Goal: Contribute content: Contribute content

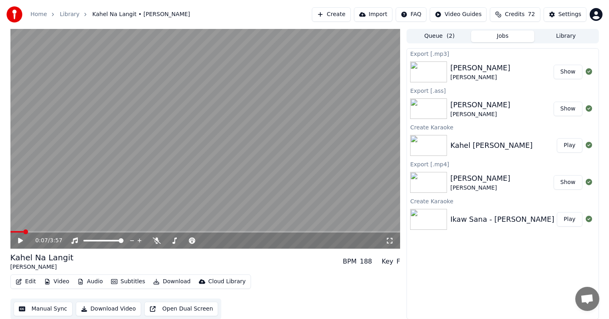
scroll to position [3655, 0]
click at [39, 308] on button "Manual Sync" at bounding box center [43, 308] width 59 height 14
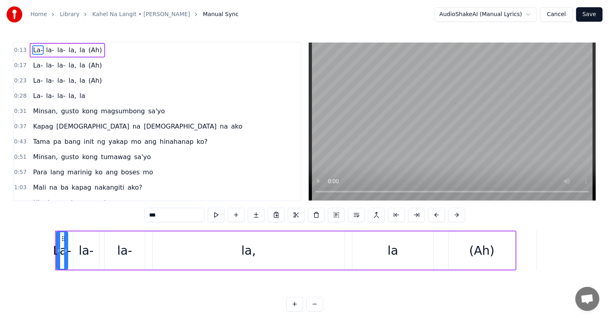
scroll to position [0, 1623]
click at [74, 17] on link "Library" at bounding box center [70, 14] width 20 height 8
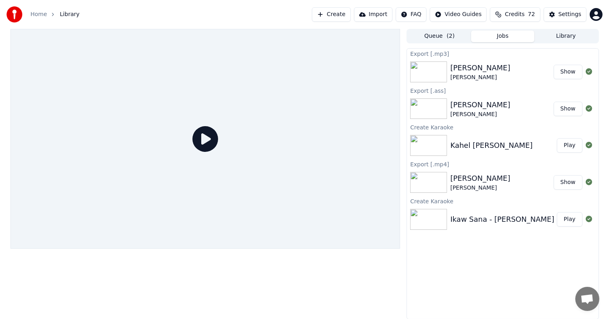
click at [570, 151] on button "Play" at bounding box center [569, 145] width 25 height 14
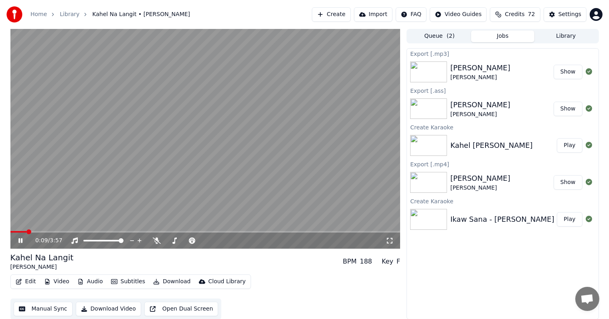
click at [44, 200] on video at bounding box center [205, 138] width 390 height 219
click at [35, 309] on button "Manual Sync" at bounding box center [43, 308] width 59 height 14
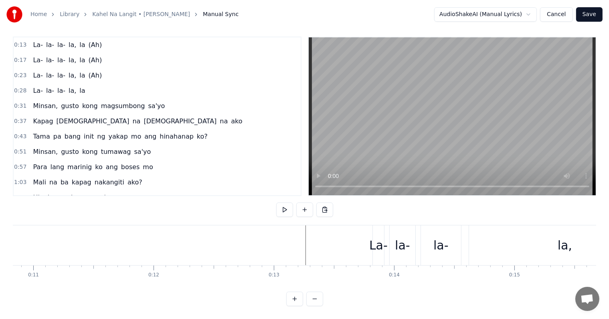
scroll to position [0, 1272]
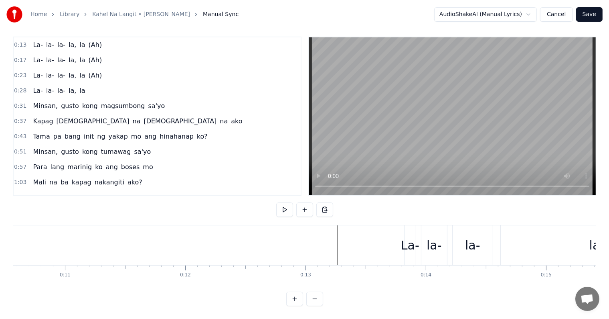
click at [424, 234] on div "la-" at bounding box center [435, 245] width 26 height 40
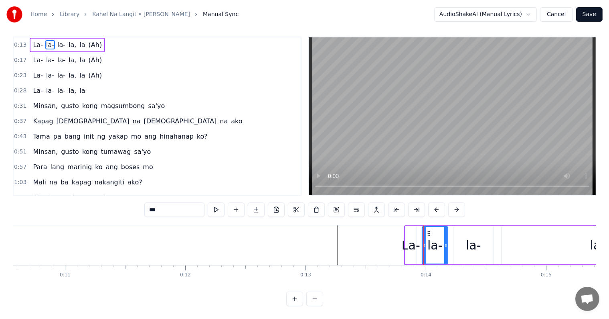
scroll to position [0, 0]
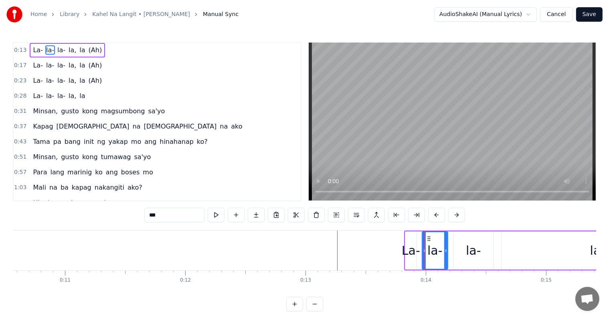
click at [407, 246] on div "La-" at bounding box center [411, 250] width 18 height 18
type input "***"
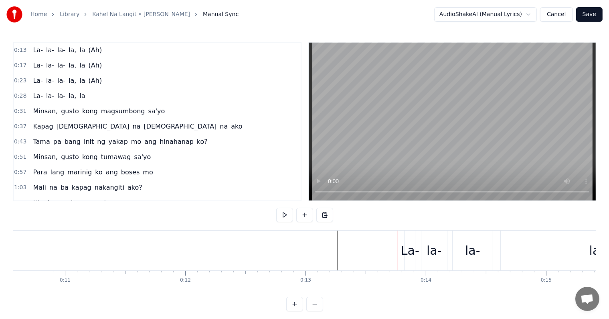
click at [406, 251] on div "La-" at bounding box center [410, 250] width 18 height 18
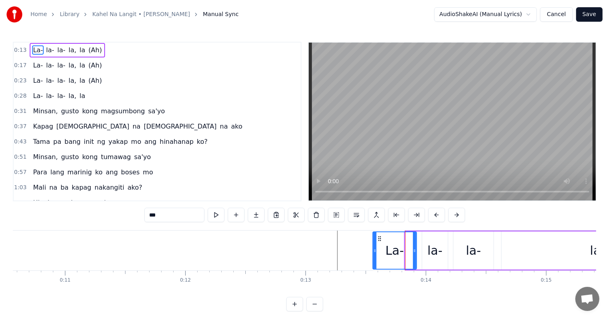
drag, startPoint x: 406, startPoint y: 250, endPoint x: 412, endPoint y: 254, distance: 7.0
click at [374, 253] on icon at bounding box center [374, 250] width 3 height 6
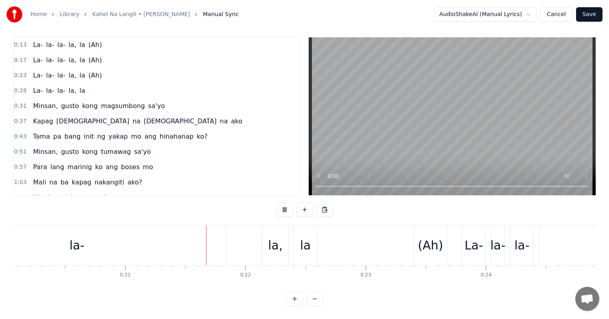
scroll to position [0, 2510]
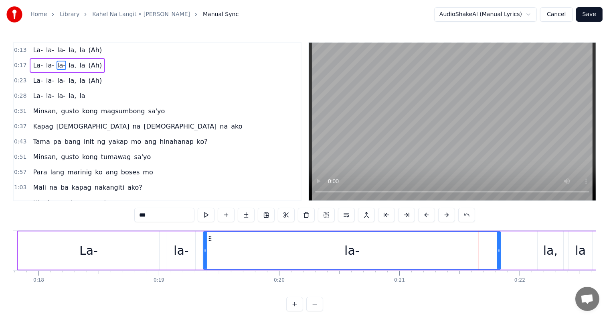
scroll to position [0, 2157]
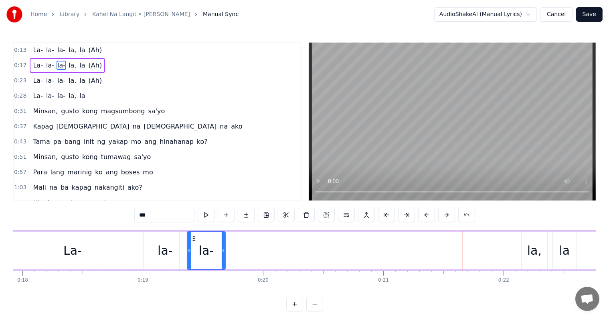
drag, startPoint x: 483, startPoint y: 255, endPoint x: 223, endPoint y: 260, distance: 259.6
click at [223, 260] on div at bounding box center [223, 250] width 3 height 37
click at [531, 252] on div "la," at bounding box center [535, 250] width 14 height 18
type input "***"
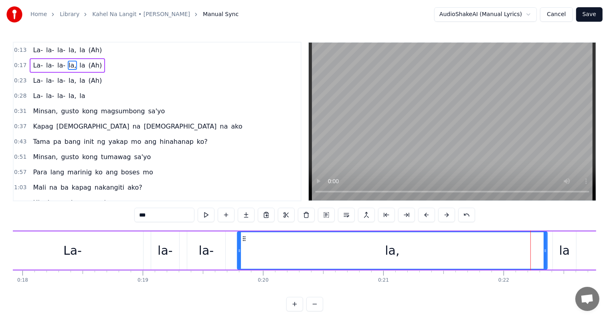
drag, startPoint x: 522, startPoint y: 254, endPoint x: 237, endPoint y: 262, distance: 284.6
click at [238, 262] on div at bounding box center [239, 250] width 3 height 37
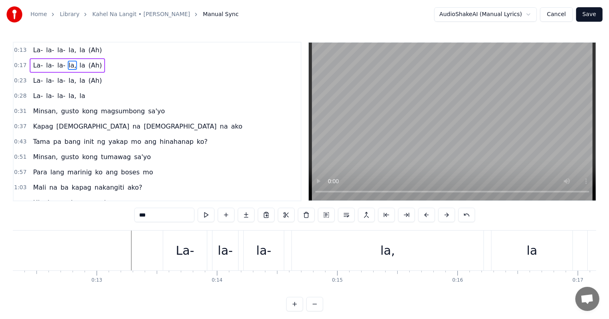
scroll to position [0, 1449]
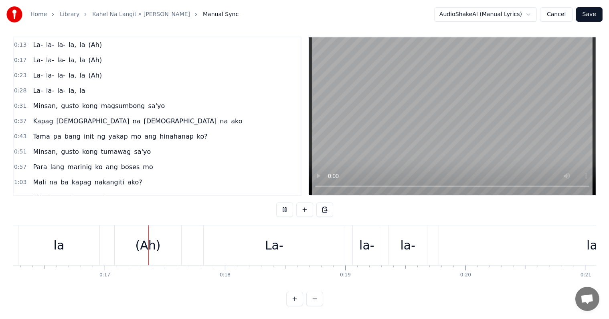
scroll to position [0, 1973]
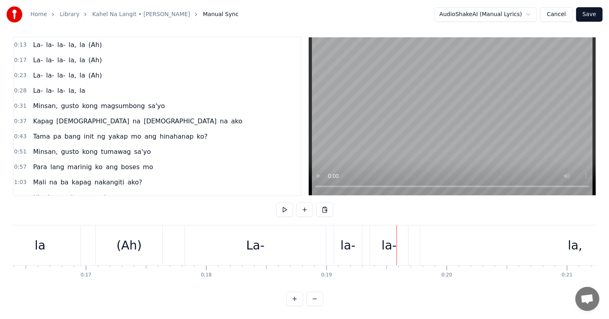
click at [221, 240] on div "La-" at bounding box center [255, 245] width 141 height 40
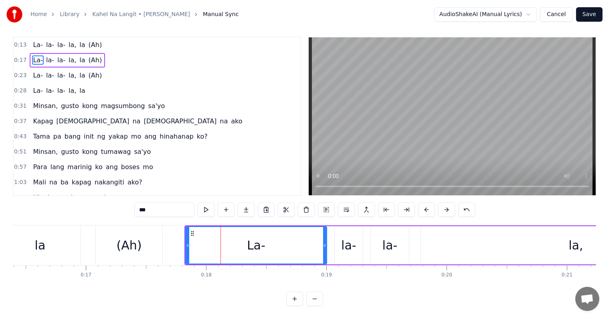
scroll to position [0, 0]
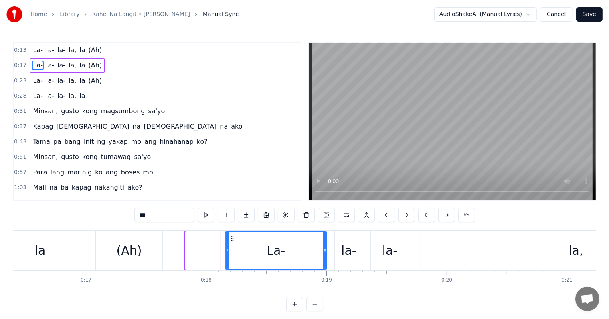
drag, startPoint x: 185, startPoint y: 245, endPoint x: 225, endPoint y: 250, distance: 40.1
click at [226, 250] on div at bounding box center [227, 250] width 3 height 37
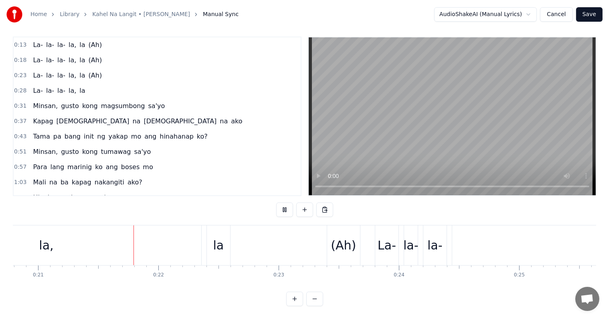
scroll to position [0, 2503]
click at [343, 239] on div "(Ah)" at bounding box center [343, 245] width 25 height 18
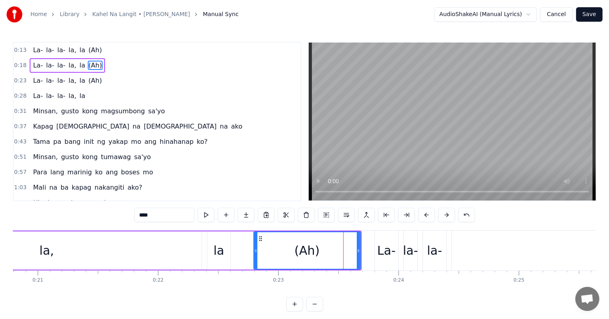
drag, startPoint x: 328, startPoint y: 249, endPoint x: 254, endPoint y: 241, distance: 74.3
click at [254, 241] on div at bounding box center [255, 250] width 3 height 37
drag, startPoint x: 255, startPoint y: 252, endPoint x: 263, endPoint y: 266, distance: 16.5
click at [250, 250] on icon at bounding box center [251, 250] width 3 height 6
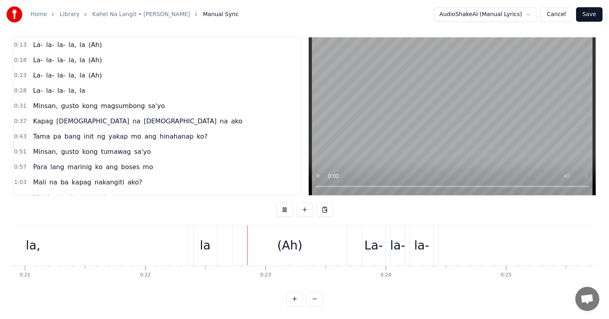
scroll to position [0, 2642]
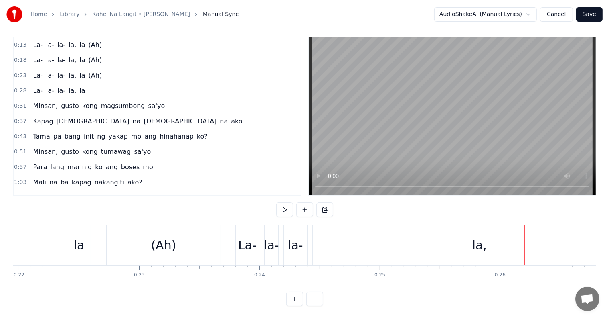
click at [334, 235] on div "la," at bounding box center [480, 245] width 334 height 40
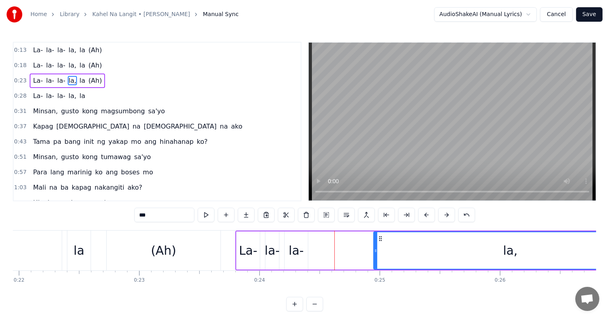
drag, startPoint x: 315, startPoint y: 243, endPoint x: 376, endPoint y: 246, distance: 60.2
click at [376, 246] on div at bounding box center [375, 250] width 3 height 37
click at [302, 245] on div "la-" at bounding box center [296, 250] width 15 height 18
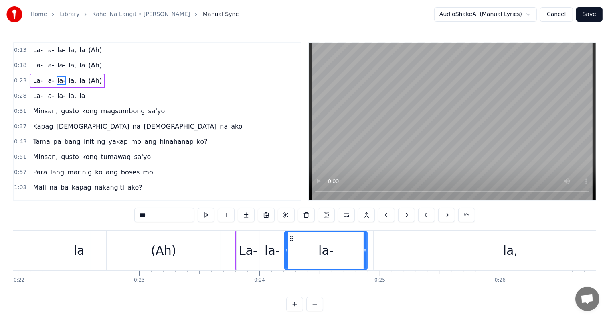
drag, startPoint x: 305, startPoint y: 248, endPoint x: 365, endPoint y: 257, distance: 60.0
click at [365, 257] on div at bounding box center [365, 250] width 3 height 37
drag, startPoint x: 286, startPoint y: 249, endPoint x: 323, endPoint y: 254, distance: 37.2
click at [323, 254] on div at bounding box center [323, 250] width 3 height 37
click at [272, 243] on div "la-" at bounding box center [272, 250] width 15 height 18
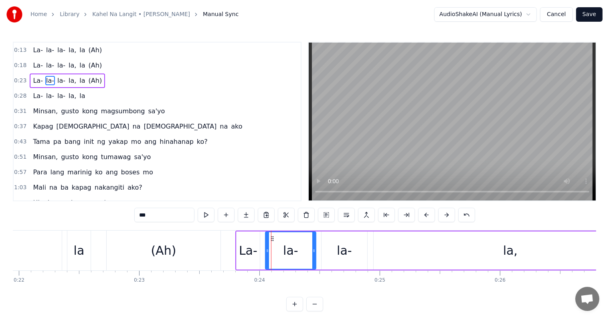
drag, startPoint x: 278, startPoint y: 246, endPoint x: 315, endPoint y: 256, distance: 38.0
click at [315, 256] on div at bounding box center [314, 250] width 3 height 37
drag, startPoint x: 266, startPoint y: 247, endPoint x: 282, endPoint y: 250, distance: 16.4
click at [282, 250] on icon at bounding box center [283, 250] width 3 height 6
click at [254, 245] on div "La-" at bounding box center [248, 250] width 18 height 18
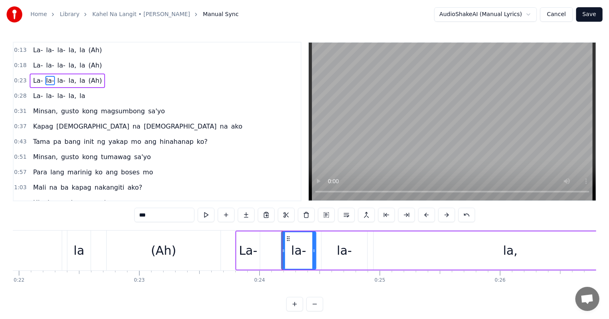
type input "***"
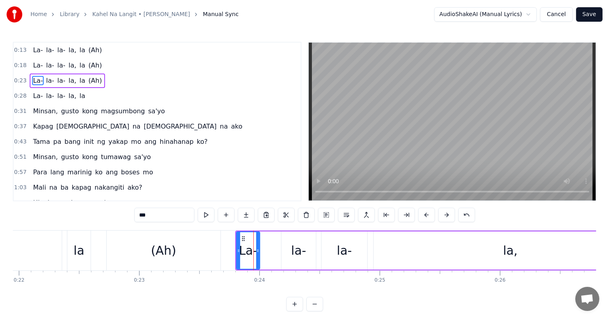
click at [260, 245] on div "La- la- la- la, la (Ah)" at bounding box center [494, 250] width 519 height 40
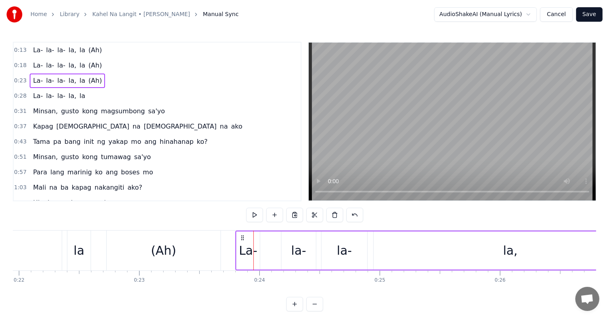
click at [256, 245] on div "La-" at bounding box center [248, 250] width 18 height 18
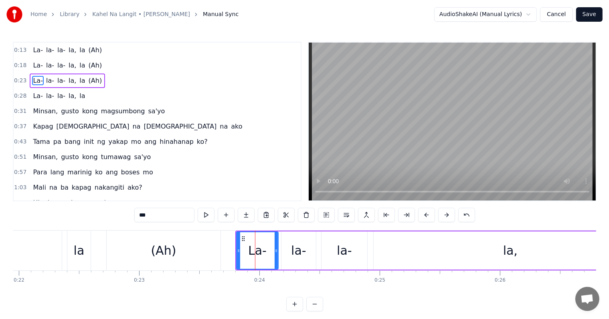
drag, startPoint x: 259, startPoint y: 245, endPoint x: 274, endPoint y: 250, distance: 15.7
click at [277, 250] on div at bounding box center [276, 250] width 3 height 37
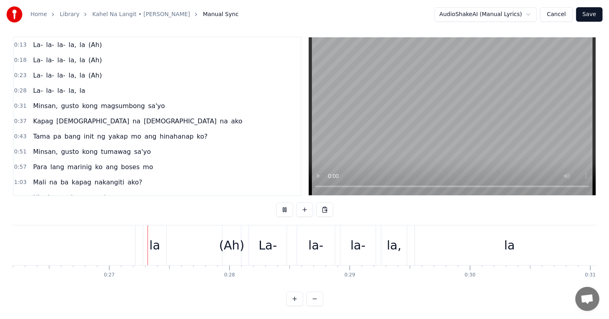
scroll to position [0, 3174]
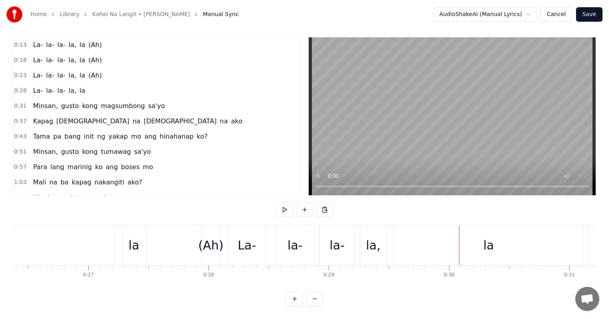
click at [464, 240] on div "la" at bounding box center [488, 245] width 189 height 40
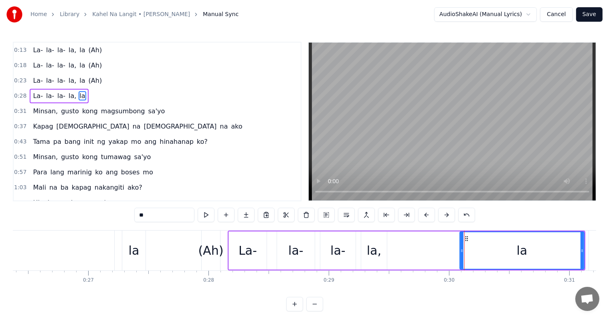
drag, startPoint x: 398, startPoint y: 249, endPoint x: 419, endPoint y: 250, distance: 21.3
click at [462, 249] on icon at bounding box center [462, 250] width 3 height 6
click at [378, 246] on div "la," at bounding box center [374, 250] width 14 height 18
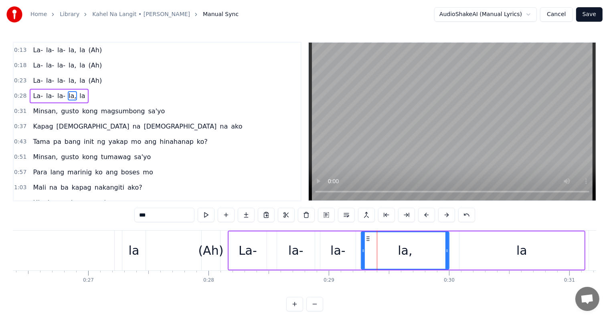
drag, startPoint x: 384, startPoint y: 251, endPoint x: 447, endPoint y: 256, distance: 62.7
click at [447, 256] on div at bounding box center [447, 250] width 3 height 37
drag, startPoint x: 362, startPoint y: 247, endPoint x: 409, endPoint y: 255, distance: 47.6
click at [409, 255] on div at bounding box center [410, 250] width 3 height 37
click at [340, 248] on div "la-" at bounding box center [338, 250] width 15 height 18
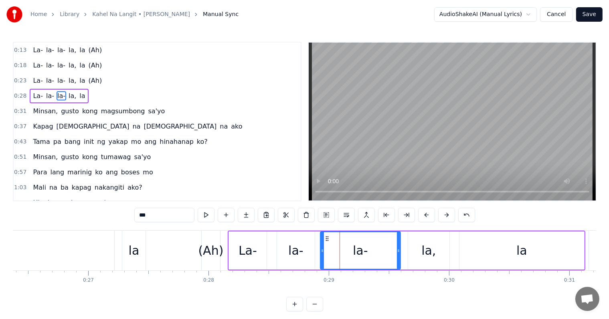
drag, startPoint x: 353, startPoint y: 249, endPoint x: 395, endPoint y: 255, distance: 41.7
click at [399, 255] on div at bounding box center [398, 250] width 3 height 37
drag, startPoint x: 320, startPoint y: 249, endPoint x: 368, endPoint y: 256, distance: 48.6
click at [369, 256] on div at bounding box center [370, 250] width 3 height 37
click at [309, 246] on div "la-" at bounding box center [296, 250] width 38 height 38
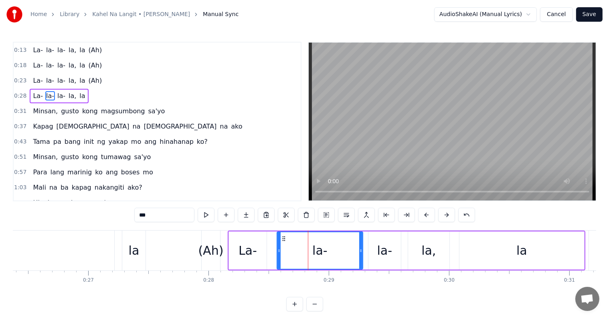
drag, startPoint x: 313, startPoint y: 248, endPoint x: 361, endPoint y: 257, distance: 48.9
click at [361, 257] on div at bounding box center [360, 250] width 3 height 37
drag, startPoint x: 279, startPoint y: 248, endPoint x: 331, endPoint y: 256, distance: 52.4
click at [331, 256] on div at bounding box center [332, 250] width 3 height 37
click at [261, 242] on div "La-" at bounding box center [248, 250] width 38 height 38
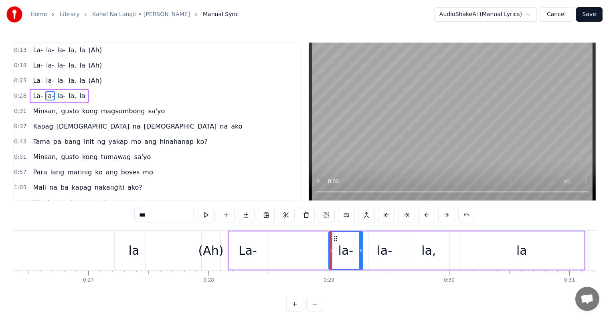
type input "***"
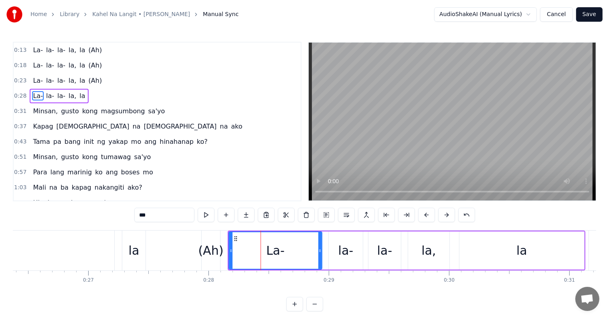
click at [320, 253] on div at bounding box center [320, 250] width 3 height 37
drag, startPoint x: 230, startPoint y: 246, endPoint x: 284, endPoint y: 251, distance: 54.4
click at [284, 251] on div at bounding box center [285, 250] width 3 height 37
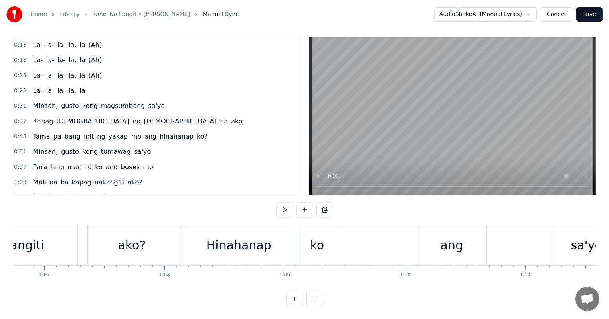
scroll to position [0, 8001]
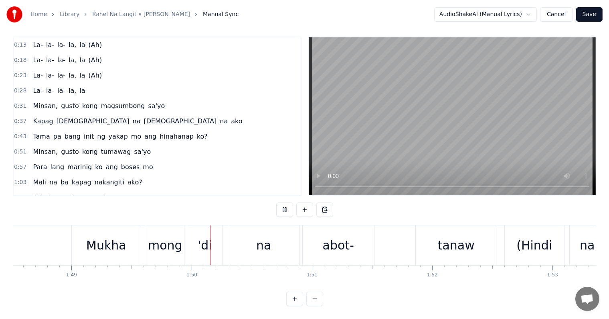
scroll to position [0, 13140]
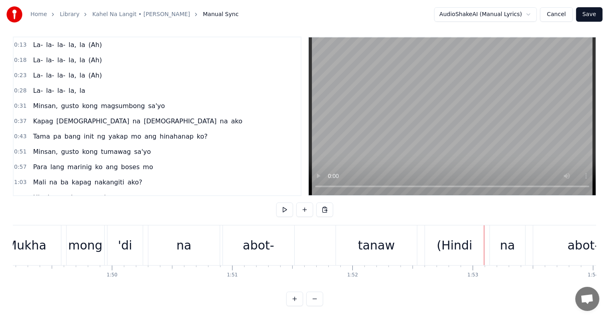
click at [463, 236] on div "(Hindi" at bounding box center [455, 245] width 36 height 18
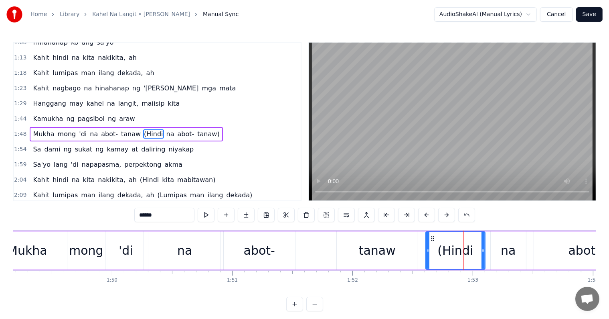
scroll to position [164, 0]
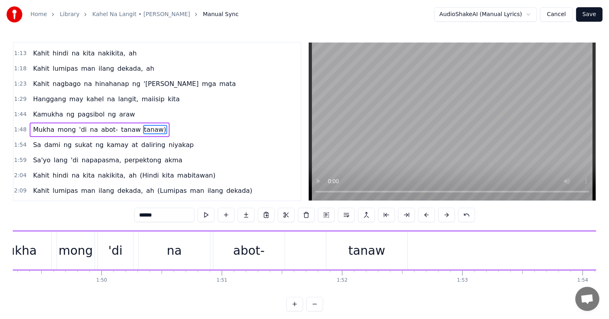
type input "**"
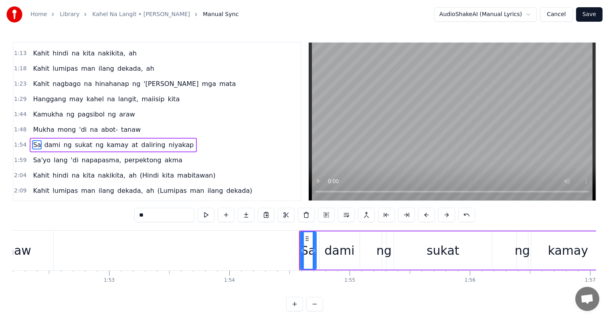
scroll to position [179, 0]
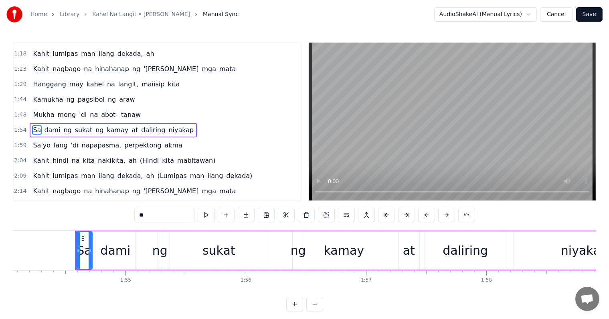
click at [140, 107] on div "1:48 Mukha mong 'di na abot- tanaw" at bounding box center [157, 114] width 287 height 15
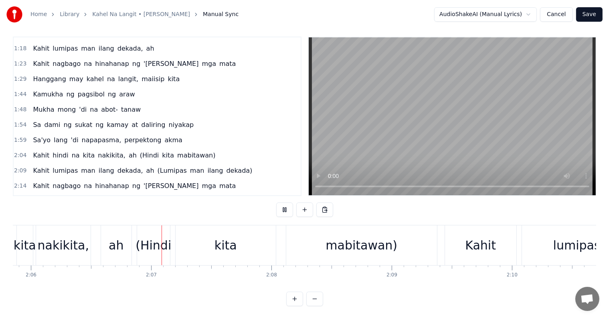
scroll to position [0, 15159]
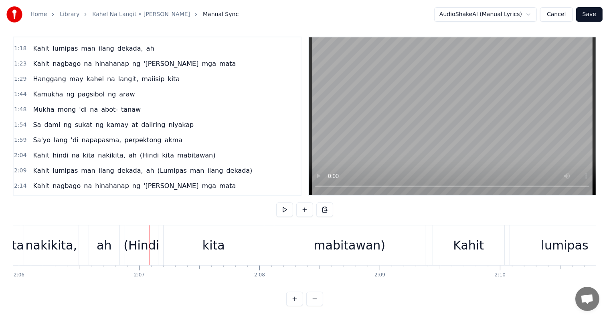
click at [139, 150] on span "(Hindi" at bounding box center [149, 154] width 20 height 9
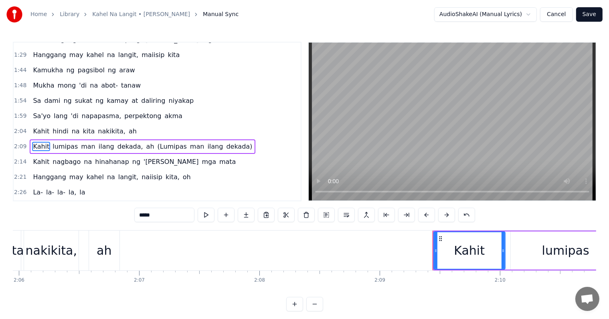
scroll to position [223, 0]
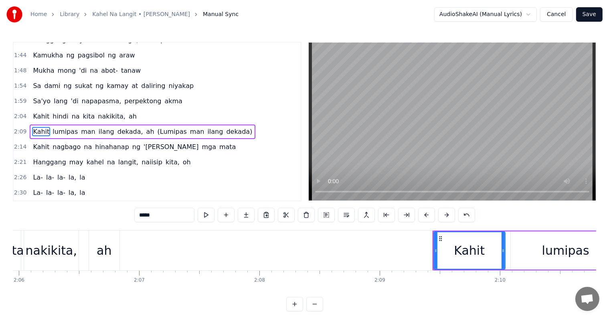
click at [157, 127] on span "(Lumipas" at bounding box center [172, 131] width 31 height 9
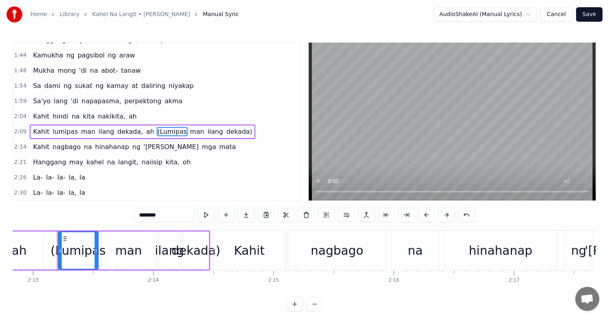
scroll to position [0, 15991]
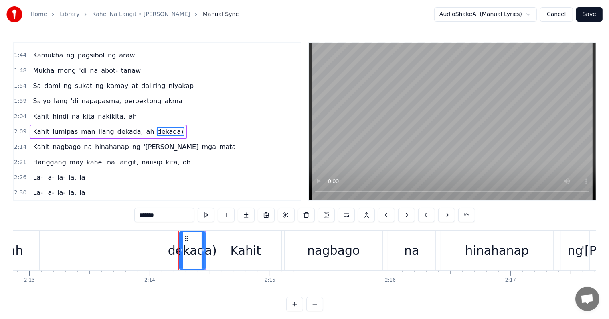
type input "*****"
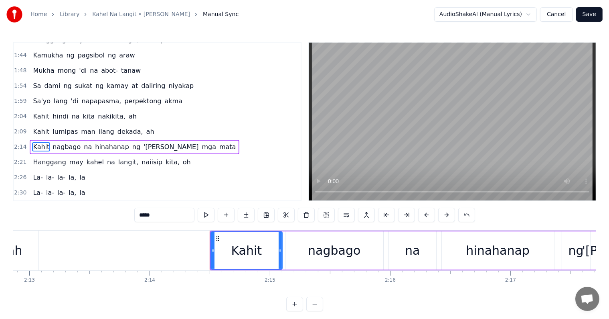
scroll to position [238, 0]
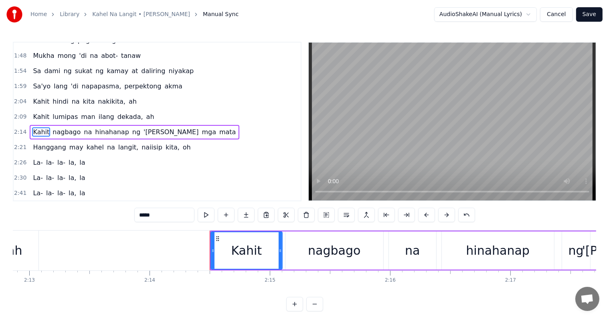
click at [141, 94] on div "2:04 Kahit hindi na kita nakikita, ah" at bounding box center [157, 101] width 287 height 15
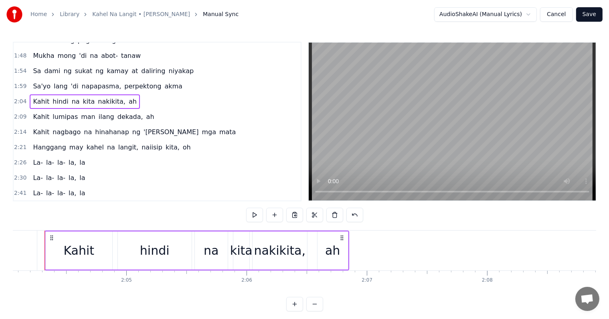
scroll to position [0, 14922]
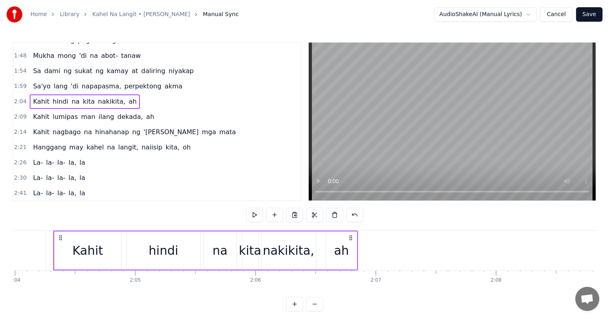
click at [342, 247] on div "ah" at bounding box center [341, 250] width 15 height 18
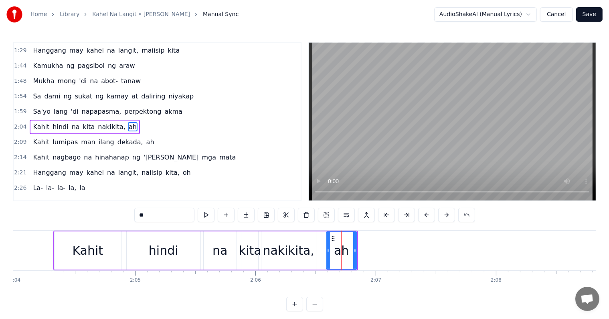
scroll to position [209, 0]
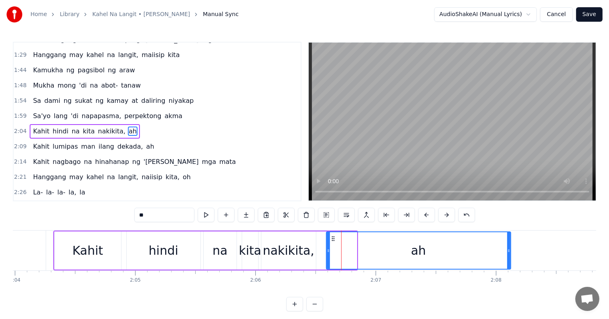
drag, startPoint x: 354, startPoint y: 252, endPoint x: 508, endPoint y: 263, distance: 154.9
click at [508, 263] on div at bounding box center [508, 250] width 3 height 37
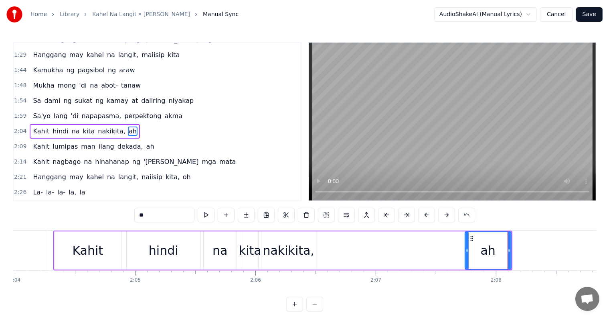
drag, startPoint x: 328, startPoint y: 250, endPoint x: 467, endPoint y: 263, distance: 139.4
click at [467, 263] on div at bounding box center [467, 250] width 3 height 37
click at [302, 252] on div "nakikita," at bounding box center [289, 250] width 52 height 18
type input "*********"
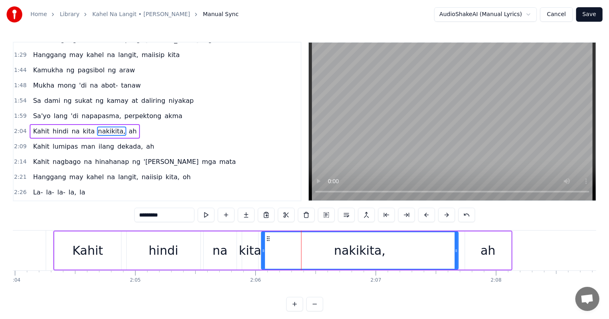
drag, startPoint x: 315, startPoint y: 252, endPoint x: 459, endPoint y: 265, distance: 144.2
click at [458, 265] on div at bounding box center [456, 250] width 3 height 37
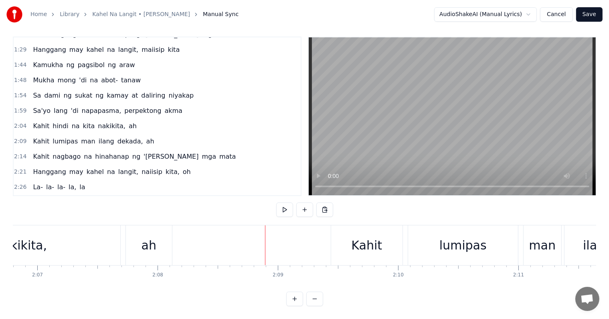
scroll to position [0, 15212]
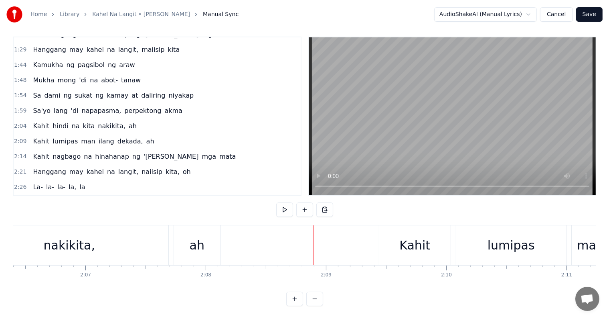
click at [203, 236] on div "ah" at bounding box center [197, 245] width 15 height 18
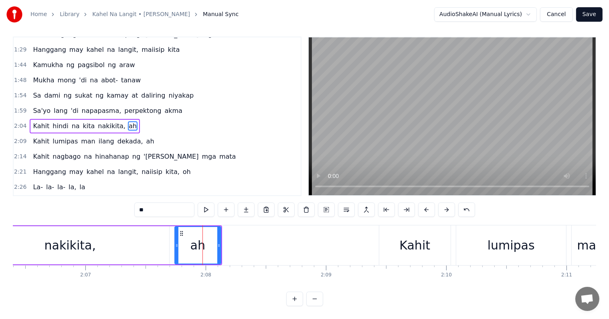
scroll to position [0, 0]
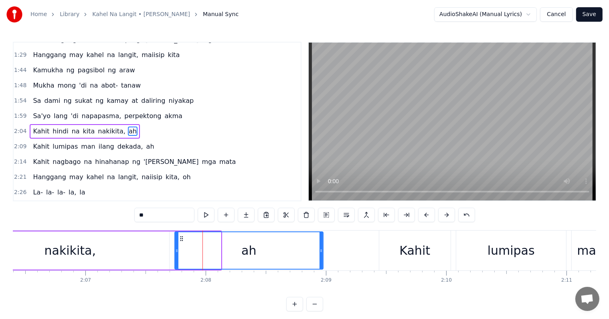
drag, startPoint x: 220, startPoint y: 247, endPoint x: 323, endPoint y: 254, distance: 102.5
click at [323, 254] on div "ah" at bounding box center [249, 250] width 149 height 38
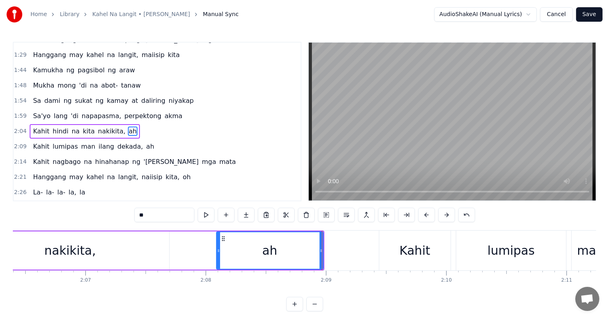
drag, startPoint x: 177, startPoint y: 246, endPoint x: 218, endPoint y: 254, distance: 42.3
click at [218, 254] on div at bounding box center [218, 250] width 3 height 37
click at [98, 247] on div "nakikita," at bounding box center [70, 250] width 198 height 38
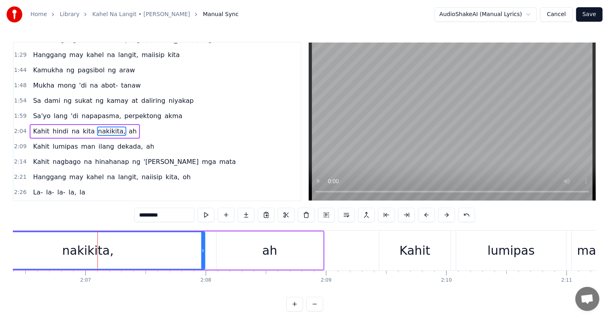
drag, startPoint x: 168, startPoint y: 252, endPoint x: 205, endPoint y: 256, distance: 36.7
click at [205, 256] on div at bounding box center [202, 250] width 3 height 37
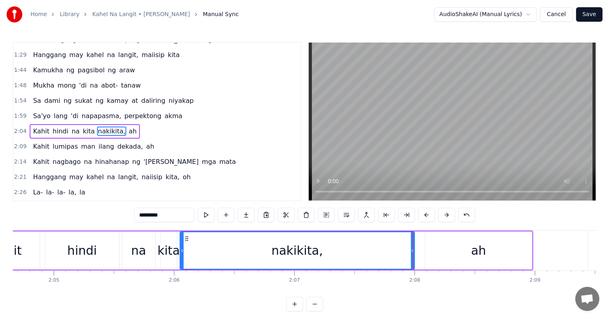
scroll to position [0, 14987]
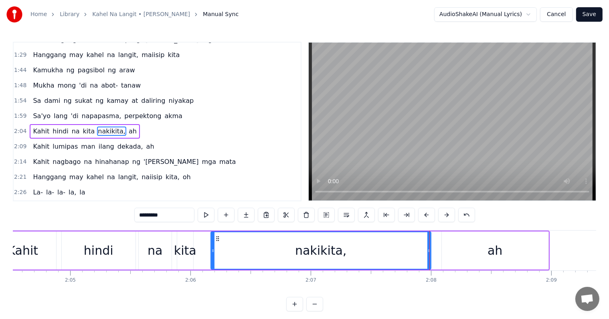
drag, startPoint x: 198, startPoint y: 251, endPoint x: 214, endPoint y: 253, distance: 16.5
click at [214, 253] on icon at bounding box center [212, 250] width 3 height 6
click at [189, 244] on div "kita" at bounding box center [185, 250] width 22 height 18
type input "****"
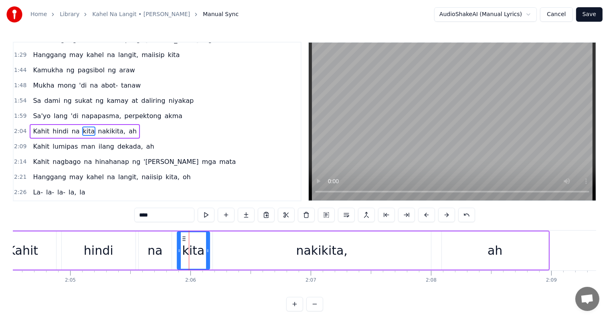
drag, startPoint x: 191, startPoint y: 246, endPoint x: 208, endPoint y: 250, distance: 16.9
click at [208, 250] on div at bounding box center [207, 250] width 3 height 37
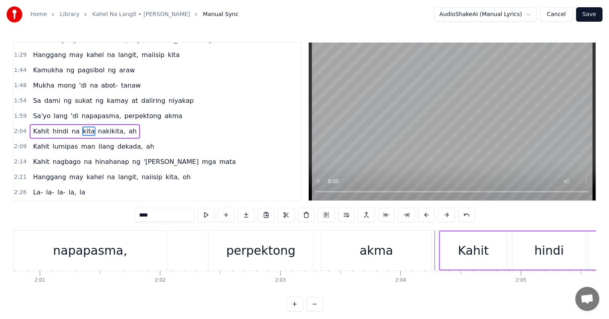
scroll to position [0, 14697]
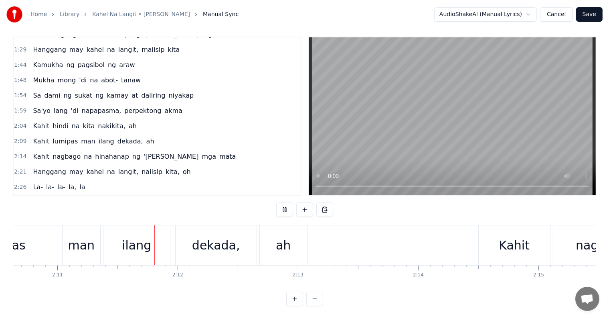
scroll to position [0, 15740]
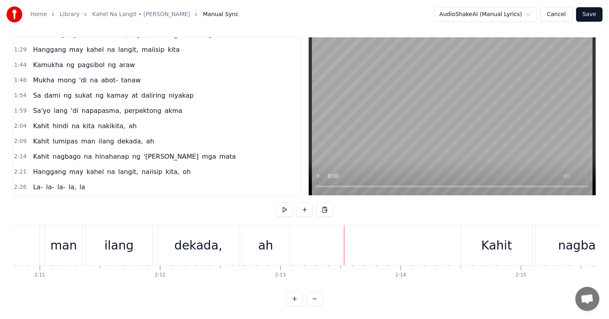
click at [265, 236] on div "ah" at bounding box center [265, 245] width 15 height 18
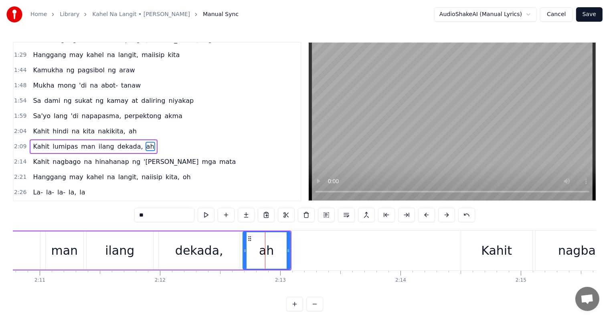
scroll to position [223, 0]
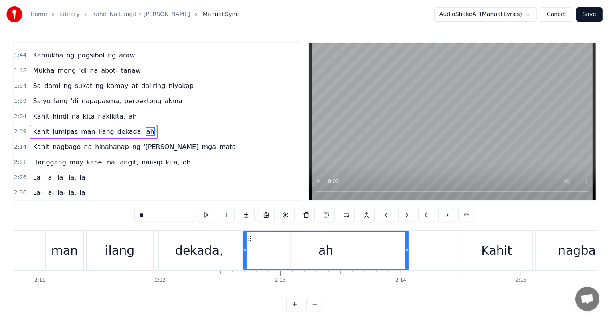
drag, startPoint x: 289, startPoint y: 247, endPoint x: 408, endPoint y: 254, distance: 119.0
click at [408, 254] on div at bounding box center [407, 250] width 3 height 37
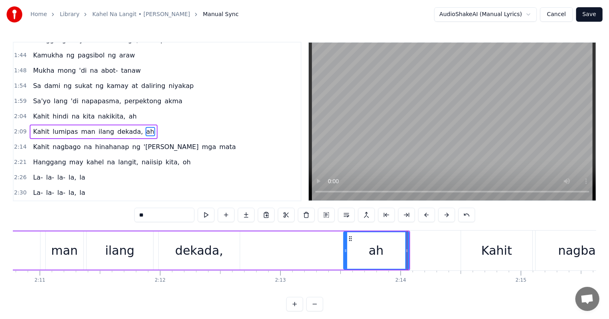
drag, startPoint x: 244, startPoint y: 246, endPoint x: 345, endPoint y: 255, distance: 101.0
click at [345, 255] on div at bounding box center [345, 250] width 3 height 37
click at [220, 245] on div "dekada," at bounding box center [199, 250] width 81 height 38
type input "*******"
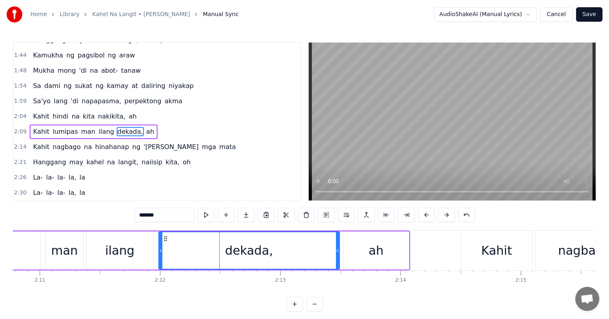
drag, startPoint x: 239, startPoint y: 249, endPoint x: 339, endPoint y: 260, distance: 100.5
click at [339, 260] on div at bounding box center [337, 250] width 3 height 37
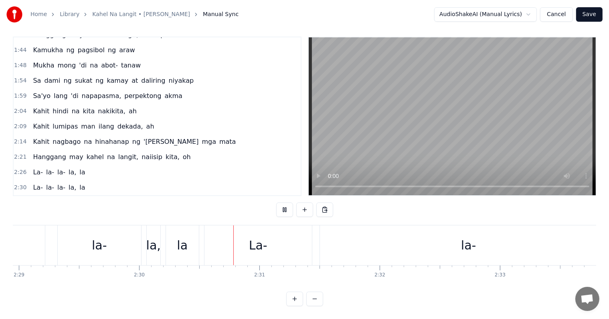
scroll to position [0, 18039]
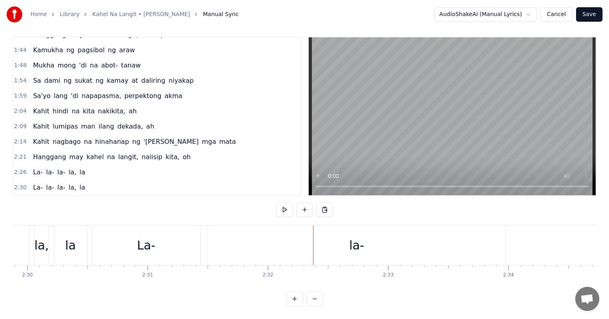
click at [182, 152] on span "oh" at bounding box center [187, 156] width 10 height 9
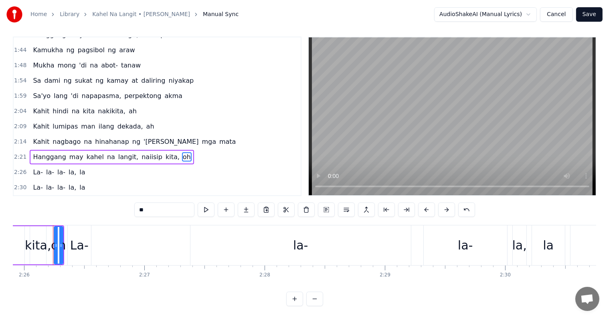
scroll to position [0, 17560]
type input "***"
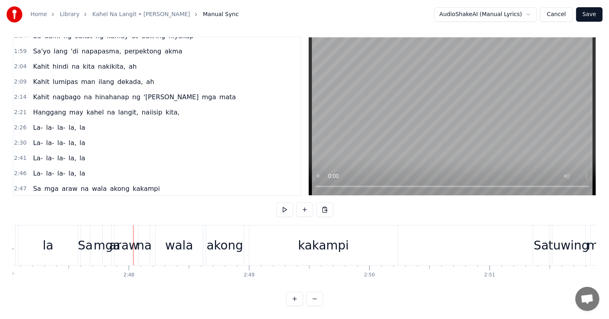
scroll to position [0, 20126]
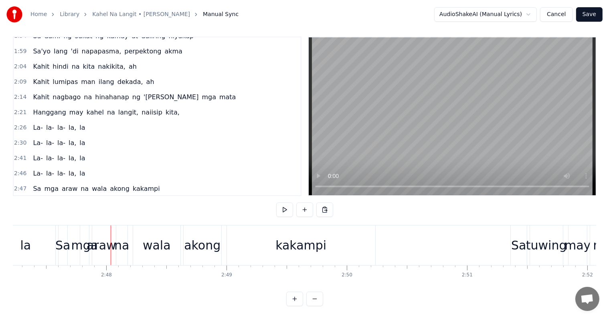
click at [33, 138] on span "La-" at bounding box center [38, 142] width 12 height 9
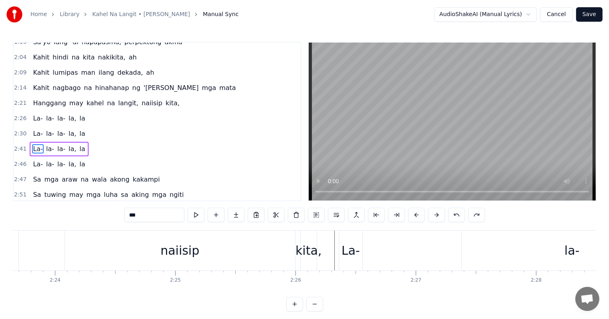
scroll to position [0, 17321]
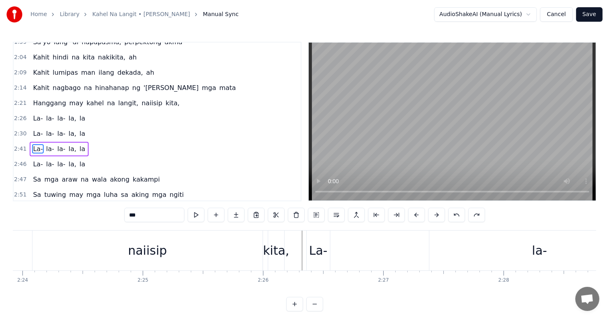
click at [278, 241] on div "kita," at bounding box center [276, 250] width 26 height 18
type input "*****"
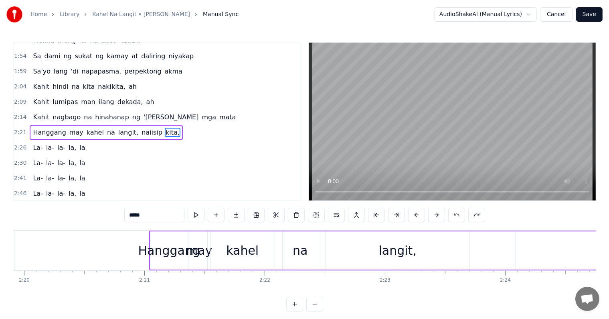
scroll to position [0, 16790]
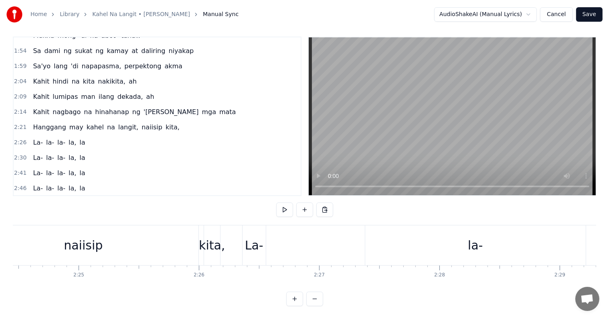
scroll to position [0, 17353]
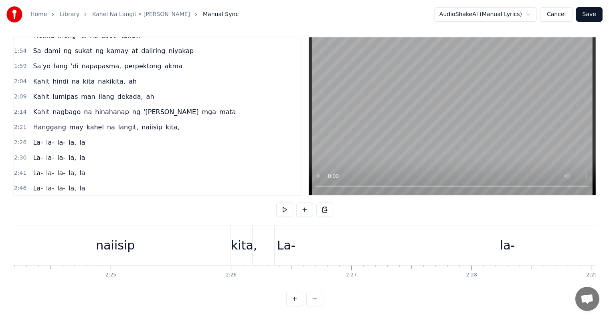
click at [32, 138] on span "La-" at bounding box center [38, 142] width 12 height 9
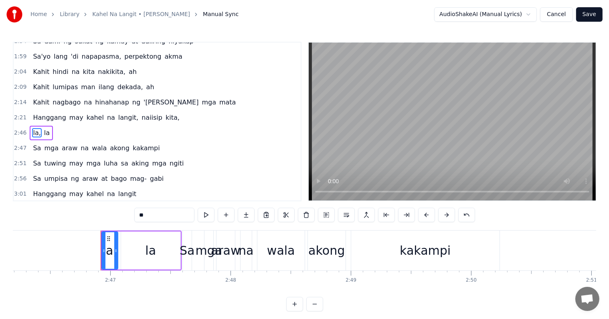
scroll to position [0, 20039]
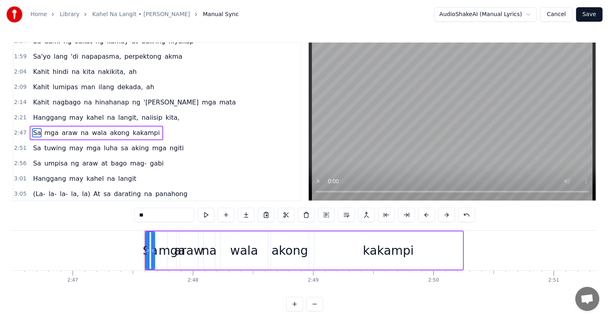
click at [165, 113] on span "kita," at bounding box center [173, 117] width 16 height 9
type input "*****"
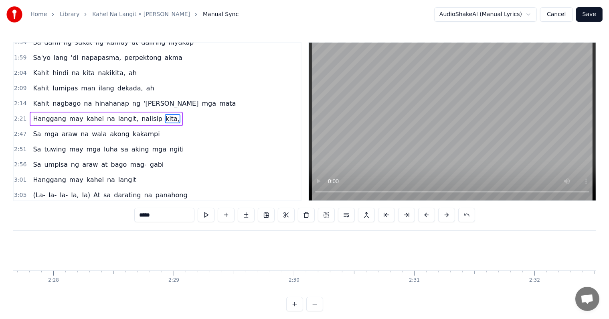
scroll to position [0, 17536]
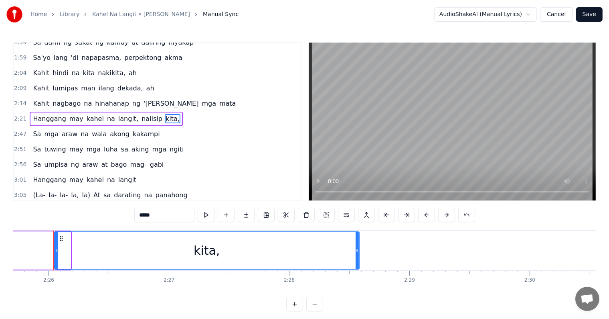
drag, startPoint x: 69, startPoint y: 250, endPoint x: 408, endPoint y: 258, distance: 339.5
click at [359, 258] on div at bounding box center [357, 250] width 3 height 37
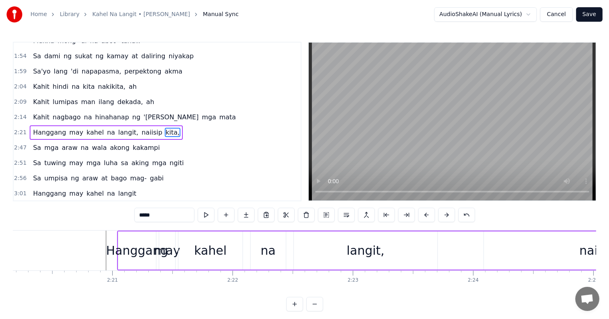
scroll to position [0, 16790]
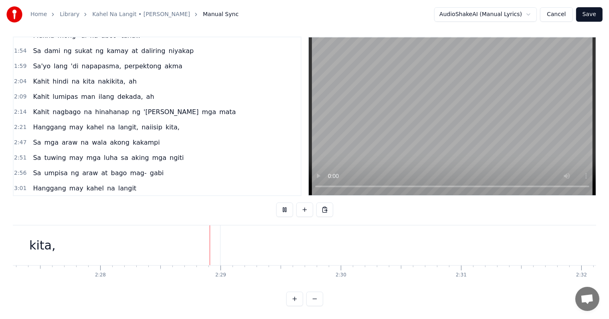
scroll to position [0, 17821]
click at [165, 122] on span "kita," at bounding box center [173, 126] width 16 height 9
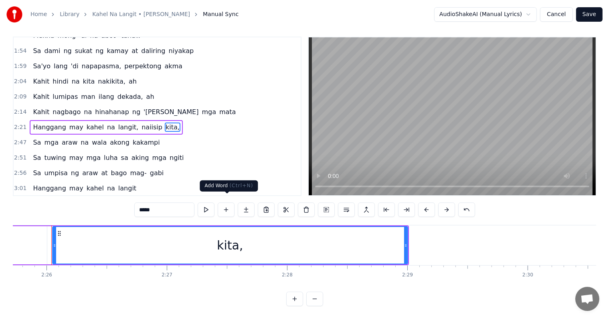
scroll to position [0, 17536]
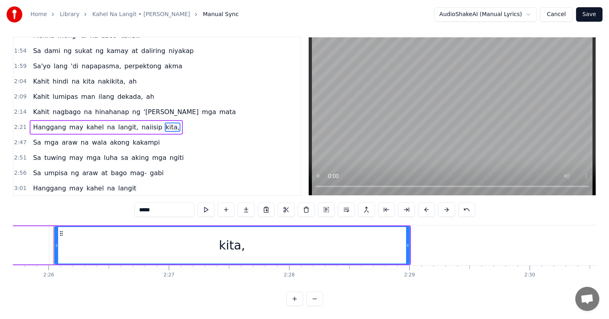
click at [178, 205] on input "*****" at bounding box center [164, 209] width 60 height 14
type input "****"
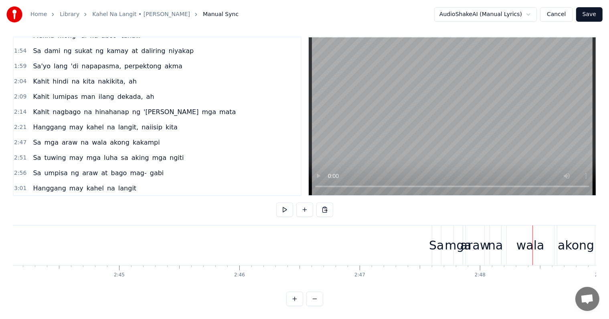
scroll to position [0, 19768]
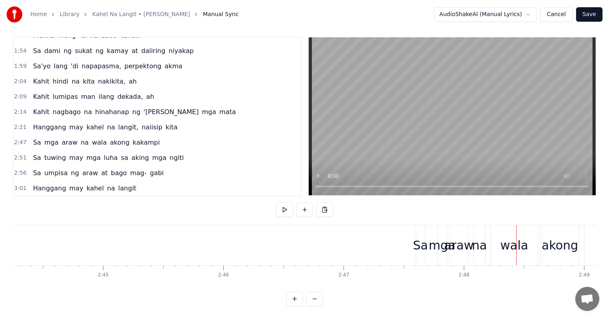
click at [423, 239] on div "Sa" at bounding box center [420, 245] width 15 height 18
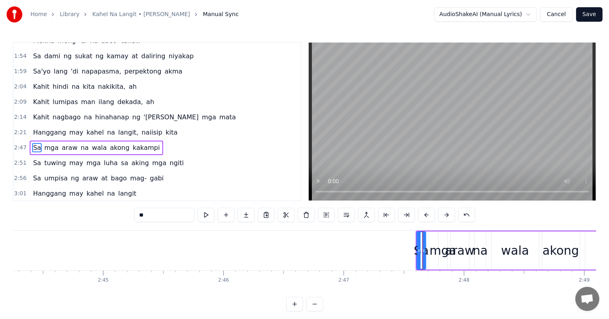
scroll to position [268, 0]
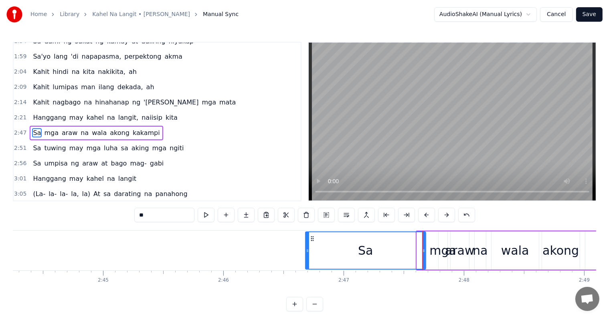
drag, startPoint x: 418, startPoint y: 250, endPoint x: 305, endPoint y: 242, distance: 113.0
click at [306, 242] on div at bounding box center [307, 250] width 3 height 37
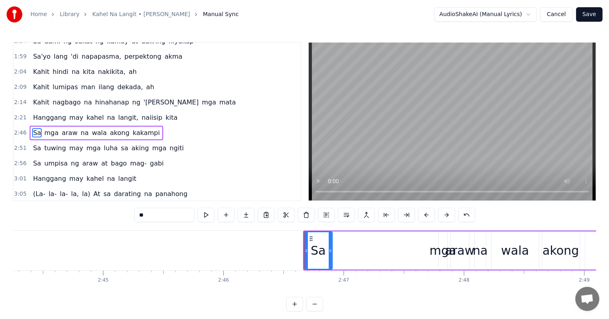
click at [332, 243] on div at bounding box center [330, 250] width 3 height 37
click at [436, 250] on div "mga" at bounding box center [443, 250] width 27 height 18
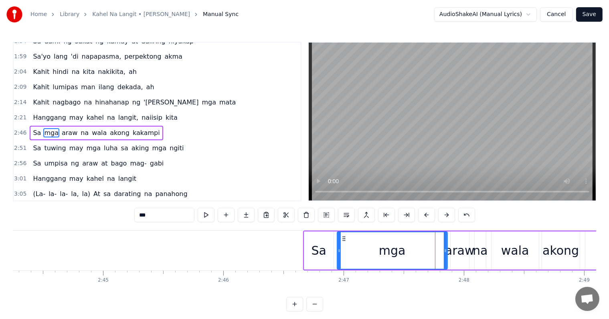
drag, startPoint x: 440, startPoint y: 250, endPoint x: 338, endPoint y: 246, distance: 101.5
click at [338, 246] on div at bounding box center [339, 250] width 3 height 37
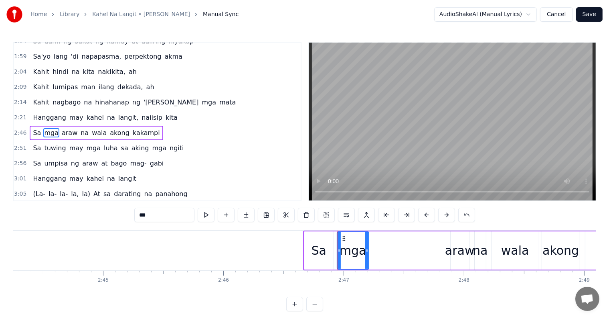
drag, startPoint x: 446, startPoint y: 250, endPoint x: 439, endPoint y: 250, distance: 6.9
click at [367, 239] on div at bounding box center [366, 250] width 3 height 37
click at [453, 249] on div "araw" at bounding box center [460, 250] width 30 height 18
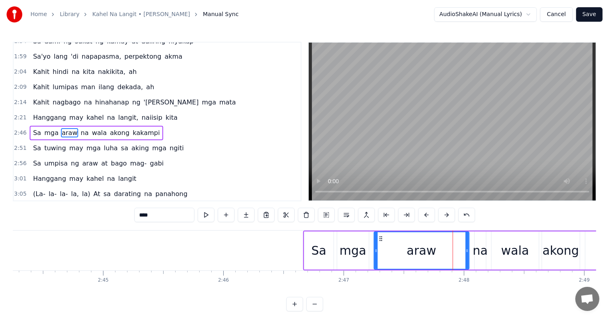
drag, startPoint x: 452, startPoint y: 249, endPoint x: 376, endPoint y: 241, distance: 77.0
click at [375, 242] on div at bounding box center [376, 250] width 3 height 37
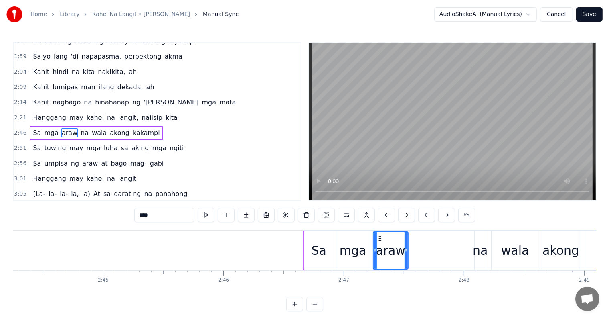
drag, startPoint x: 467, startPoint y: 251, endPoint x: 456, endPoint y: 246, distance: 12.6
click at [407, 245] on div at bounding box center [406, 250] width 3 height 37
click at [478, 251] on div "na" at bounding box center [480, 250] width 15 height 18
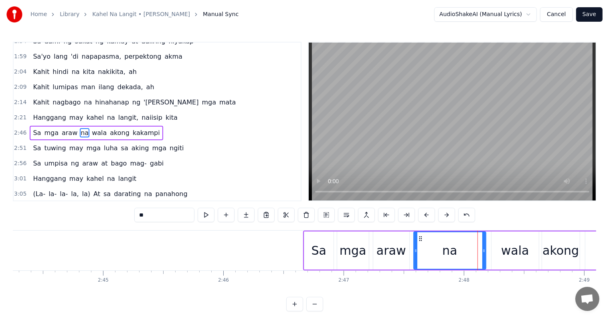
drag, startPoint x: 475, startPoint y: 251, endPoint x: 414, endPoint y: 246, distance: 61.2
click at [414, 246] on div at bounding box center [415, 250] width 3 height 37
drag, startPoint x: 483, startPoint y: 251, endPoint x: 440, endPoint y: 244, distance: 44.3
click at [440, 244] on div at bounding box center [440, 250] width 3 height 37
click at [518, 250] on div "wala" at bounding box center [515, 250] width 28 height 18
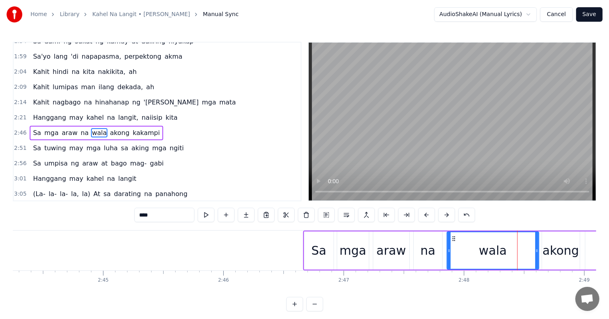
drag, startPoint x: 493, startPoint y: 248, endPoint x: 501, endPoint y: 252, distance: 9.3
click at [448, 246] on div at bounding box center [449, 250] width 3 height 37
drag, startPoint x: 538, startPoint y: 255, endPoint x: 491, endPoint y: 248, distance: 47.5
click at [491, 248] on div at bounding box center [490, 250] width 3 height 37
click at [560, 255] on div "akong" at bounding box center [561, 250] width 37 height 18
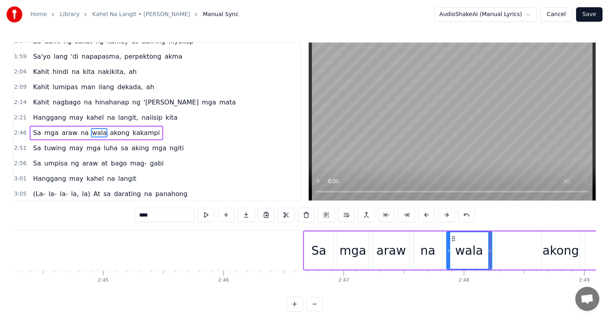
type input "*****"
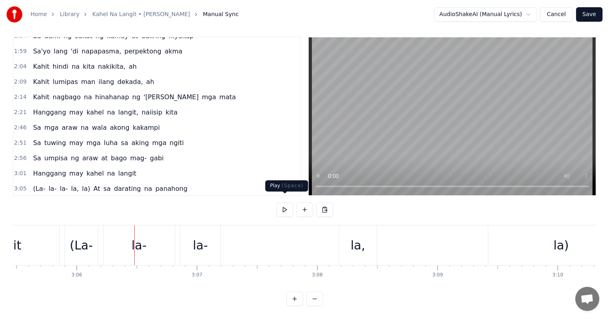
scroll to position [0, 22355]
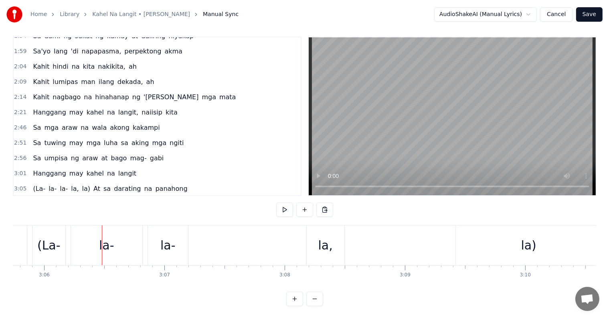
click at [35, 184] on span "(La-" at bounding box center [39, 188] width 14 height 9
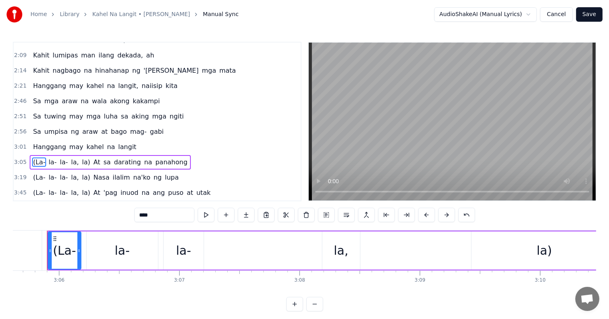
scroll to position [0, 22333]
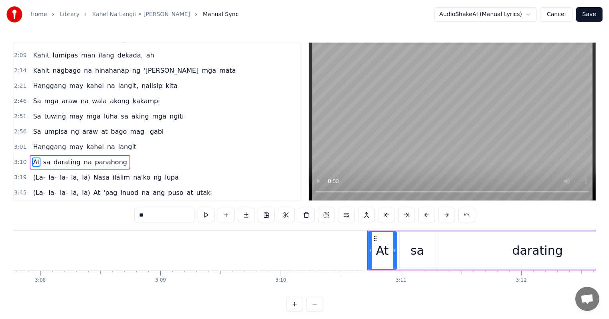
click at [33, 173] on span "(La-" at bounding box center [39, 177] width 14 height 9
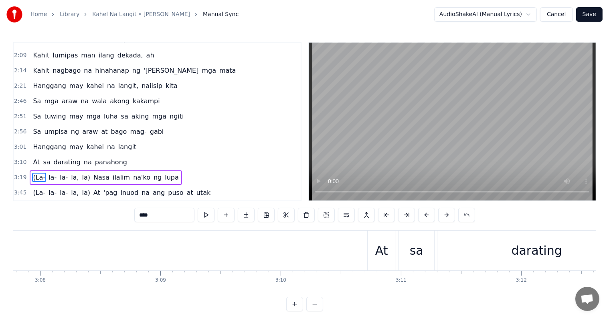
scroll to position [4, 0]
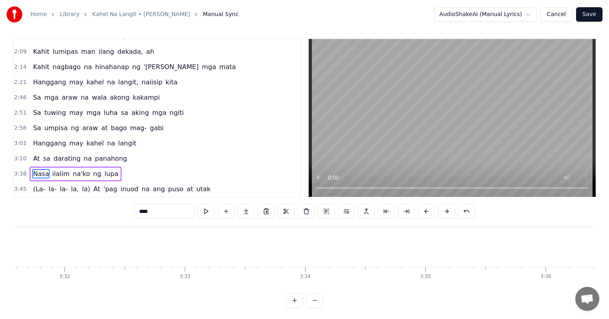
click at [33, 184] on span "(La-" at bounding box center [39, 188] width 14 height 9
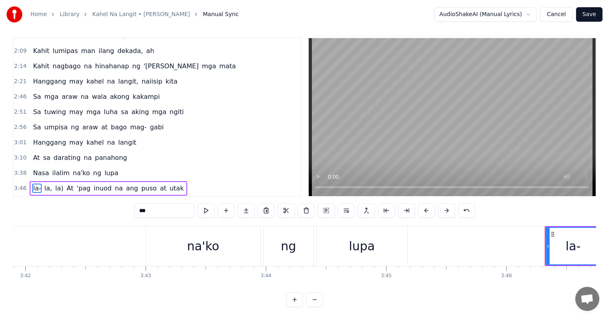
scroll to position [0, 27066]
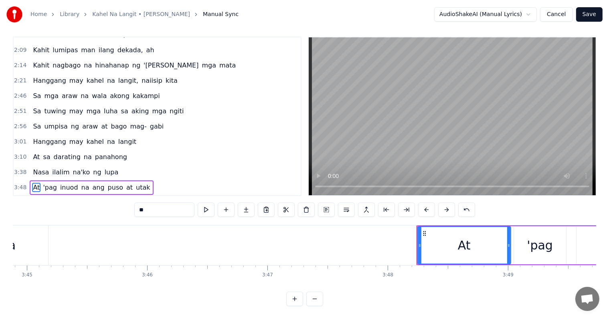
click at [33, 198] on span "(La-" at bounding box center [39, 202] width 14 height 9
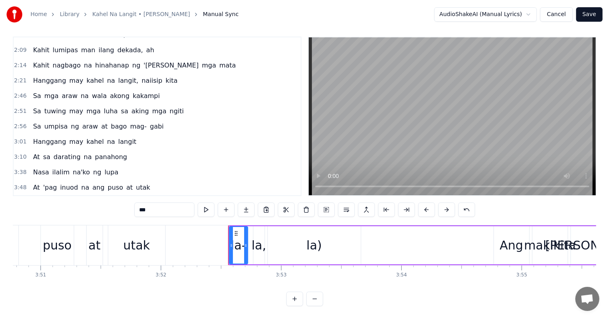
scroll to position [0, 27891]
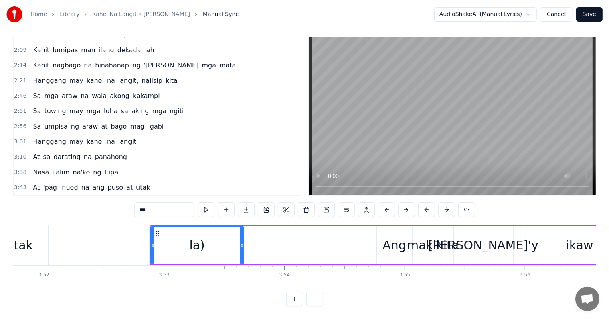
type input "***"
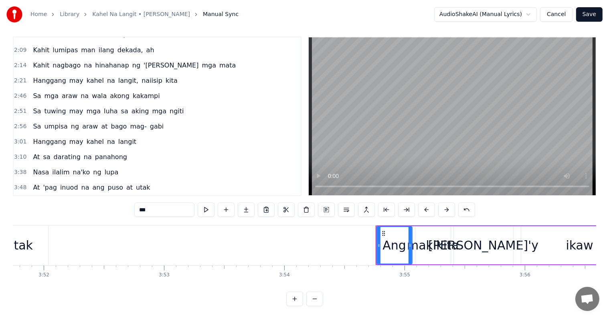
click at [154, 134] on div "3:01 Hanggang may kahel na langit" at bounding box center [157, 141] width 287 height 15
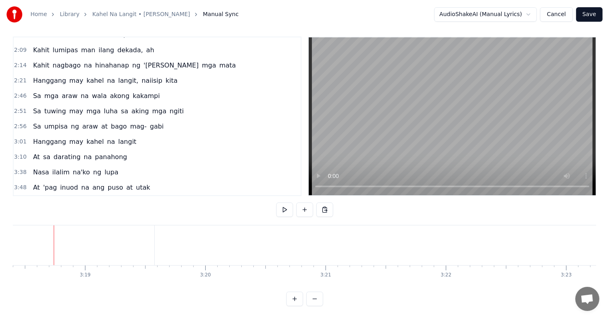
scroll to position [0, 23879]
click at [125, 149] on div "3:10 At sa darating na panahong" at bounding box center [157, 156] width 287 height 15
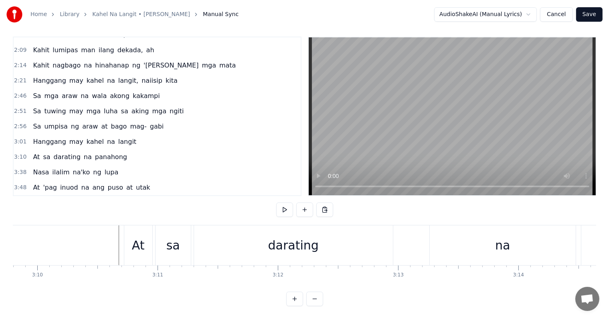
scroll to position [0, 22811]
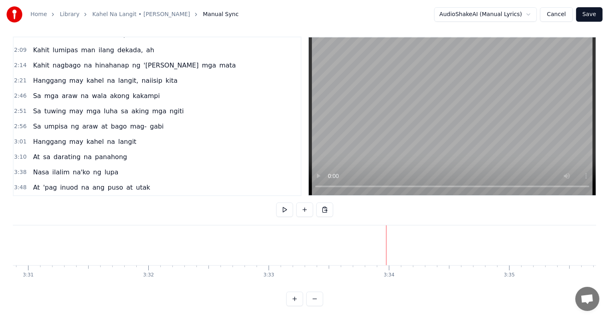
click at [35, 167] on span "Nasa" at bounding box center [41, 171] width 18 height 9
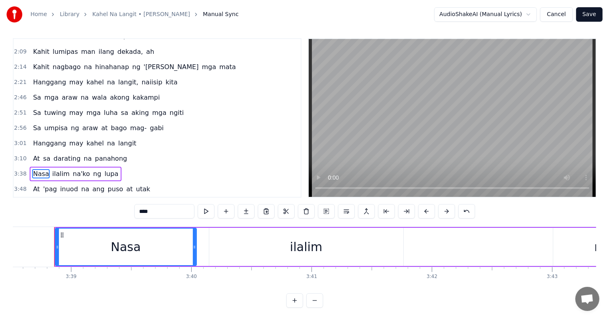
scroll to position [0, 26300]
click at [35, 184] on span "At" at bounding box center [36, 188] width 8 height 9
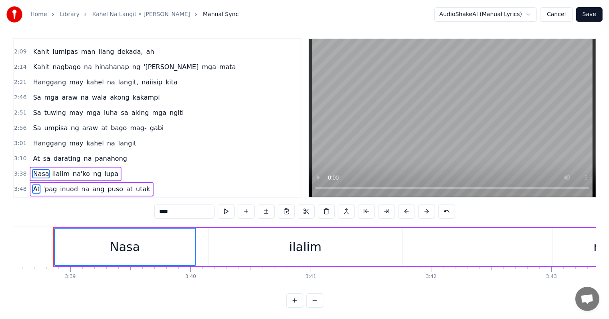
click at [34, 199] on span "Ang" at bounding box center [39, 203] width 14 height 9
click at [410, 210] on button at bounding box center [406, 211] width 17 height 14
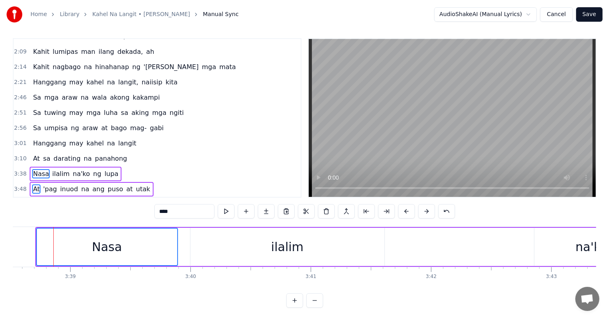
click at [410, 210] on button at bounding box center [406, 211] width 17 height 14
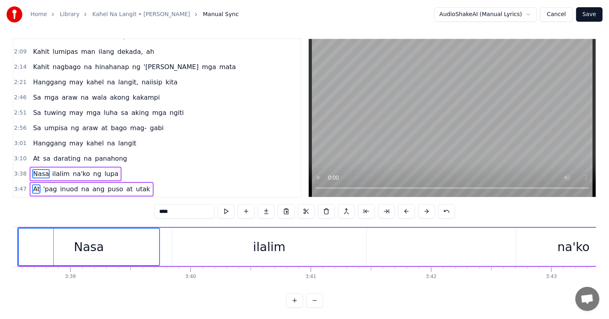
click at [410, 210] on button at bounding box center [406, 211] width 17 height 14
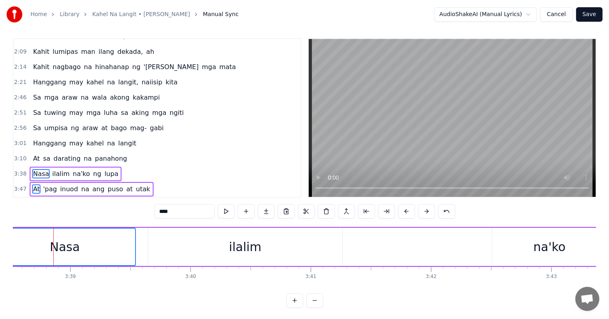
click at [410, 210] on button at bounding box center [406, 211] width 17 height 14
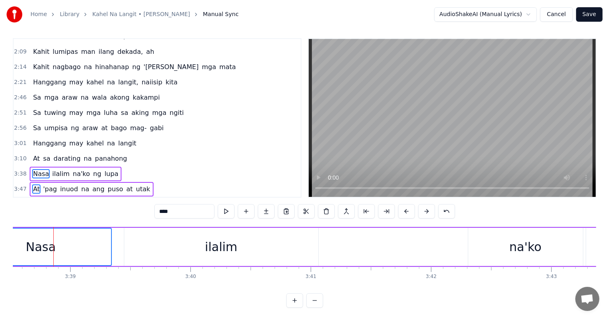
click at [410, 210] on button at bounding box center [406, 211] width 17 height 14
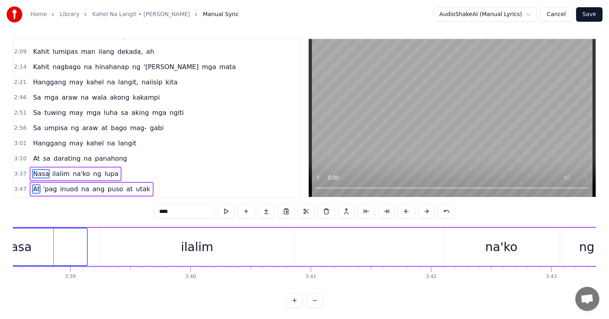
click at [410, 210] on button at bounding box center [406, 211] width 17 height 14
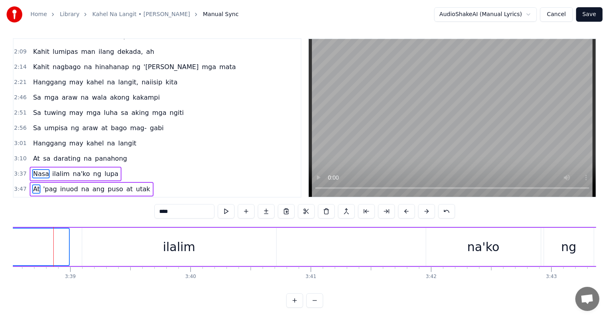
click at [410, 210] on button at bounding box center [406, 211] width 17 height 14
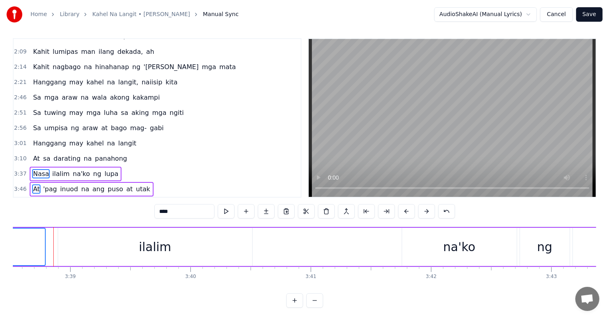
click at [410, 210] on button at bounding box center [406, 211] width 17 height 14
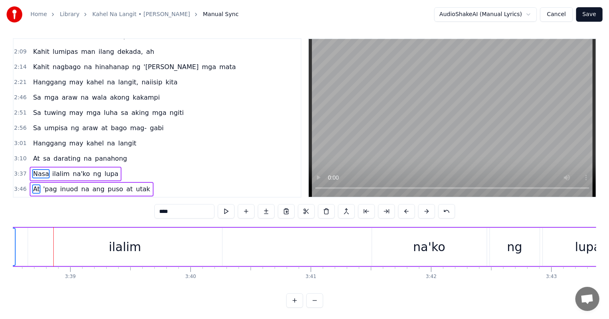
click at [410, 210] on button at bounding box center [406, 211] width 17 height 14
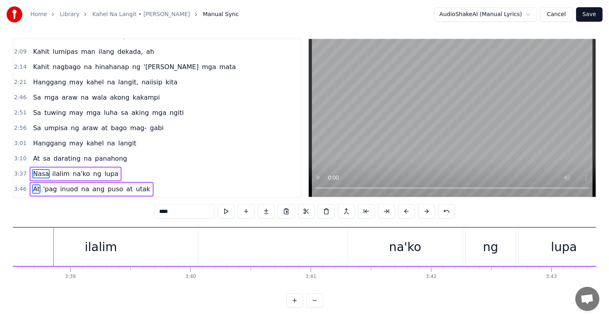
click at [410, 210] on button at bounding box center [406, 211] width 17 height 14
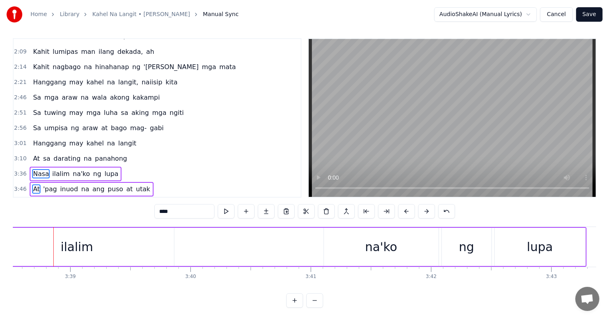
click at [410, 210] on button at bounding box center [406, 211] width 17 height 14
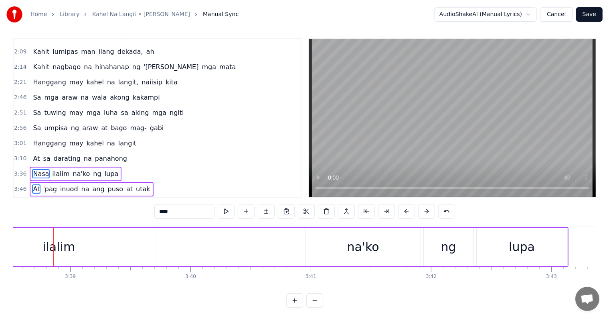
click at [410, 210] on button at bounding box center [406, 211] width 17 height 14
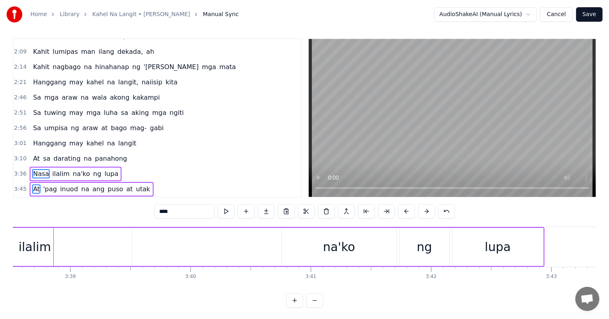
click at [410, 210] on button at bounding box center [406, 211] width 17 height 14
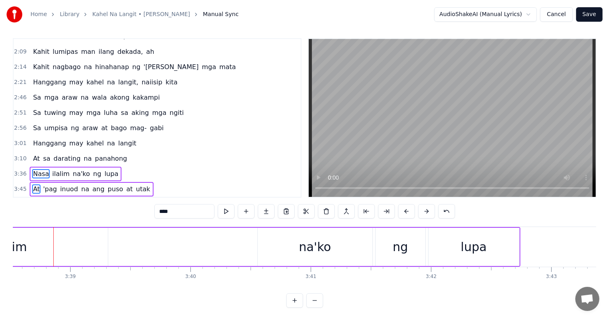
click at [410, 210] on button at bounding box center [406, 211] width 17 height 14
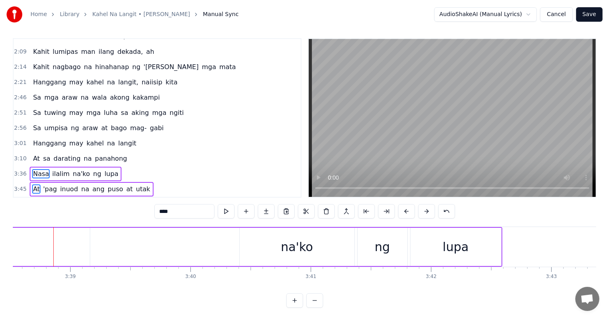
click at [410, 210] on button at bounding box center [406, 211] width 17 height 14
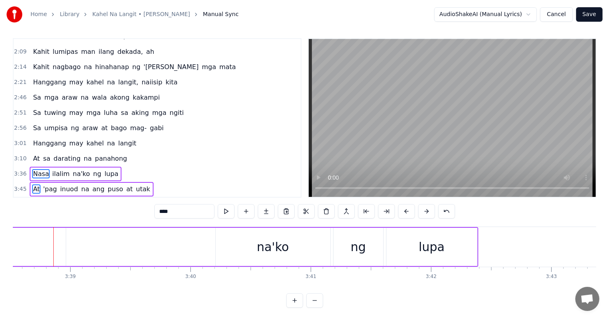
click at [410, 210] on button at bounding box center [406, 211] width 17 height 14
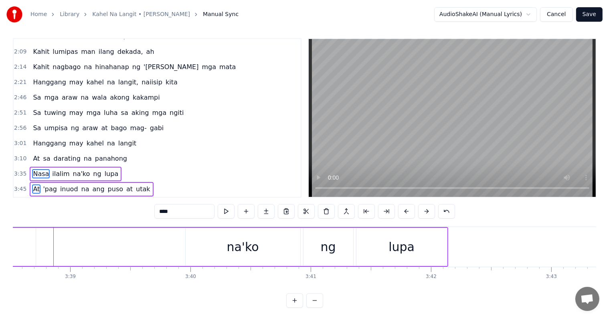
click at [410, 210] on button at bounding box center [406, 211] width 17 height 14
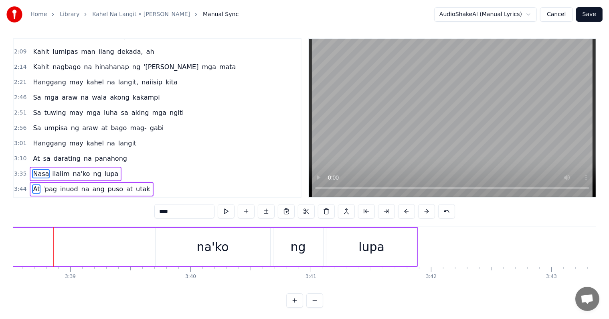
click at [410, 210] on button at bounding box center [406, 211] width 17 height 14
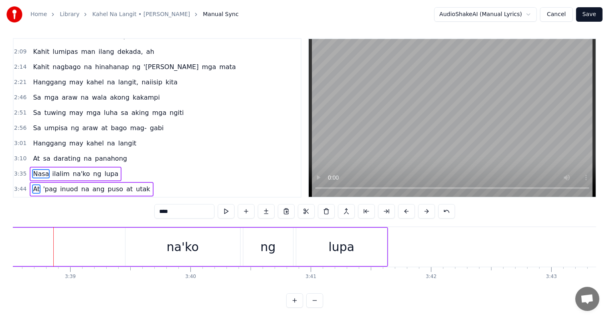
click at [410, 210] on button at bounding box center [406, 211] width 17 height 14
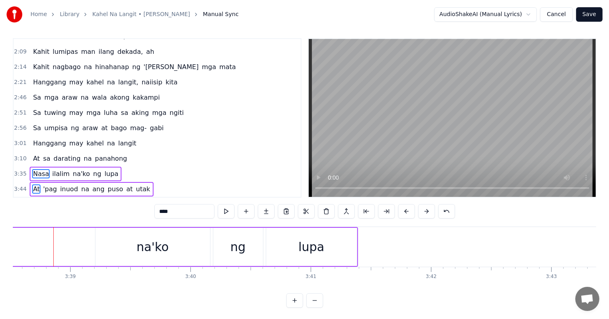
click at [410, 210] on button at bounding box center [406, 211] width 17 height 14
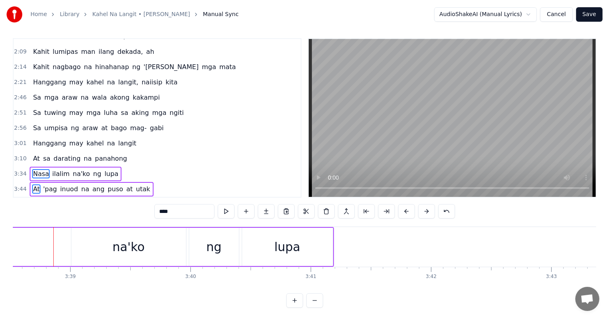
click at [410, 210] on button at bounding box center [406, 211] width 17 height 14
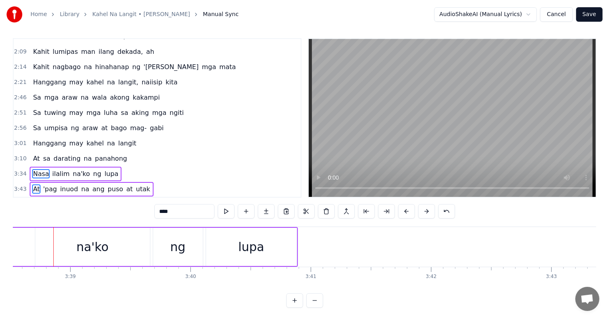
click at [410, 210] on button at bounding box center [406, 211] width 17 height 14
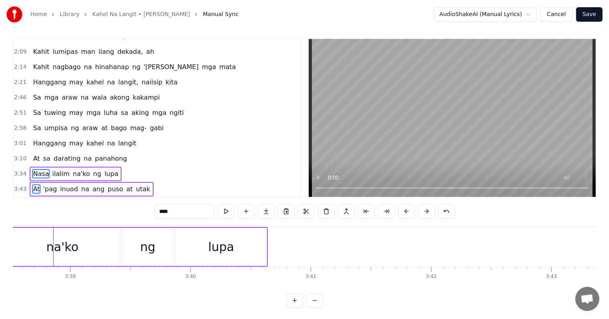
click at [410, 210] on button at bounding box center [406, 211] width 17 height 14
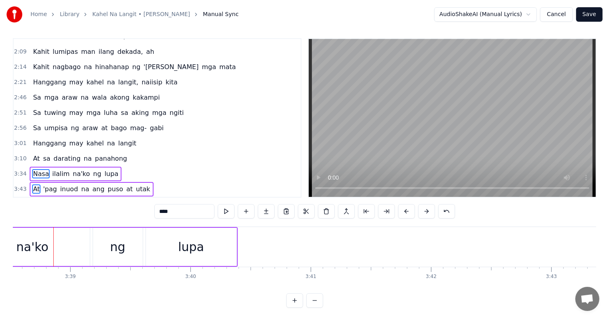
click at [410, 210] on button at bounding box center [406, 211] width 17 height 14
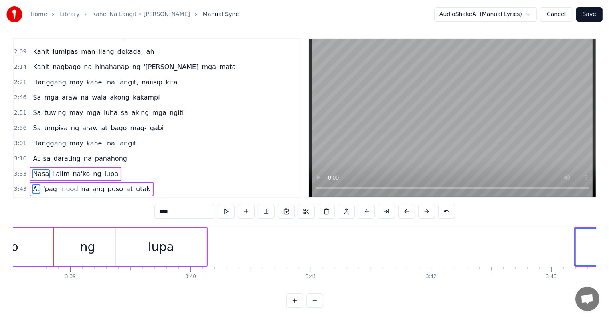
click at [410, 210] on button at bounding box center [406, 211] width 17 height 14
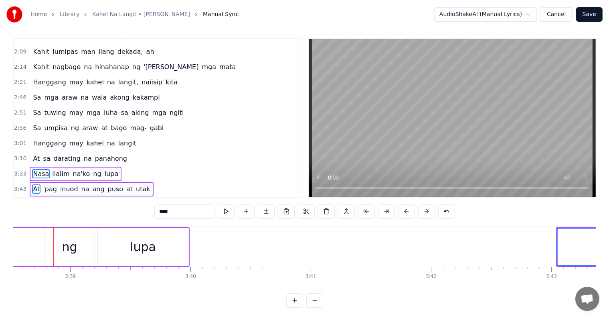
click at [410, 210] on button at bounding box center [406, 211] width 17 height 14
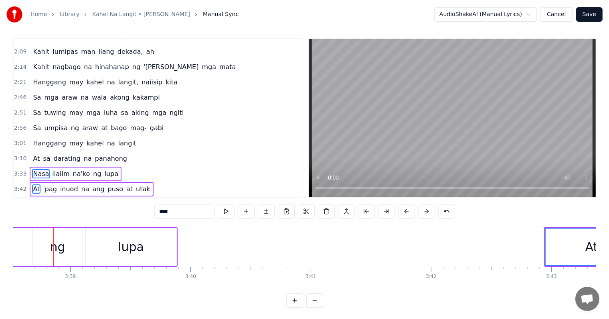
click at [410, 210] on button at bounding box center [406, 211] width 17 height 14
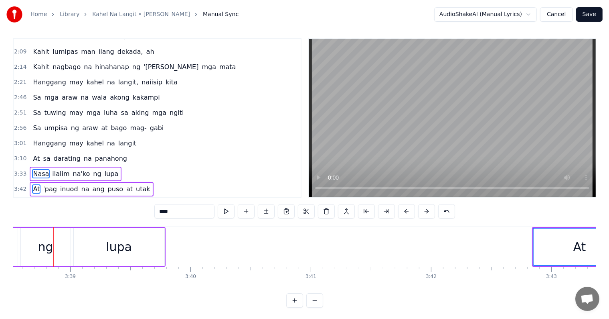
click at [410, 210] on button at bounding box center [406, 211] width 17 height 14
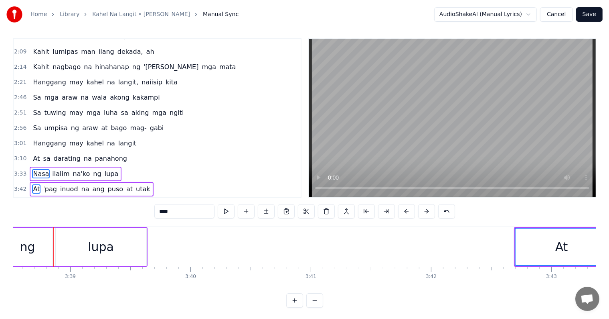
click at [410, 210] on button at bounding box center [406, 211] width 17 height 14
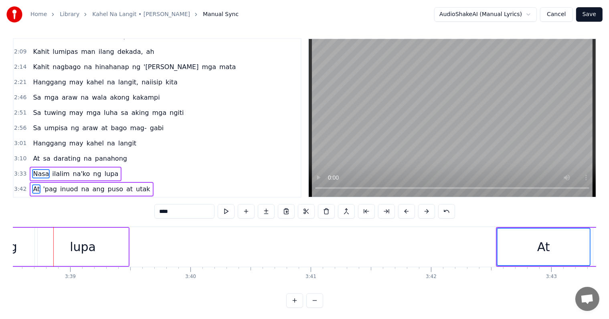
click at [410, 210] on button at bounding box center [406, 211] width 17 height 14
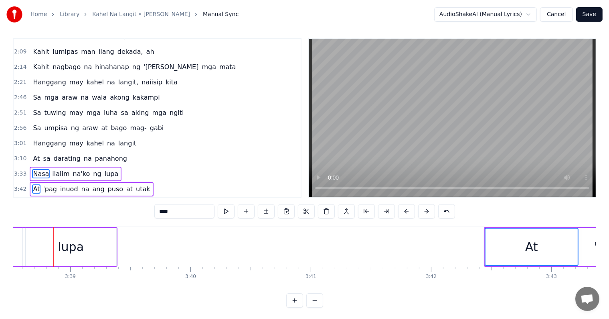
click at [410, 210] on button at bounding box center [406, 211] width 17 height 14
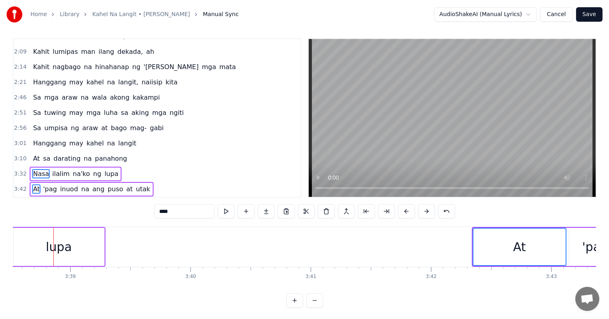
click at [410, 210] on button at bounding box center [406, 211] width 17 height 14
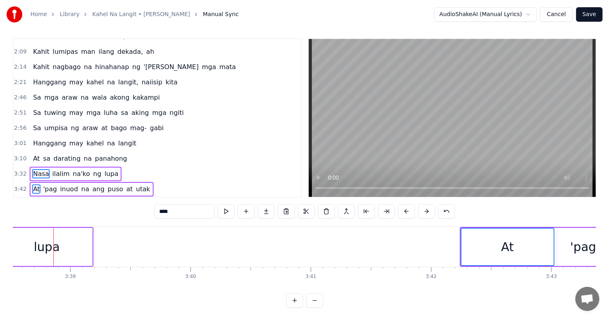
click at [410, 210] on button at bounding box center [406, 211] width 17 height 14
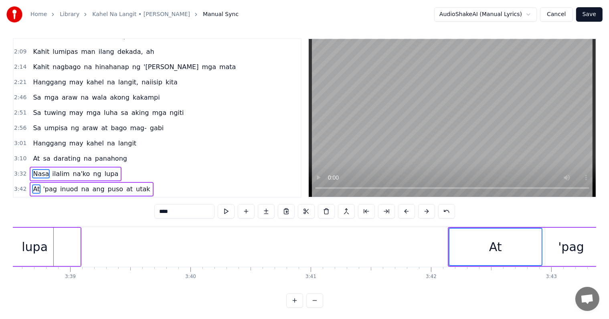
click at [410, 210] on button at bounding box center [406, 211] width 17 height 14
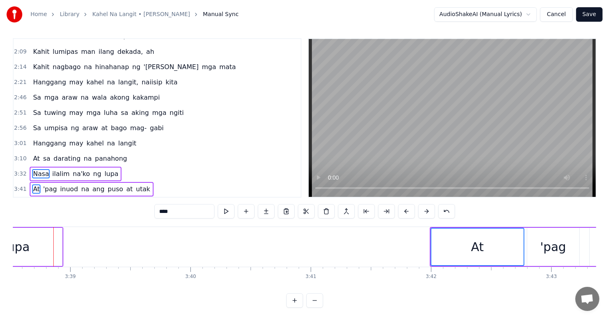
click at [410, 210] on button at bounding box center [406, 211] width 17 height 14
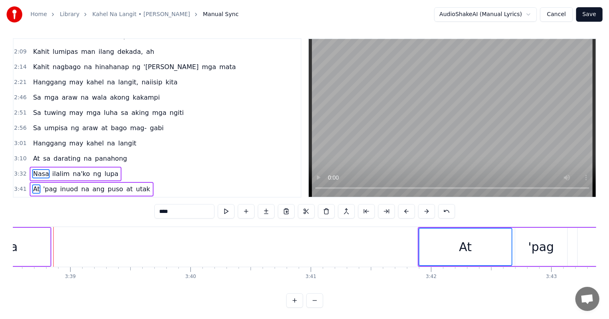
click at [410, 210] on button at bounding box center [406, 211] width 17 height 14
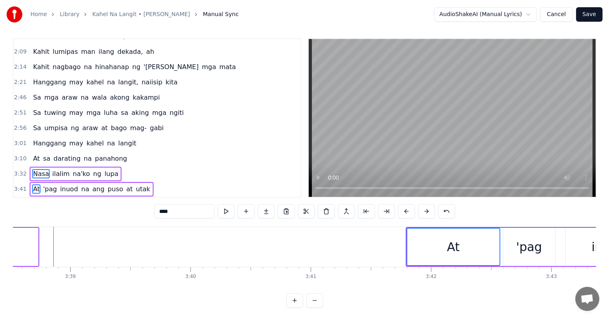
click at [410, 210] on button at bounding box center [406, 211] width 17 height 14
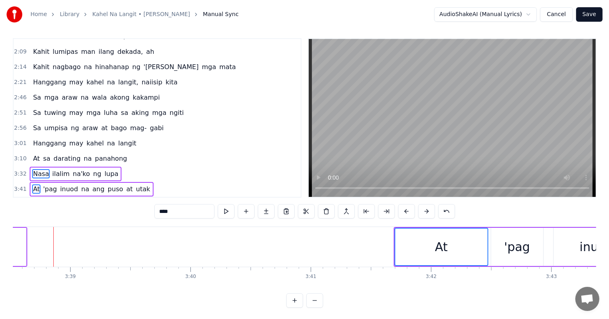
click at [410, 210] on button at bounding box center [406, 211] width 17 height 14
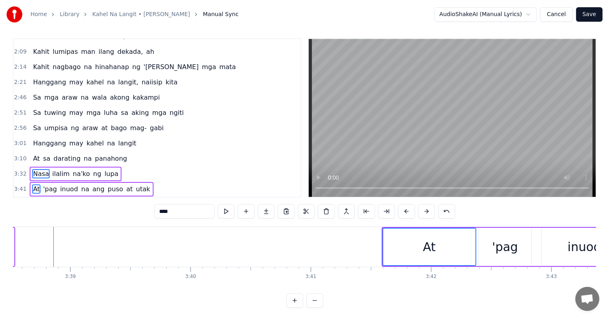
click at [410, 210] on button at bounding box center [406, 211] width 17 height 14
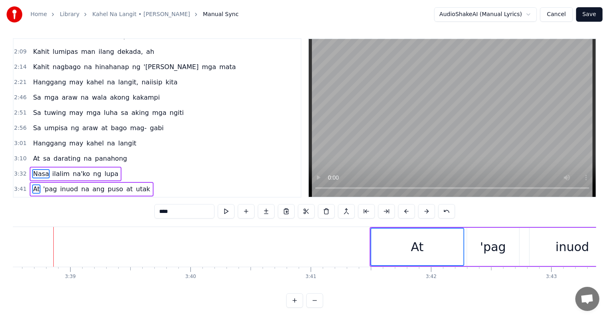
click at [410, 210] on button at bounding box center [406, 211] width 17 height 14
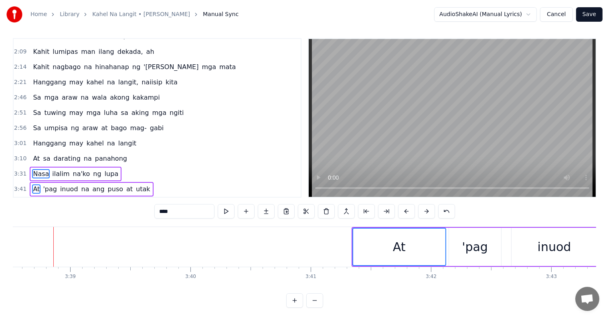
click at [410, 210] on button at bounding box center [406, 211] width 17 height 14
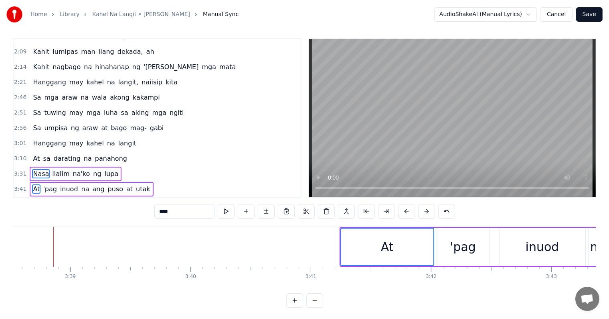
click at [410, 210] on button at bounding box center [406, 211] width 17 height 14
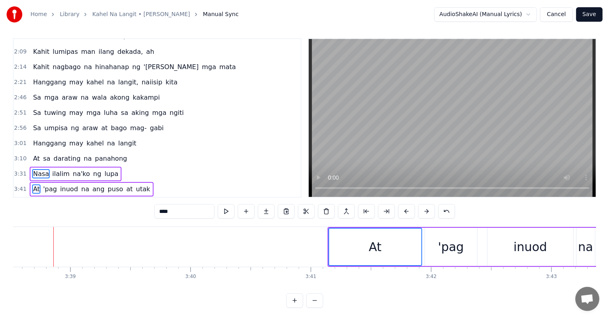
click at [410, 210] on button at bounding box center [406, 211] width 17 height 14
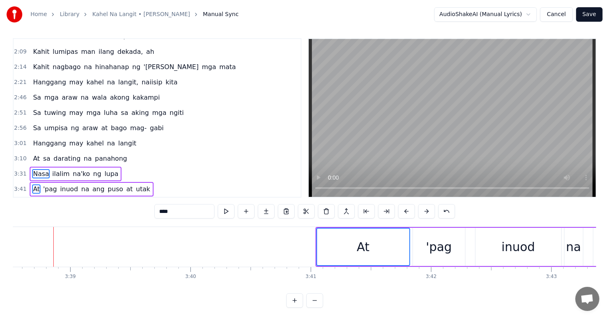
click at [410, 210] on button at bounding box center [406, 211] width 17 height 14
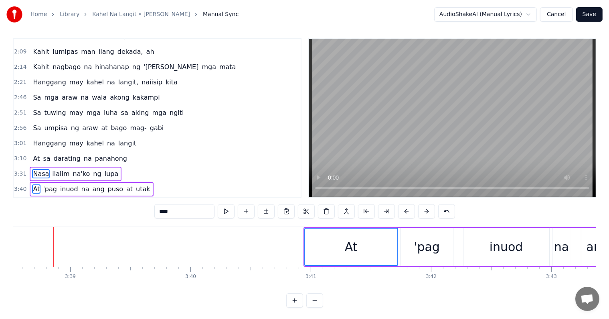
click at [410, 210] on button at bounding box center [406, 211] width 17 height 14
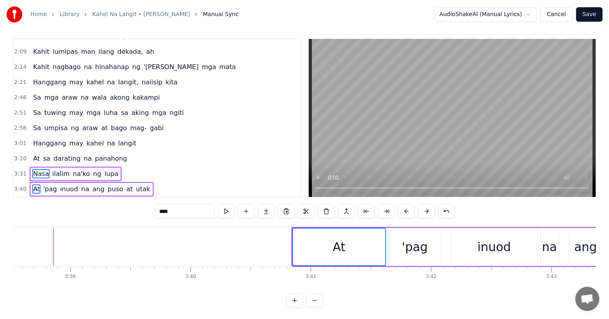
click at [410, 210] on button at bounding box center [406, 211] width 17 height 14
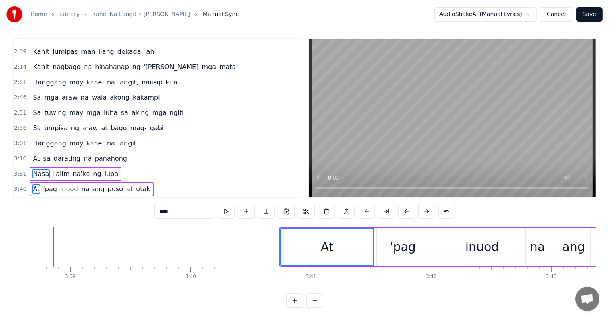
click at [410, 210] on button at bounding box center [406, 211] width 17 height 14
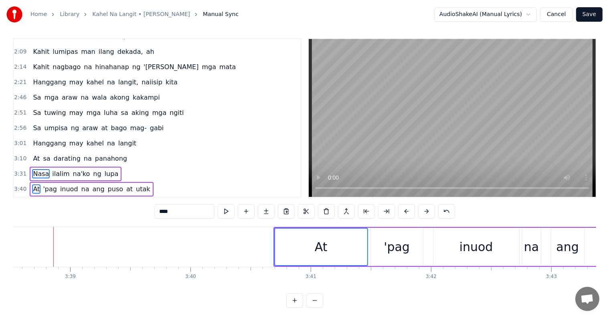
click at [410, 210] on button at bounding box center [406, 211] width 17 height 14
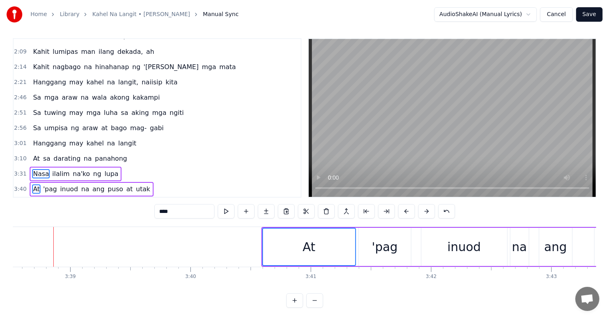
click at [410, 210] on button at bounding box center [406, 211] width 17 height 14
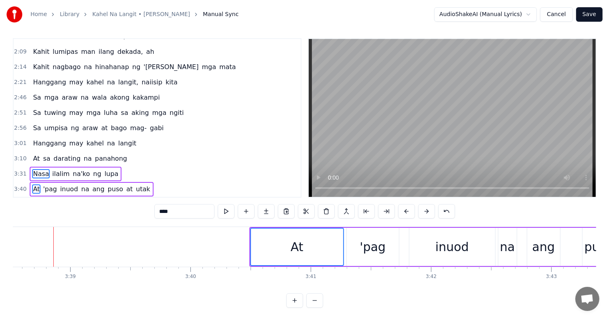
click at [410, 210] on button at bounding box center [406, 211] width 17 height 14
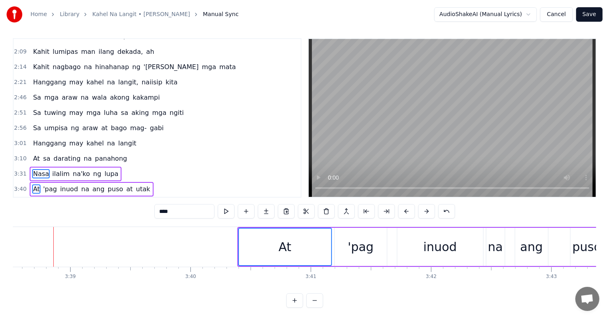
click at [410, 210] on button at bounding box center [406, 211] width 17 height 14
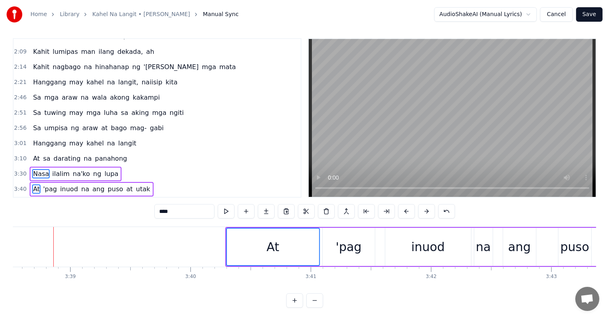
click at [410, 210] on button at bounding box center [406, 211] width 17 height 14
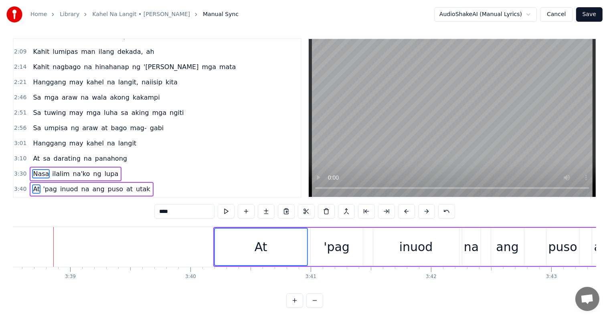
click at [410, 210] on button at bounding box center [406, 211] width 17 height 14
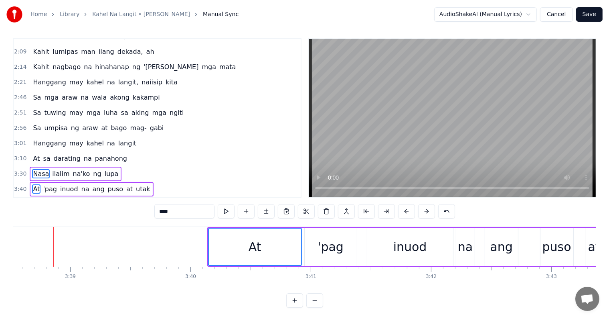
click at [410, 210] on button at bounding box center [406, 211] width 17 height 14
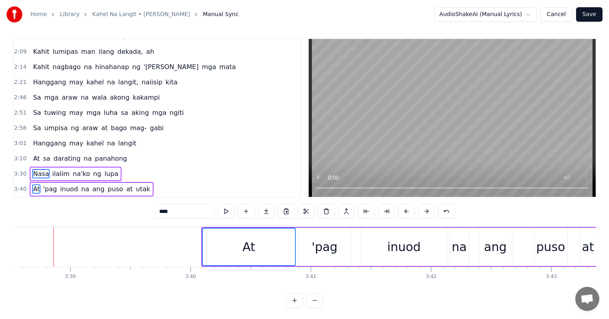
click at [410, 210] on button at bounding box center [406, 211] width 17 height 14
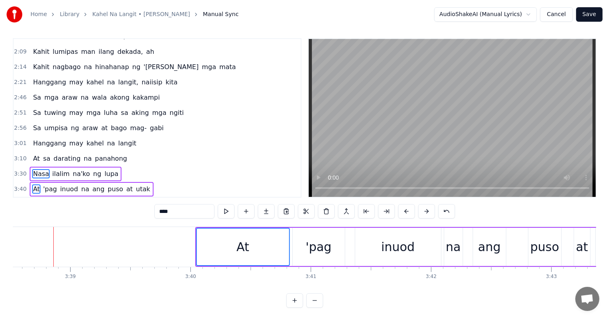
click at [410, 210] on button at bounding box center [406, 211] width 17 height 14
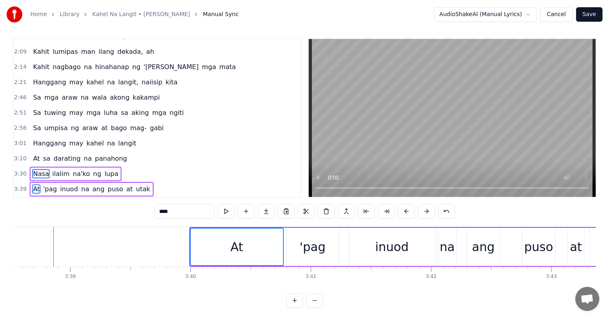
click at [410, 210] on button at bounding box center [406, 211] width 17 height 14
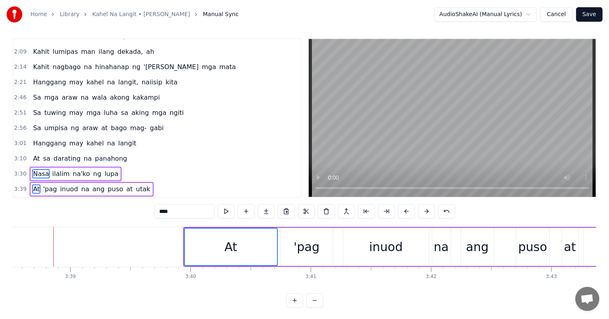
click at [410, 210] on button at bounding box center [406, 211] width 17 height 14
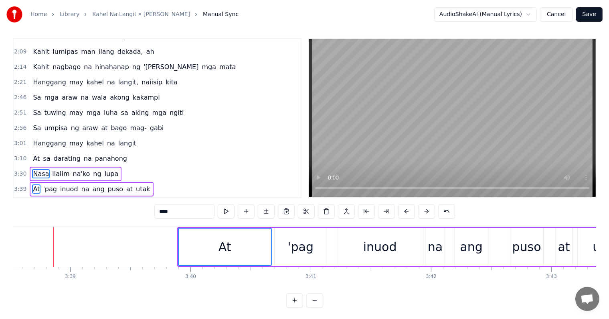
click at [410, 210] on button at bounding box center [406, 211] width 17 height 14
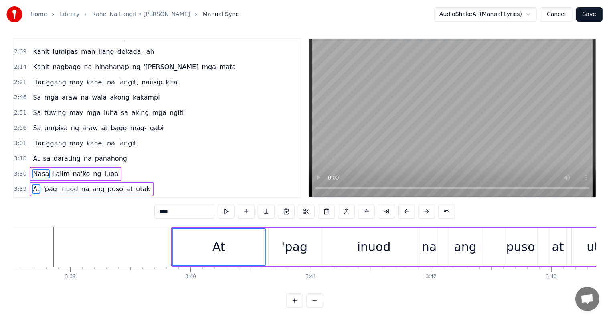
click at [410, 210] on button at bounding box center [406, 211] width 17 height 14
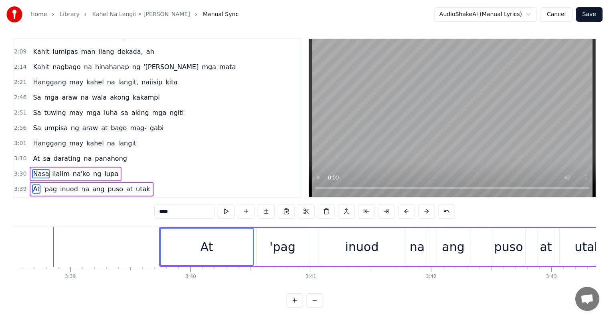
click at [410, 210] on button at bounding box center [406, 211] width 17 height 14
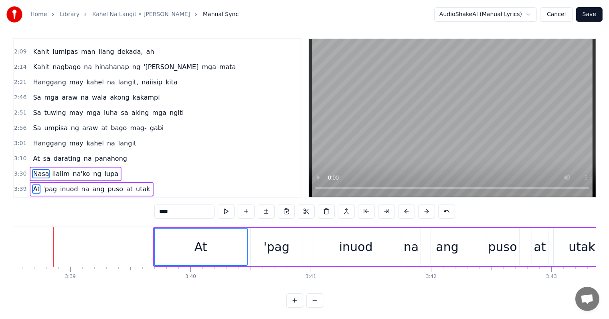
click at [410, 210] on button at bounding box center [406, 211] width 17 height 14
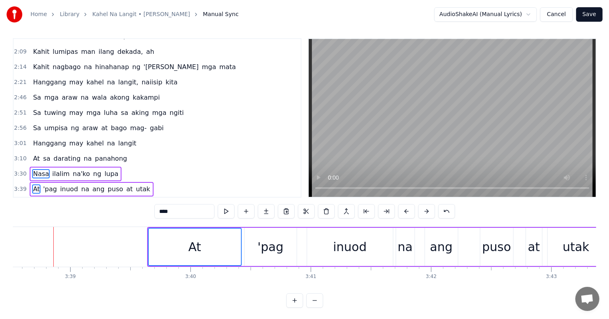
click at [410, 210] on button at bounding box center [406, 211] width 17 height 14
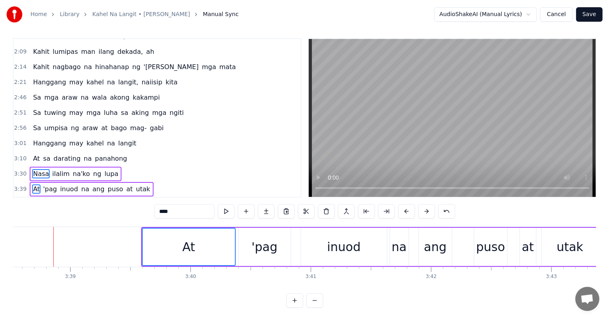
click at [410, 210] on button at bounding box center [406, 211] width 17 height 14
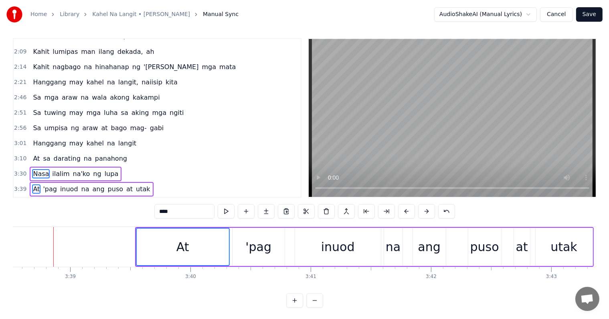
click at [410, 210] on button at bounding box center [406, 211] width 17 height 14
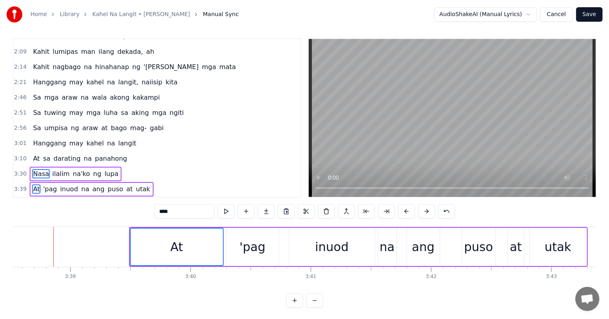
click at [410, 210] on button at bounding box center [406, 211] width 17 height 14
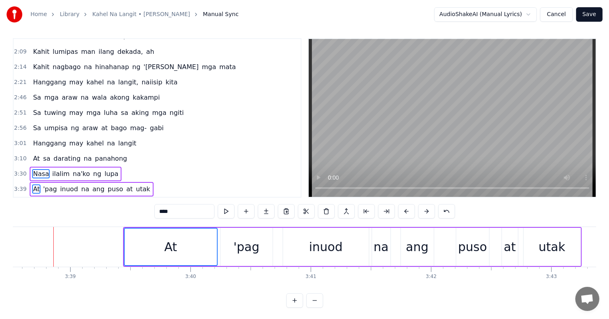
click at [410, 210] on button at bounding box center [406, 211] width 17 height 14
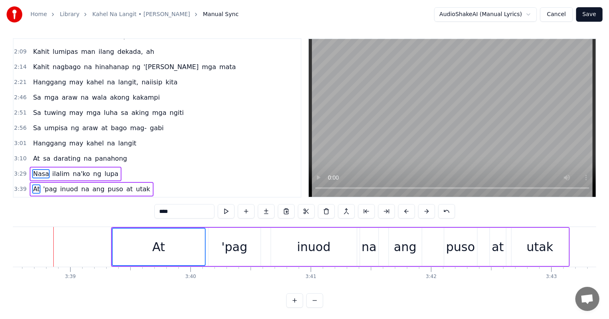
click at [410, 210] on button at bounding box center [406, 211] width 17 height 14
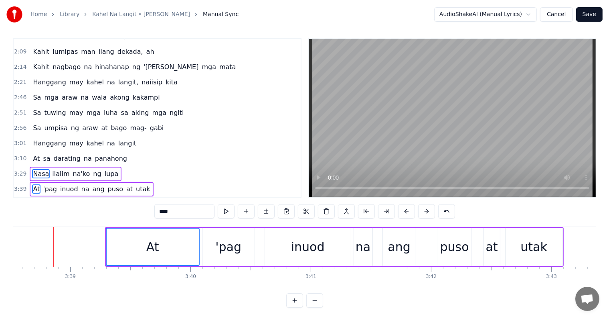
click at [410, 210] on button at bounding box center [406, 211] width 17 height 14
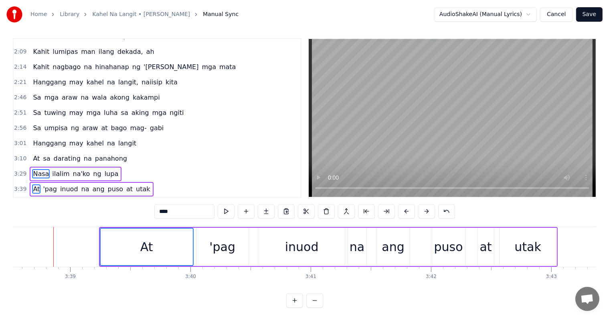
click at [410, 210] on button at bounding box center [406, 211] width 17 height 14
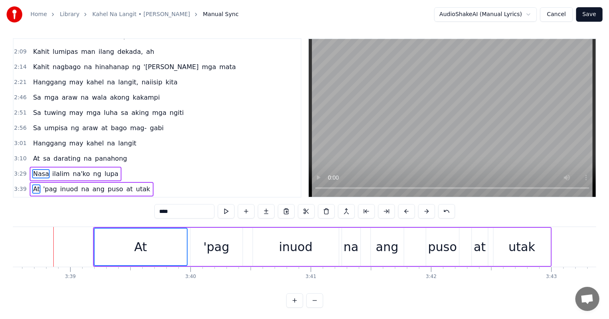
click at [410, 210] on button at bounding box center [406, 211] width 17 height 14
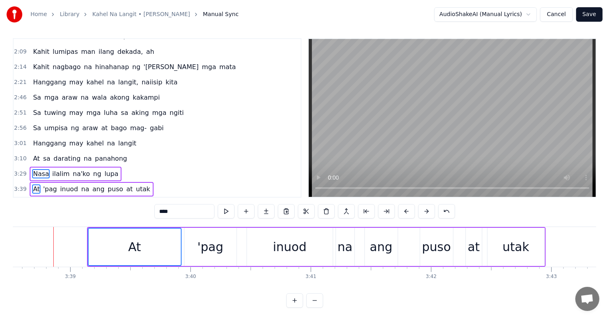
click at [410, 210] on button at bounding box center [406, 211] width 17 height 14
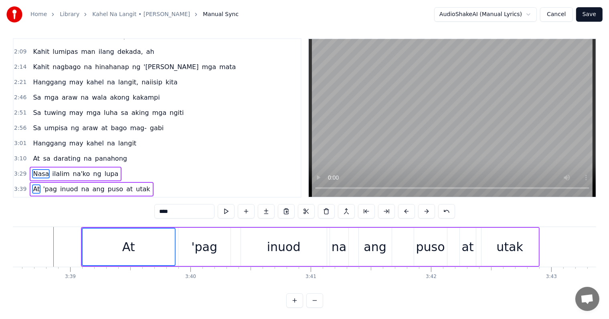
click at [410, 210] on button at bounding box center [406, 211] width 17 height 14
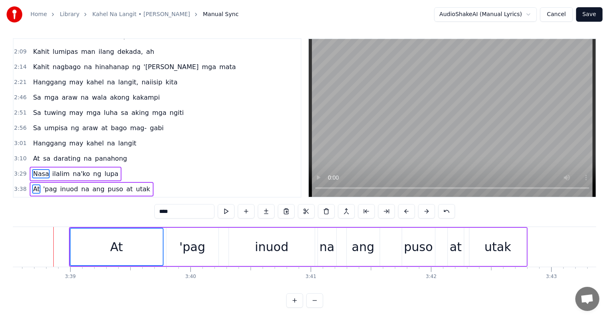
click at [410, 210] on button at bounding box center [406, 211] width 17 height 14
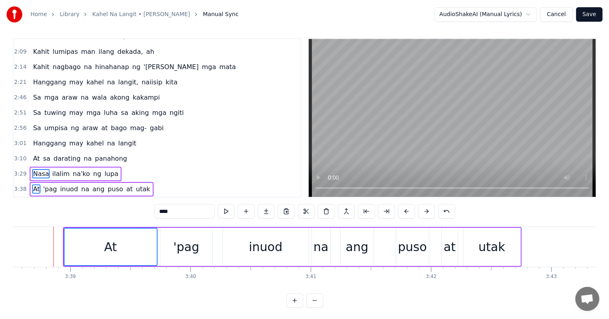
click at [410, 210] on button at bounding box center [406, 211] width 17 height 14
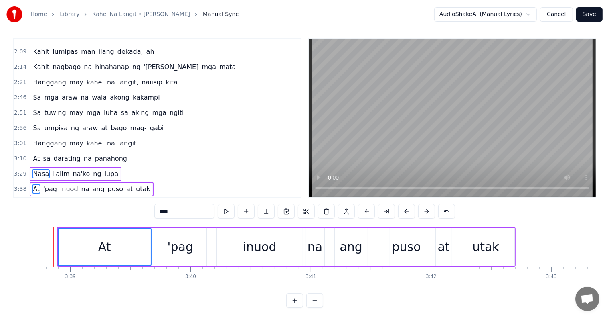
click at [410, 210] on button at bounding box center [406, 211] width 17 height 14
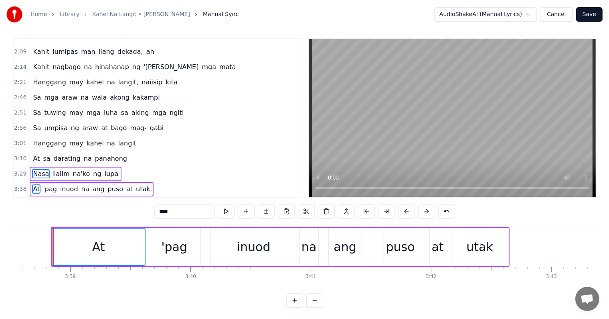
click at [410, 210] on button at bounding box center [406, 211] width 17 height 14
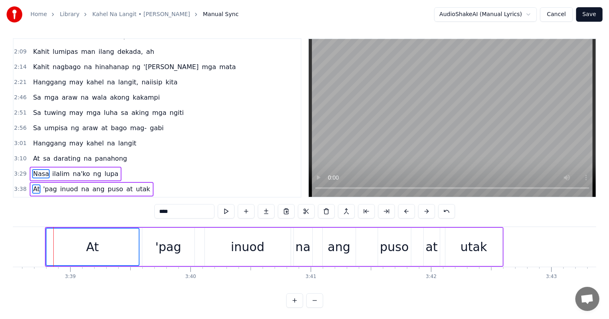
click at [410, 210] on button at bounding box center [406, 211] width 17 height 14
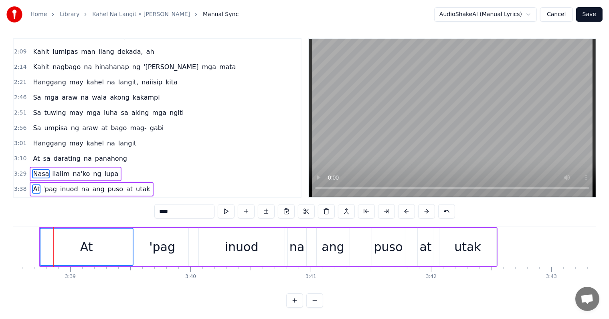
click at [410, 210] on button at bounding box center [406, 211] width 17 height 14
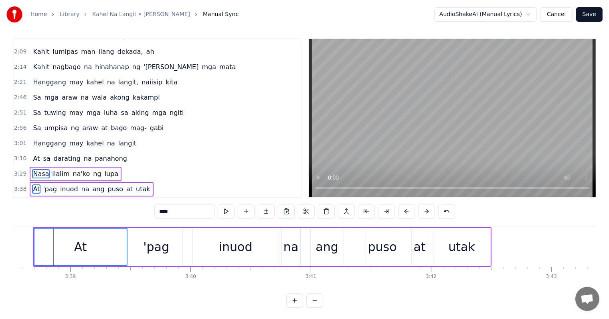
click at [410, 210] on button at bounding box center [406, 211] width 17 height 14
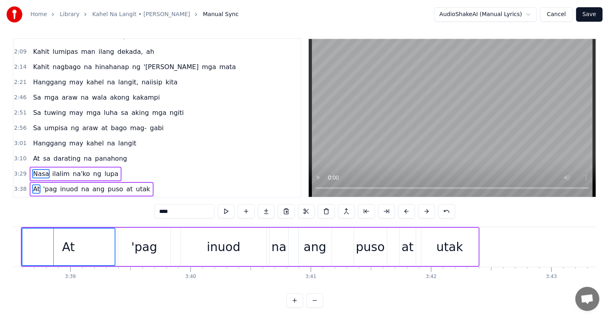
click at [410, 210] on button at bounding box center [406, 211] width 17 height 14
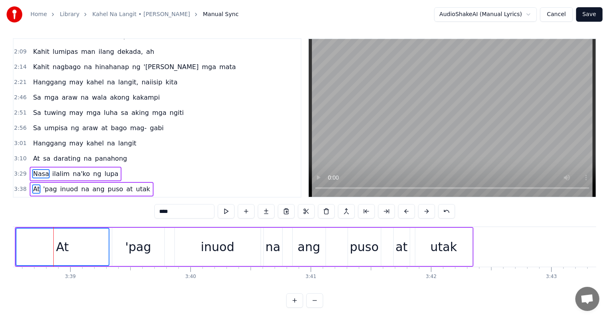
click at [410, 210] on button at bounding box center [406, 211] width 17 height 14
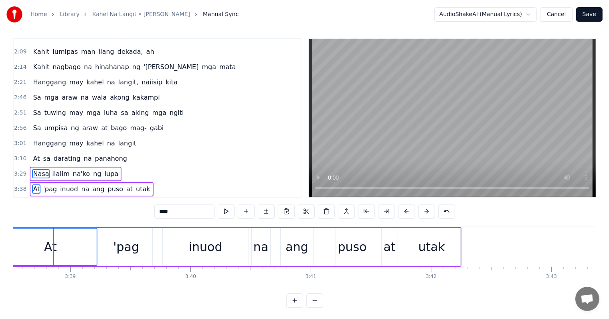
click at [410, 210] on button at bounding box center [406, 211] width 17 height 14
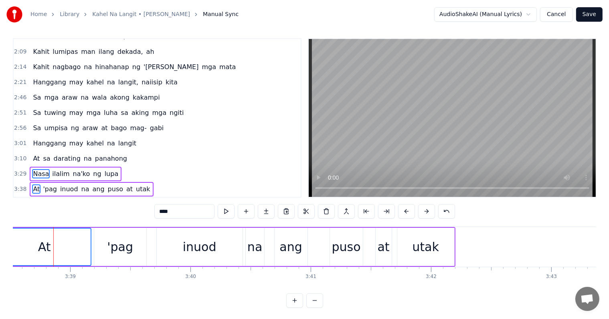
click at [410, 210] on button at bounding box center [406, 211] width 17 height 14
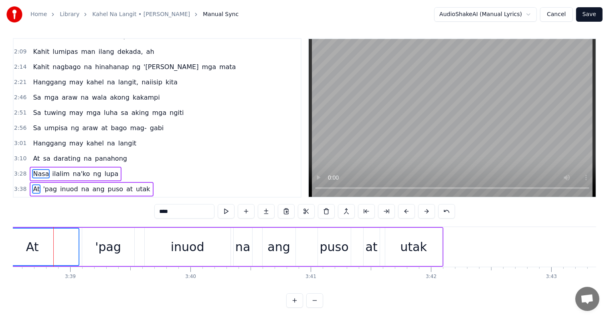
click at [410, 210] on button at bounding box center [406, 211] width 17 height 14
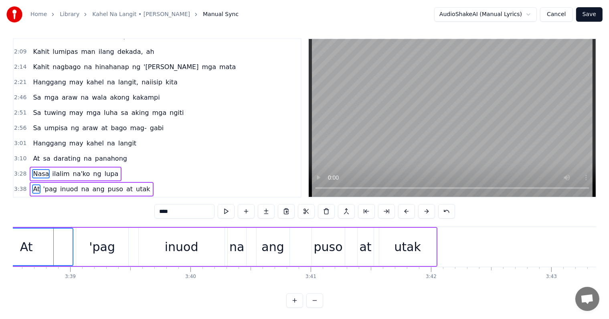
click at [410, 210] on button at bounding box center [406, 211] width 17 height 14
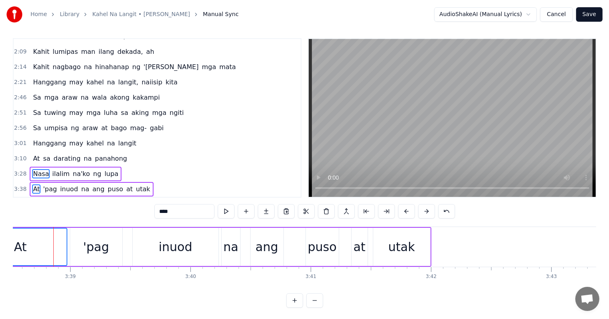
click at [410, 210] on button at bounding box center [406, 211] width 17 height 14
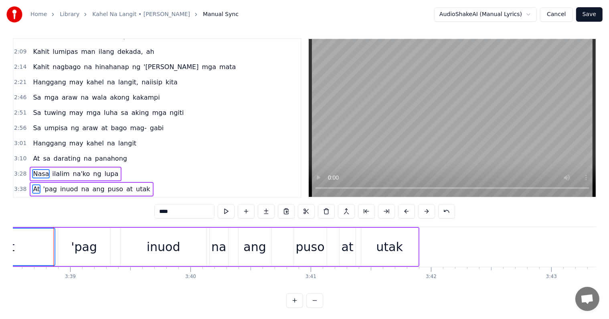
click at [410, 210] on button at bounding box center [406, 211] width 17 height 14
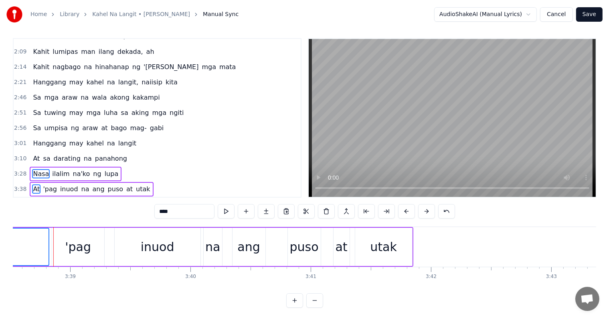
click at [410, 210] on button at bounding box center [406, 211] width 17 height 14
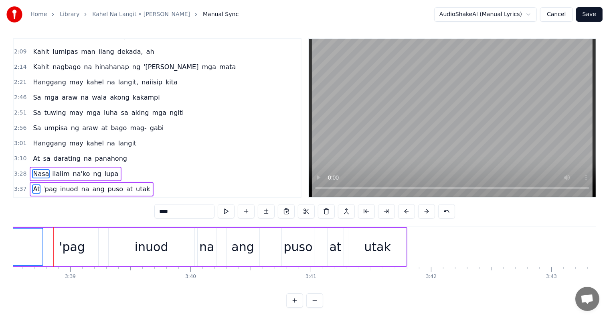
click at [410, 210] on button at bounding box center [406, 211] width 17 height 14
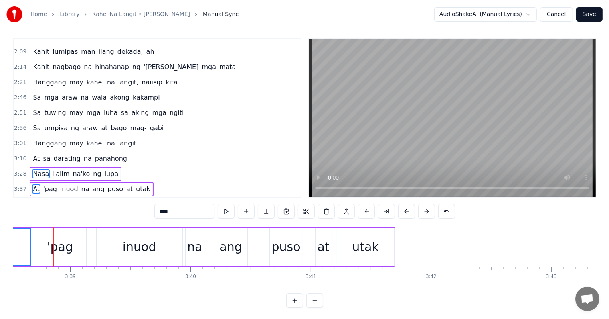
click at [410, 210] on button at bounding box center [406, 211] width 17 height 14
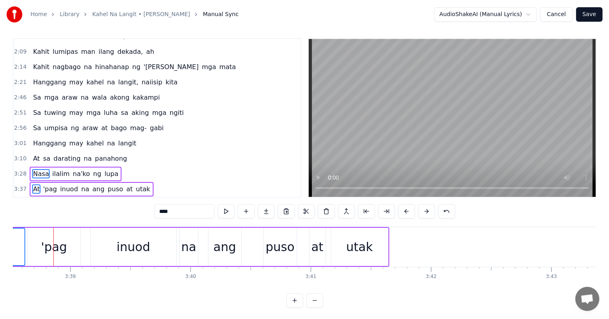
click at [410, 210] on button at bounding box center [406, 211] width 17 height 14
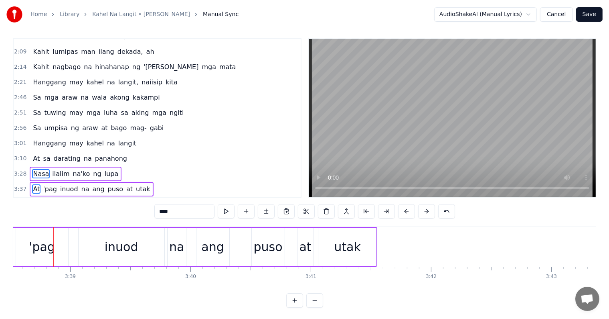
click at [410, 210] on button at bounding box center [406, 211] width 17 height 14
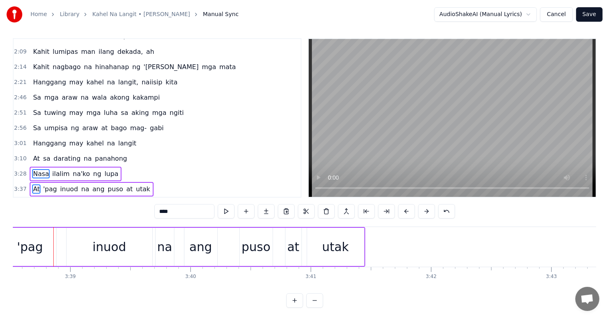
click at [410, 210] on button at bounding box center [406, 211] width 17 height 14
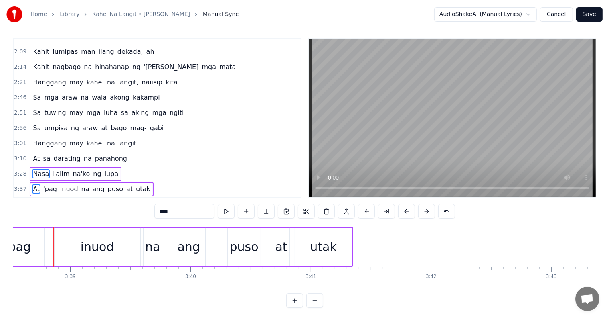
click at [410, 210] on button at bounding box center [406, 211] width 17 height 14
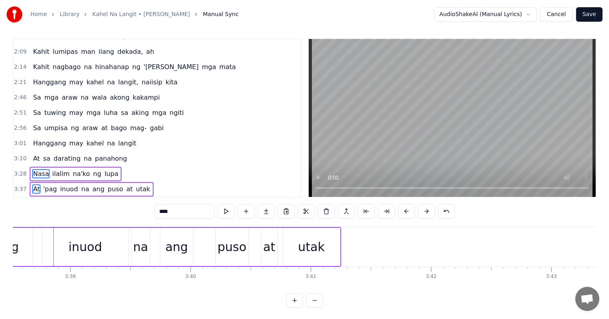
click at [410, 210] on button at bounding box center [406, 211] width 17 height 14
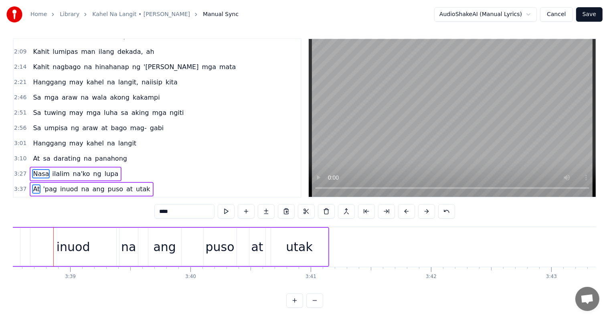
click at [410, 210] on button at bounding box center [406, 211] width 17 height 14
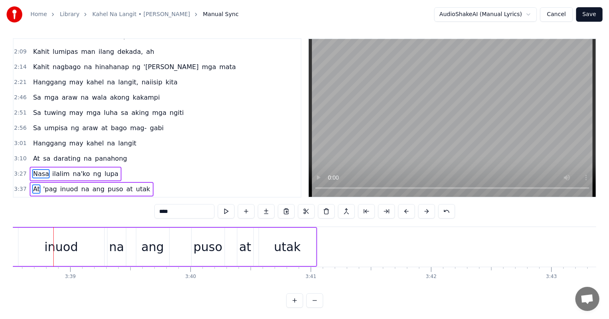
click at [410, 210] on button at bounding box center [406, 211] width 17 height 14
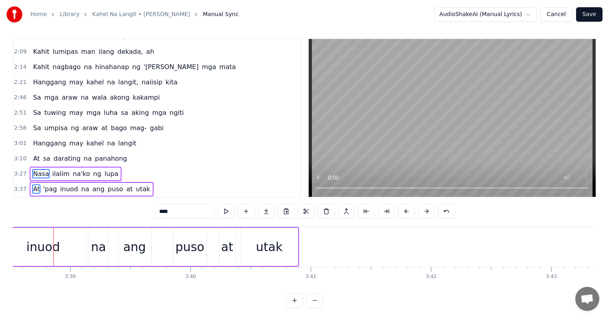
click at [410, 210] on button at bounding box center [406, 211] width 17 height 14
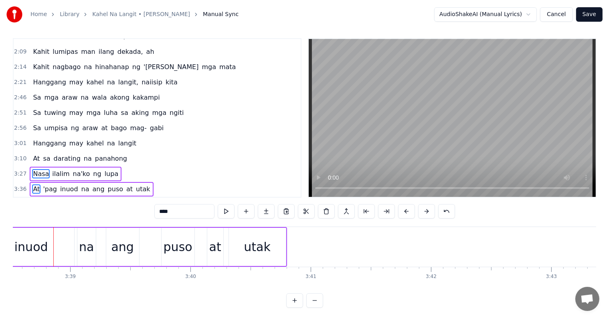
click at [410, 210] on button at bounding box center [406, 211] width 17 height 14
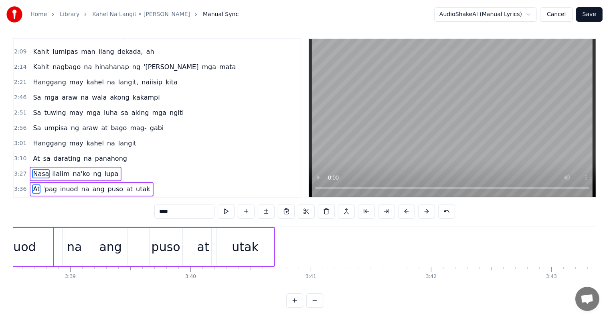
click at [410, 210] on button at bounding box center [406, 211] width 17 height 14
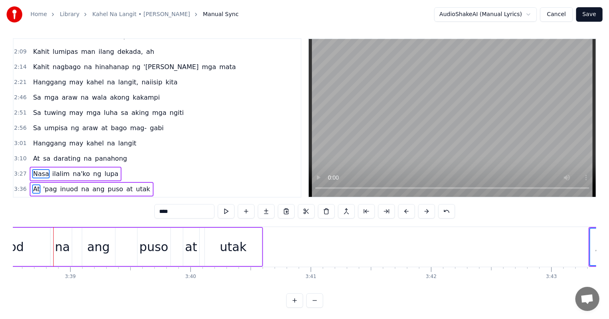
click at [410, 210] on button at bounding box center [406, 211] width 17 height 14
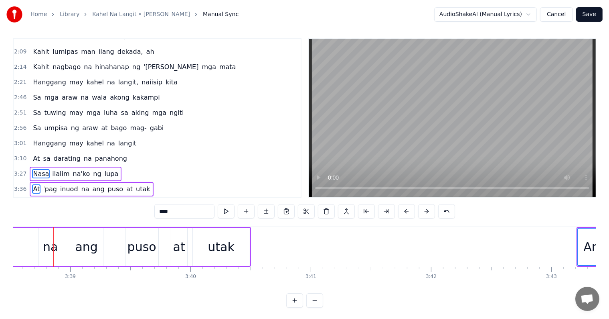
click at [410, 210] on button at bounding box center [406, 211] width 17 height 14
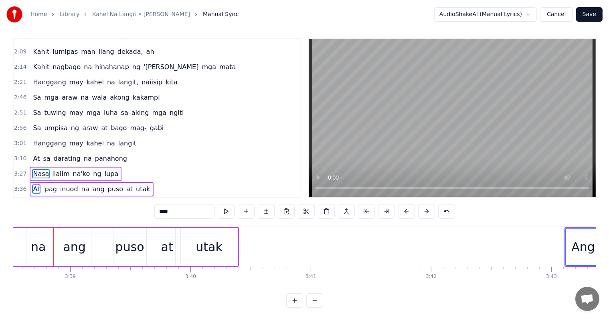
click at [410, 210] on button at bounding box center [406, 211] width 17 height 14
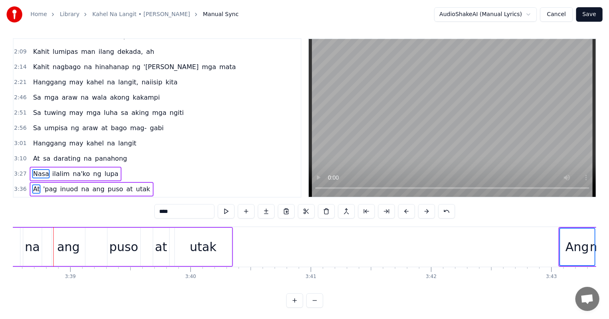
click at [410, 210] on button at bounding box center [406, 211] width 17 height 14
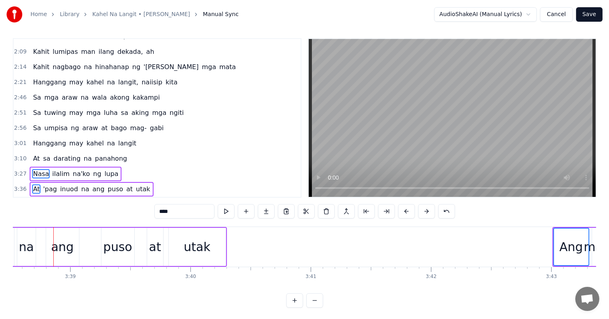
click at [410, 210] on button at bounding box center [406, 211] width 17 height 14
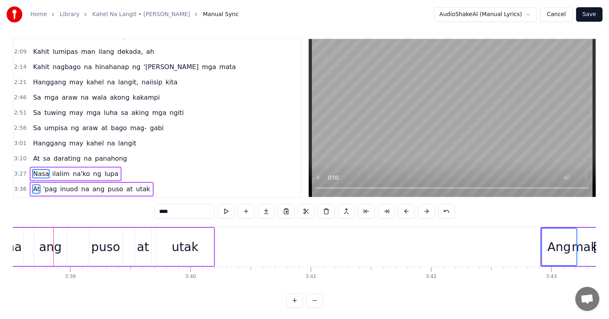
click at [410, 210] on button at bounding box center [406, 211] width 17 height 14
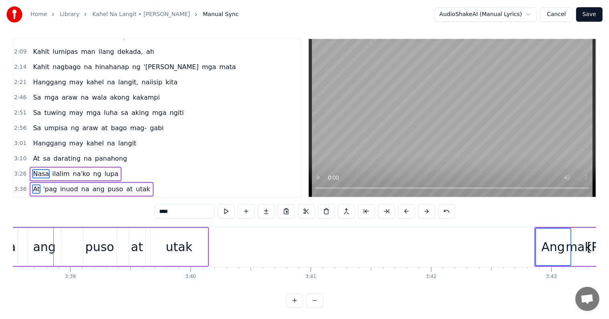
click at [410, 210] on button at bounding box center [406, 211] width 17 height 14
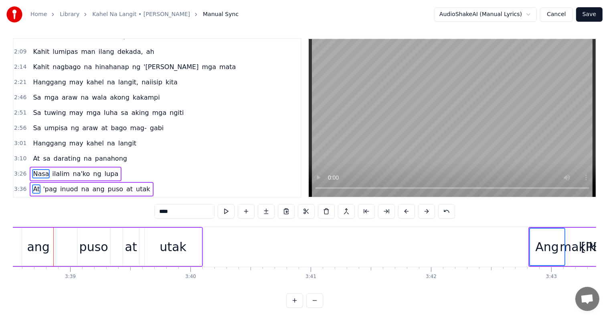
click at [410, 210] on button at bounding box center [406, 211] width 17 height 14
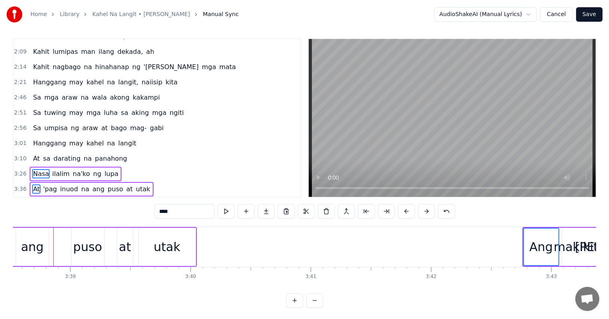
click at [410, 210] on button at bounding box center [406, 211] width 17 height 14
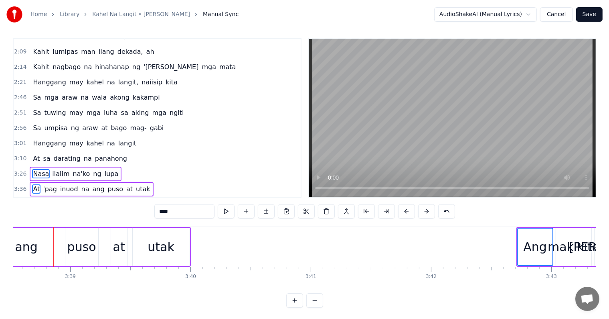
click at [410, 210] on button at bounding box center [406, 211] width 17 height 14
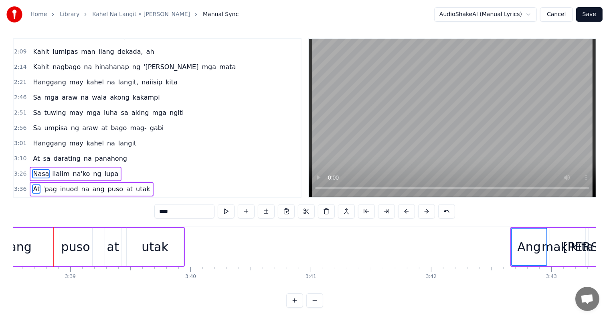
click at [410, 210] on button at bounding box center [406, 211] width 17 height 14
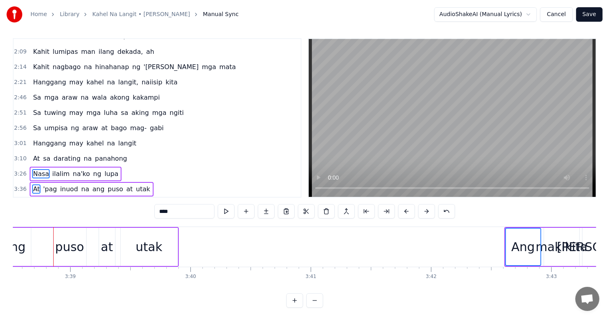
click at [410, 210] on button at bounding box center [406, 211] width 17 height 14
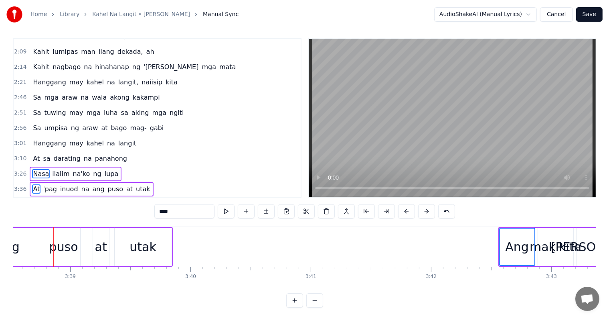
click at [410, 210] on button at bounding box center [406, 211] width 17 height 14
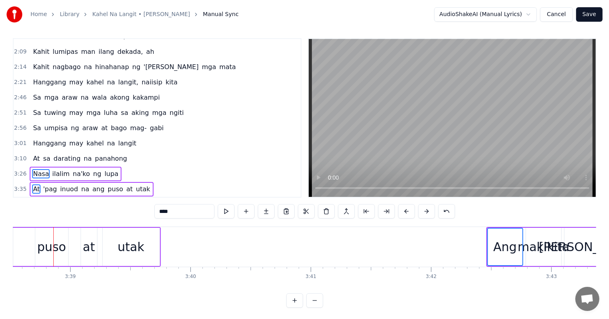
click at [410, 210] on button at bounding box center [406, 211] width 17 height 14
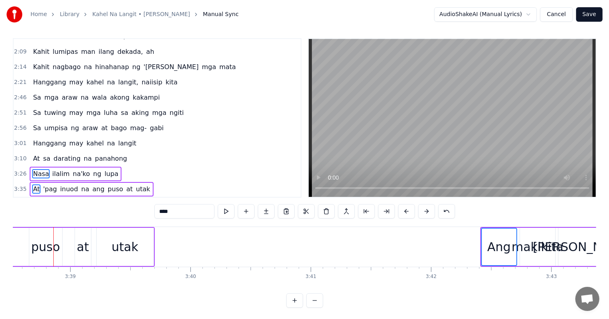
click at [410, 210] on button at bounding box center [406, 211] width 17 height 14
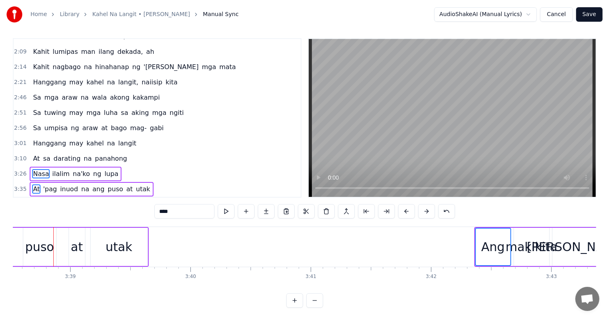
click at [410, 210] on button at bounding box center [406, 211] width 17 height 14
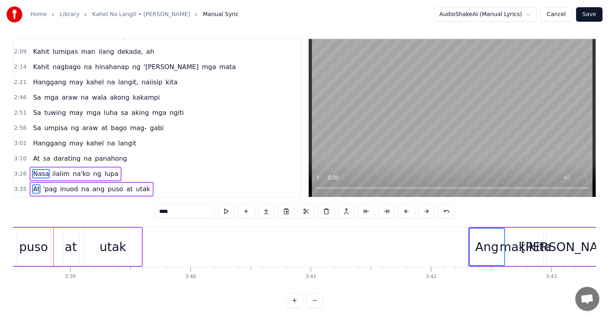
click at [410, 210] on button at bounding box center [406, 211] width 17 height 14
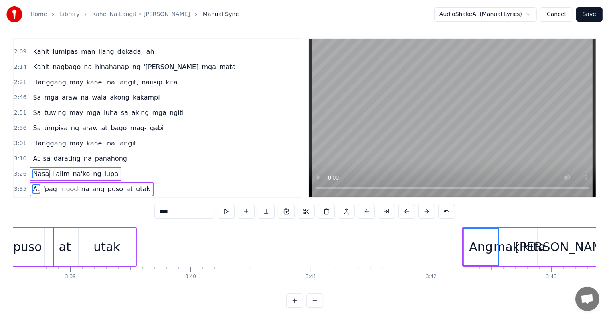
click at [410, 210] on button at bounding box center [406, 211] width 17 height 14
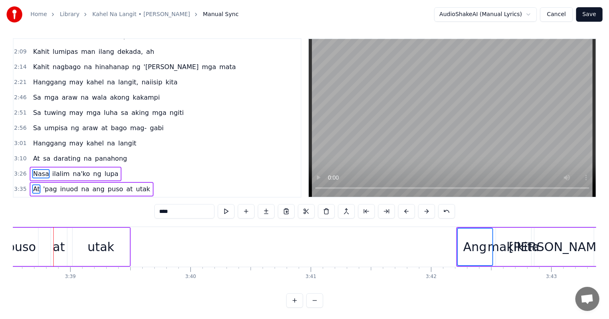
click at [410, 210] on button at bounding box center [406, 211] width 17 height 14
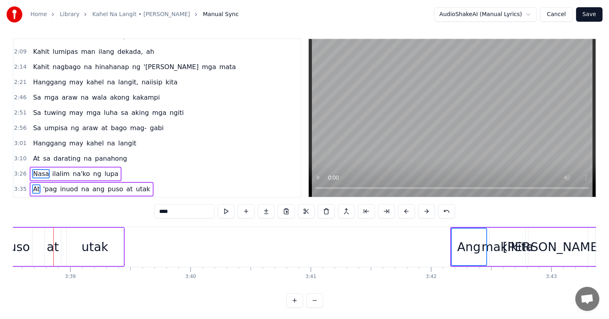
click at [410, 210] on button at bounding box center [406, 211] width 17 height 14
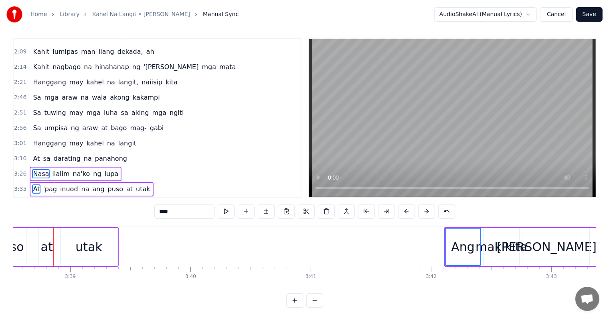
click at [410, 210] on button at bounding box center [406, 211] width 17 height 14
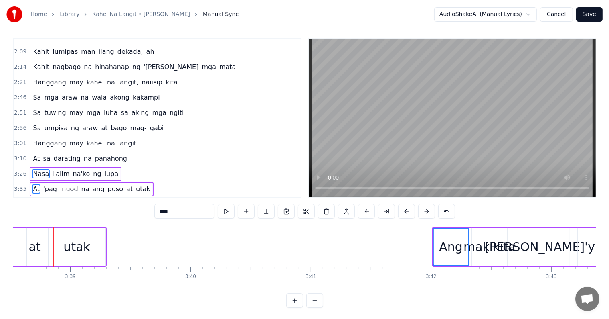
click at [410, 210] on button at bounding box center [406, 211] width 17 height 14
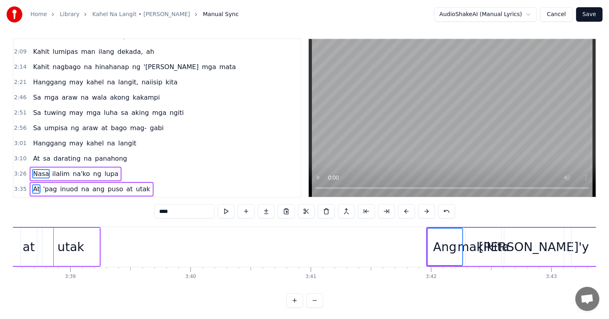
click at [410, 210] on button at bounding box center [406, 211] width 17 height 14
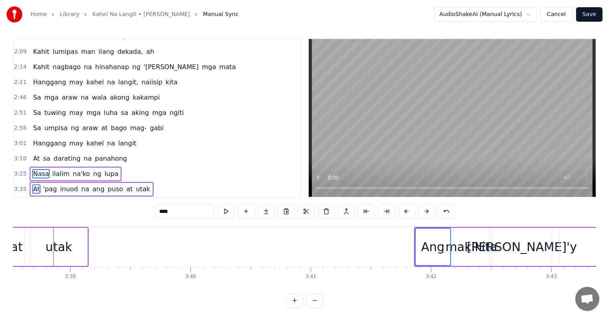
click at [410, 210] on button at bounding box center [406, 211] width 17 height 14
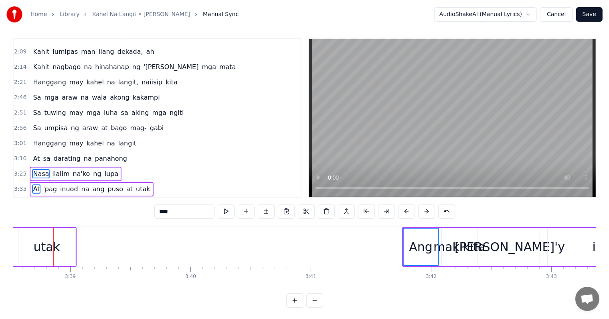
click at [410, 210] on button at bounding box center [406, 211] width 17 height 14
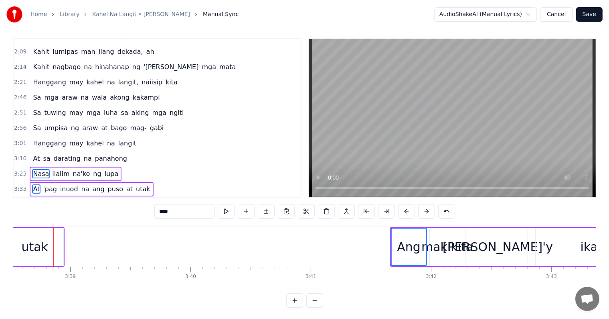
click at [410, 210] on button at bounding box center [406, 211] width 17 height 14
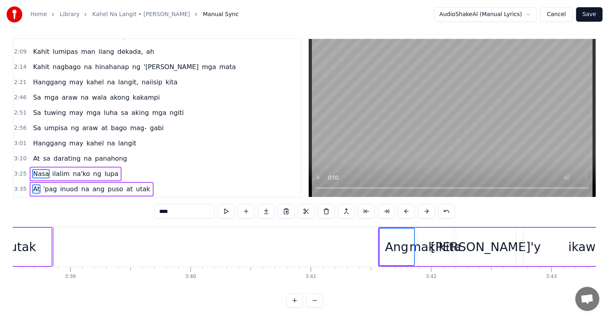
click at [410, 210] on button at bounding box center [406, 211] width 17 height 14
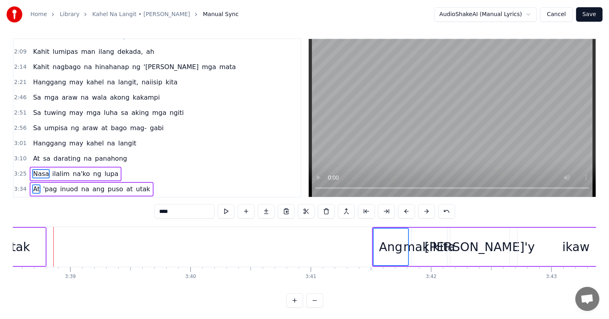
click at [410, 210] on button at bounding box center [406, 211] width 17 height 14
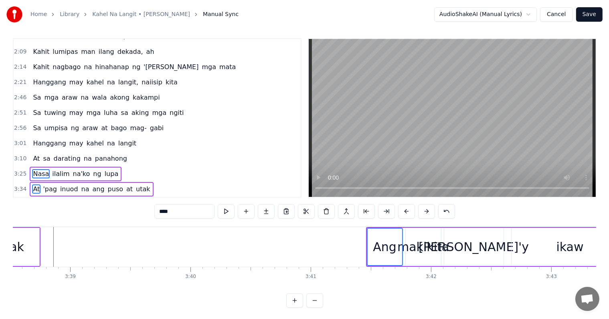
click at [410, 210] on button at bounding box center [406, 211] width 17 height 14
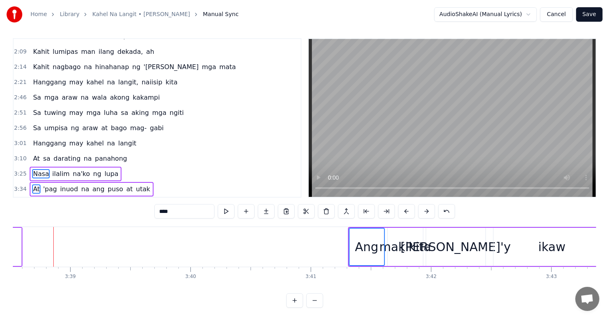
click at [410, 210] on button at bounding box center [406, 211] width 17 height 14
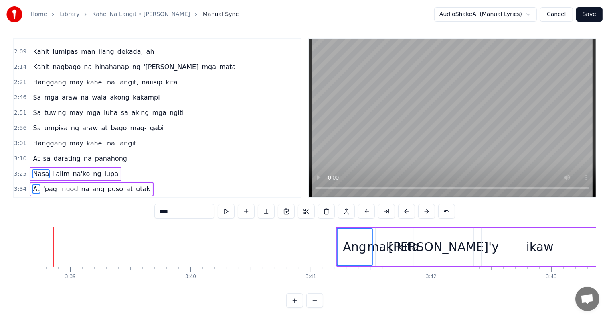
click at [410, 210] on button at bounding box center [406, 211] width 17 height 14
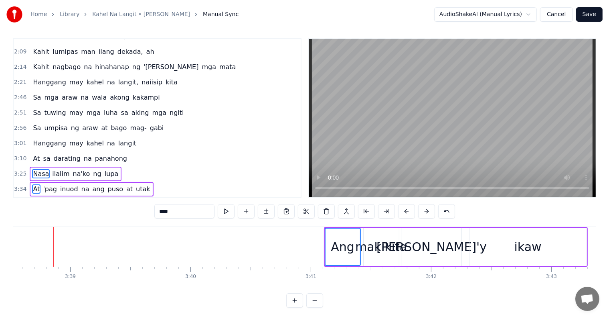
click at [410, 210] on button at bounding box center [406, 211] width 17 height 14
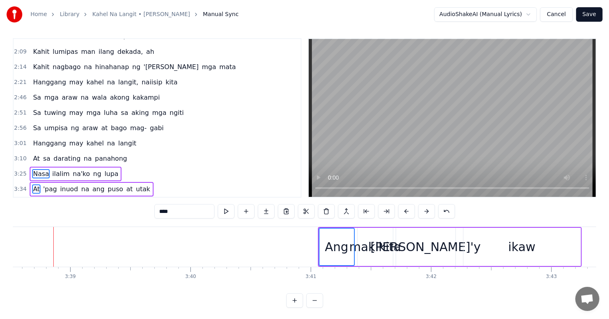
click at [410, 210] on button at bounding box center [406, 211] width 17 height 14
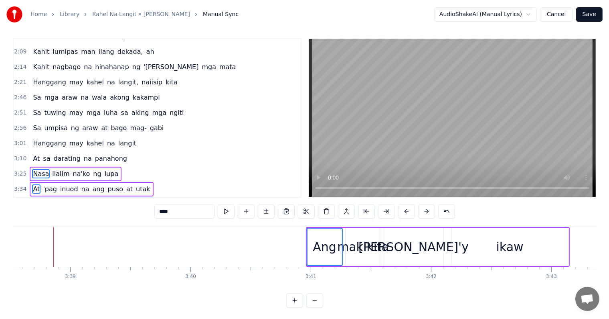
click at [410, 210] on button at bounding box center [406, 211] width 17 height 14
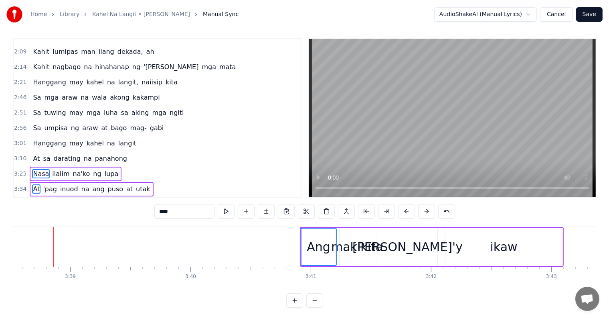
click at [410, 210] on button at bounding box center [406, 211] width 17 height 14
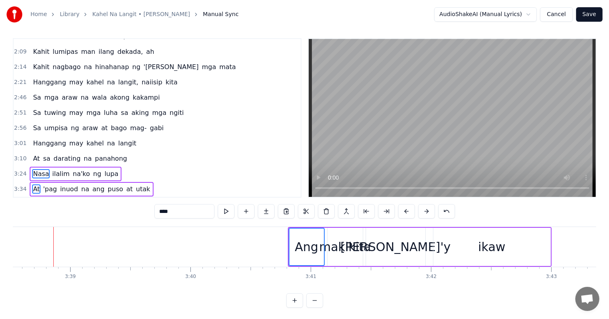
click at [410, 210] on button at bounding box center [406, 211] width 17 height 14
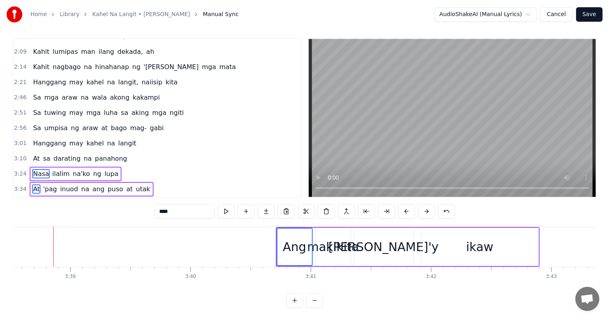
click at [410, 210] on button at bounding box center [406, 211] width 17 height 14
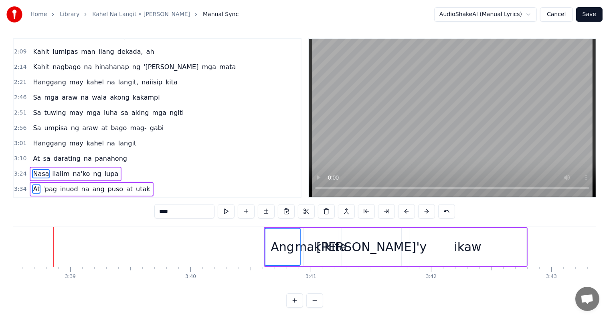
click at [410, 210] on button at bounding box center [406, 211] width 17 height 14
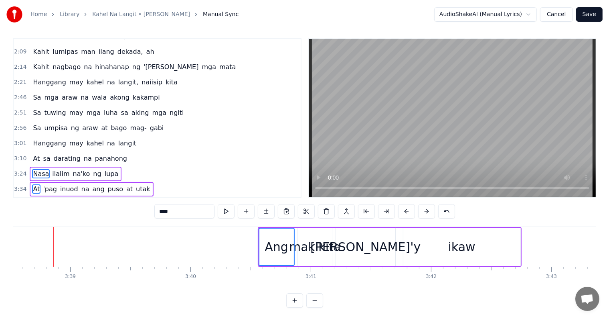
click at [410, 210] on button at bounding box center [406, 211] width 17 height 14
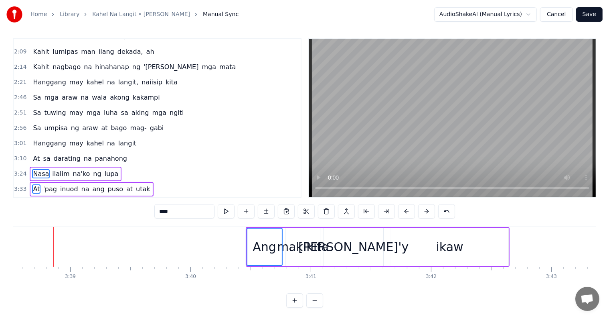
click at [410, 210] on button at bounding box center [406, 211] width 17 height 14
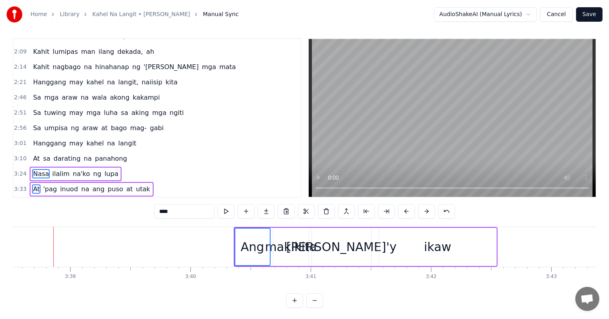
click at [410, 210] on button at bounding box center [406, 211] width 17 height 14
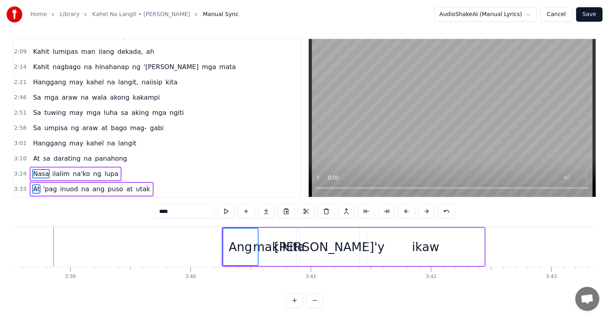
click at [410, 210] on button at bounding box center [406, 211] width 17 height 14
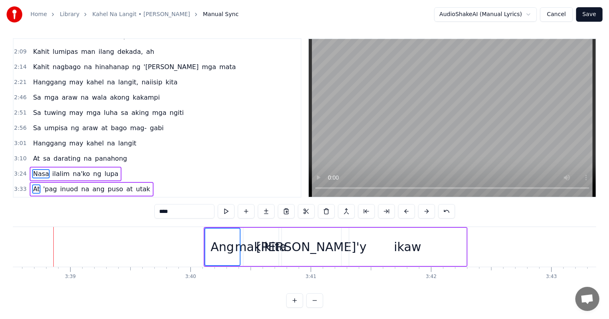
click at [410, 210] on button at bounding box center [406, 211] width 17 height 14
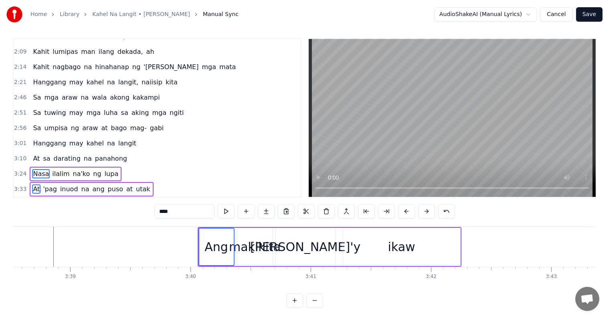
click at [410, 210] on button at bounding box center [406, 211] width 17 height 14
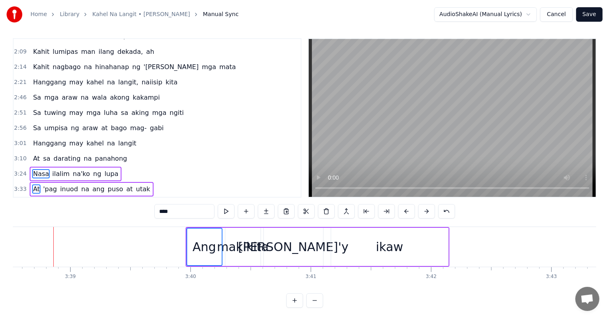
click at [410, 210] on button at bounding box center [406, 211] width 17 height 14
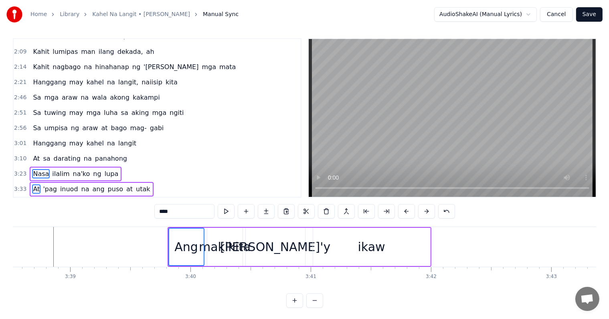
click at [410, 210] on button at bounding box center [406, 211] width 17 height 14
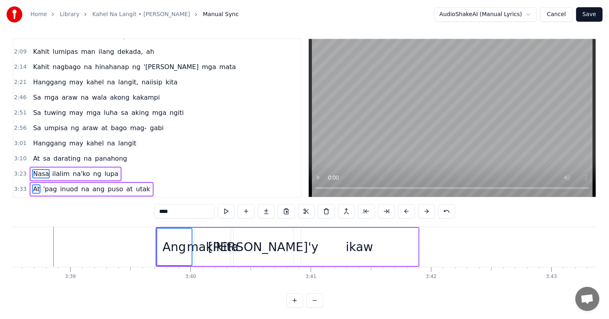
click at [410, 210] on button at bounding box center [406, 211] width 17 height 14
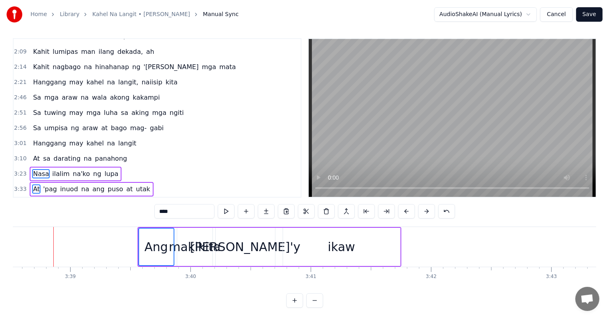
click at [410, 210] on button at bounding box center [406, 211] width 17 height 14
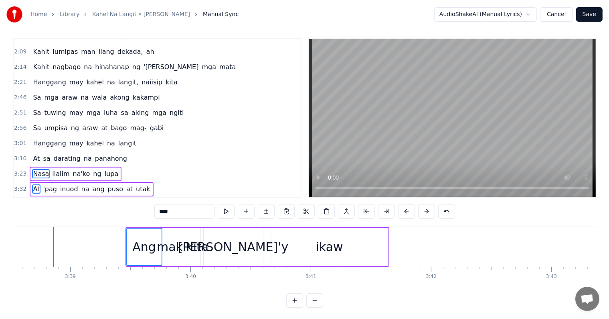
click at [410, 210] on button at bounding box center [406, 211] width 17 height 14
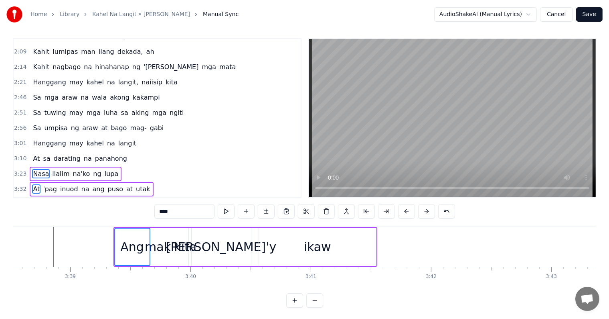
click at [410, 210] on button at bounding box center [406, 211] width 17 height 14
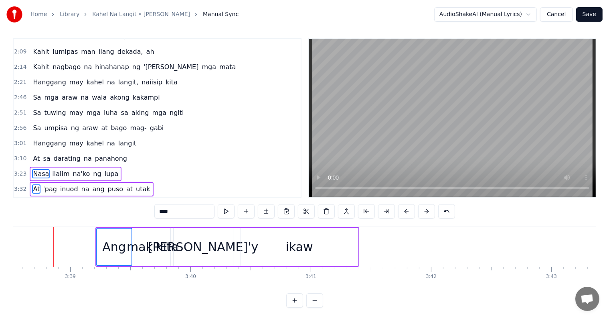
click at [410, 210] on button at bounding box center [406, 211] width 17 height 14
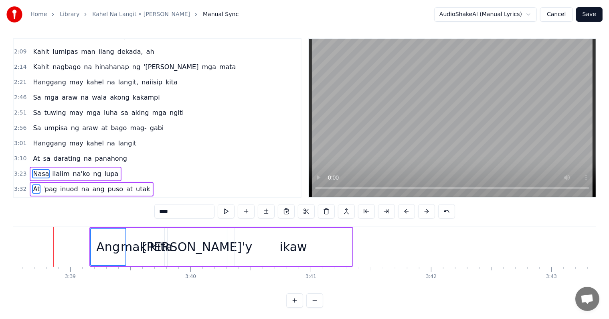
click at [410, 210] on button at bounding box center [406, 211] width 17 height 14
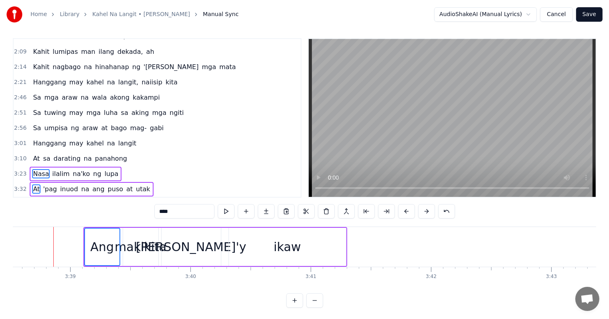
click at [410, 210] on button at bounding box center [406, 211] width 17 height 14
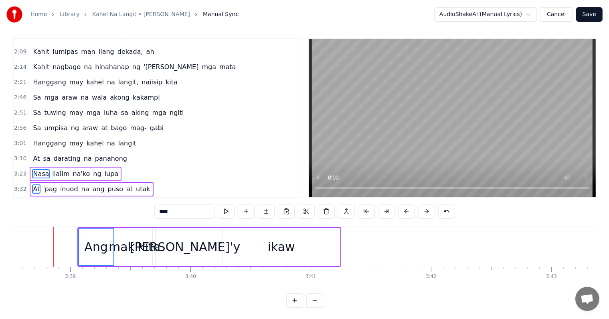
click at [410, 210] on button at bounding box center [406, 211] width 17 height 14
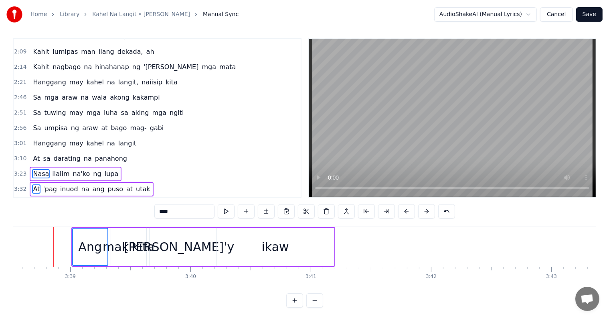
click at [410, 210] on button at bounding box center [406, 211] width 17 height 14
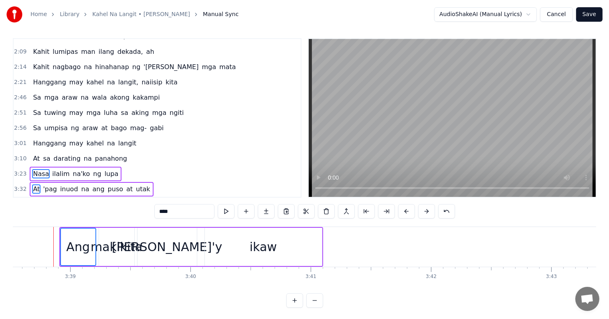
click at [410, 210] on button at bounding box center [406, 211] width 17 height 14
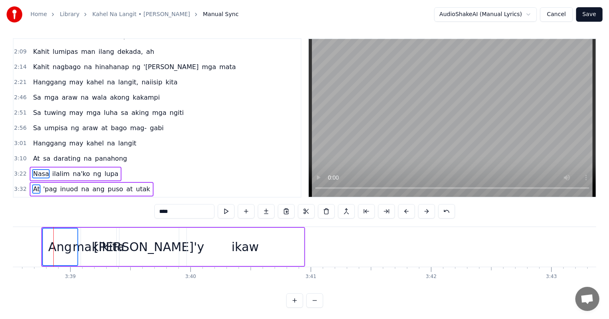
click at [410, 210] on button at bounding box center [406, 211] width 17 height 14
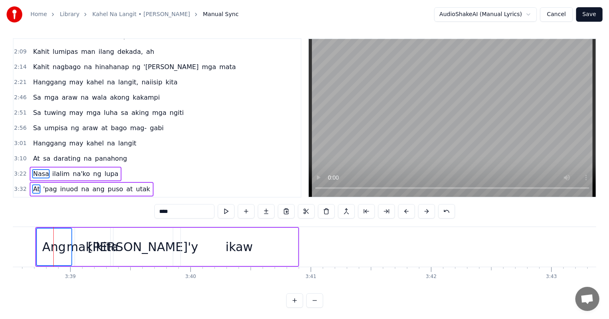
click at [410, 210] on button at bounding box center [406, 211] width 17 height 14
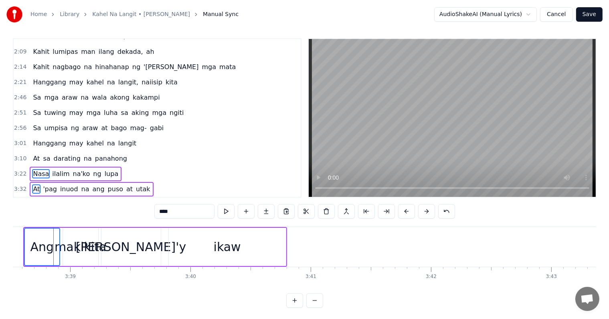
click at [410, 210] on button at bounding box center [406, 211] width 17 height 14
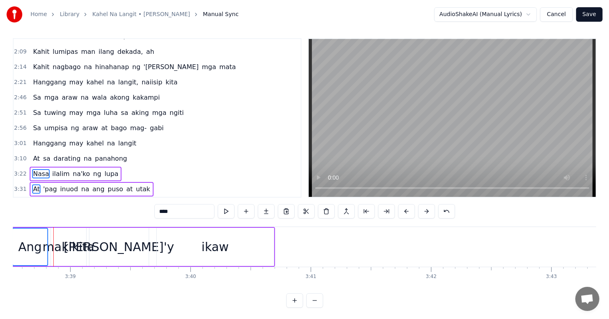
click at [410, 210] on button at bounding box center [406, 211] width 17 height 14
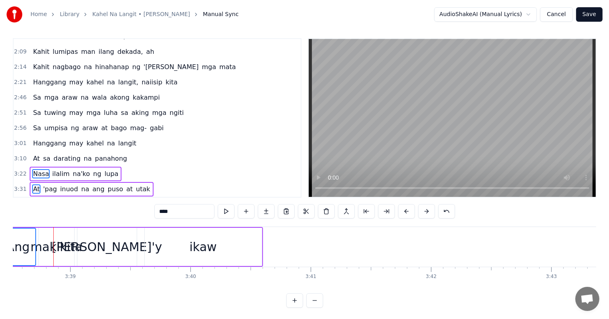
click at [410, 210] on button at bounding box center [406, 211] width 17 height 14
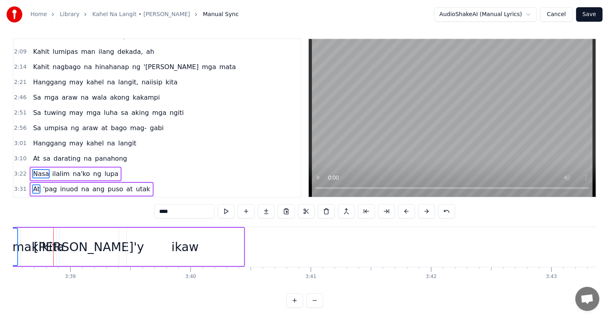
click at [410, 210] on button at bounding box center [406, 211] width 17 height 14
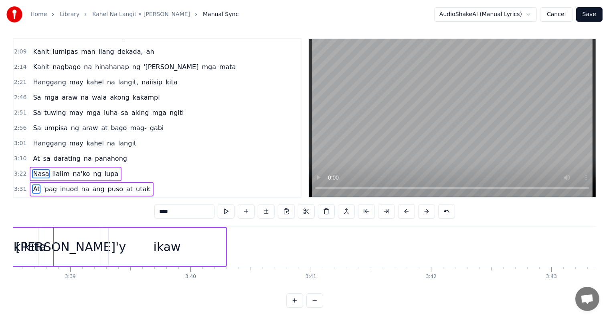
click at [410, 210] on button at bounding box center [406, 211] width 17 height 14
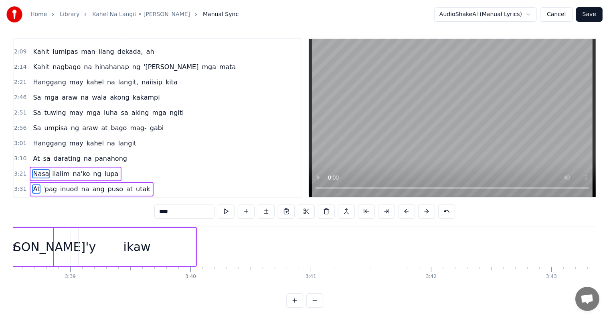
click at [410, 210] on button at bounding box center [406, 211] width 17 height 14
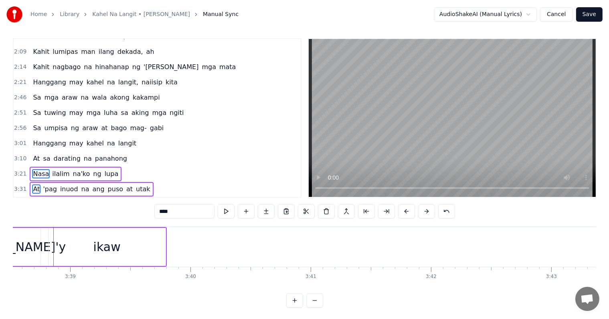
click at [410, 210] on button at bounding box center [406, 211] width 17 height 14
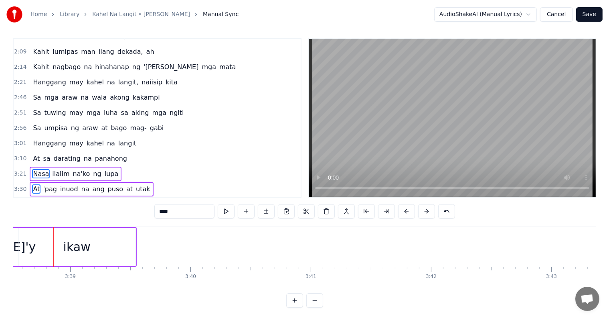
click at [410, 210] on button at bounding box center [406, 211] width 17 height 14
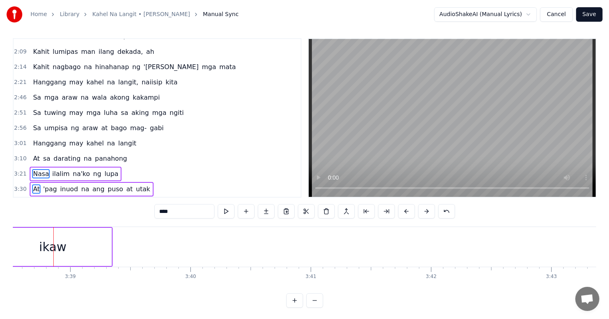
click at [410, 210] on button at bounding box center [406, 211] width 17 height 14
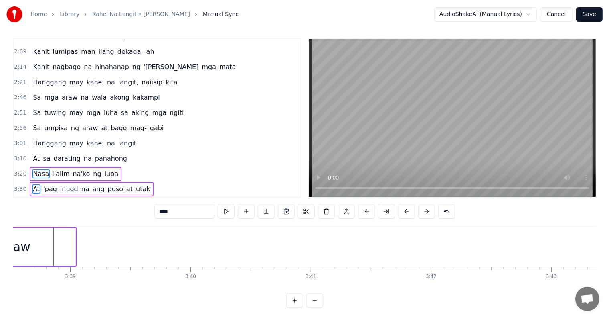
click at [410, 210] on button at bounding box center [406, 211] width 17 height 14
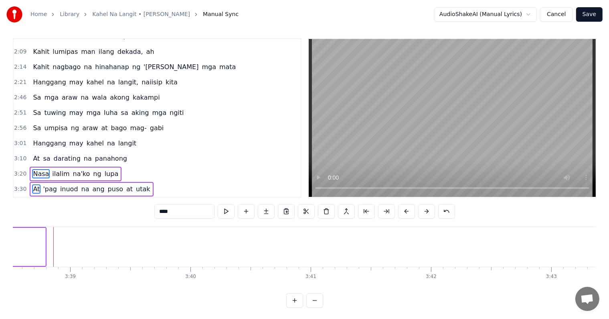
click at [410, 210] on button at bounding box center [406, 211] width 17 height 14
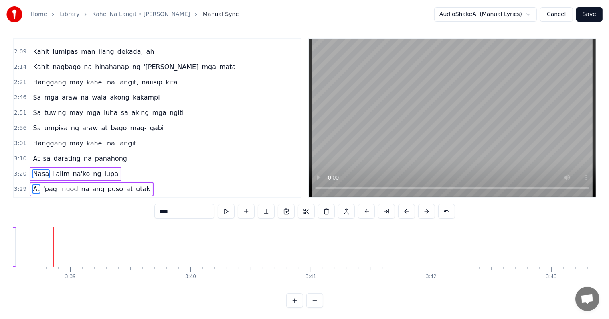
click at [410, 210] on button at bounding box center [406, 211] width 17 height 14
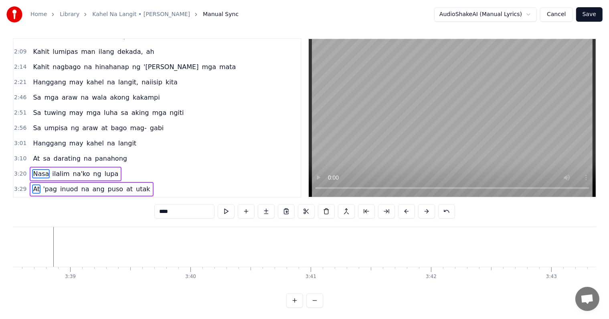
click at [410, 210] on button at bounding box center [406, 211] width 17 height 14
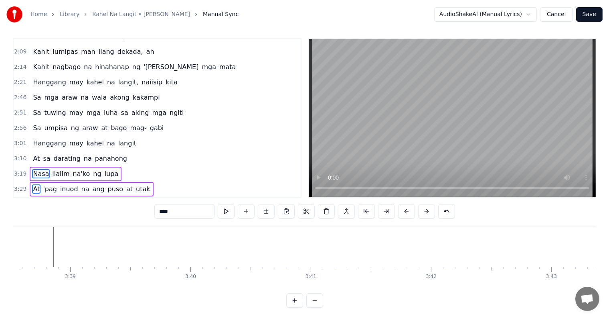
click at [410, 210] on button at bounding box center [406, 211] width 17 height 14
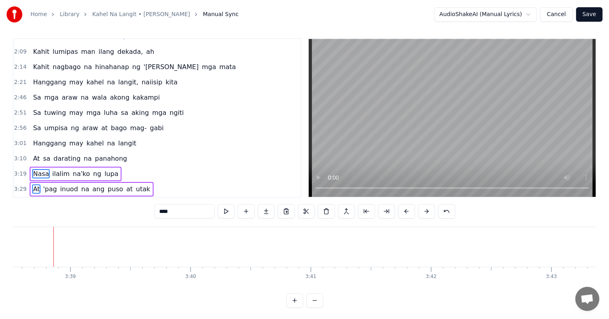
click at [410, 210] on button at bounding box center [406, 211] width 17 height 14
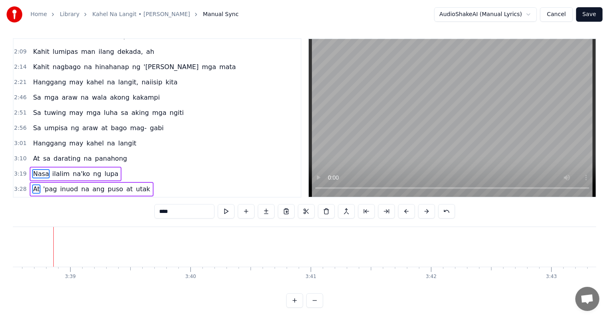
click at [410, 210] on button at bounding box center [406, 211] width 17 height 14
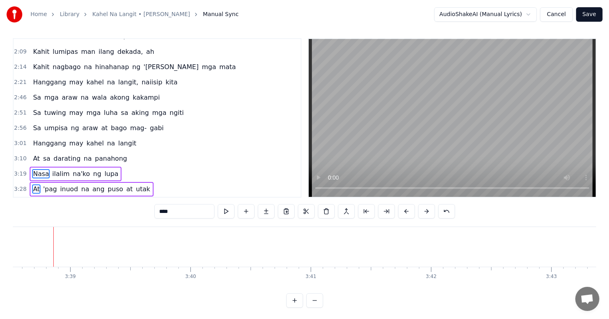
click at [410, 210] on button at bounding box center [406, 211] width 17 height 14
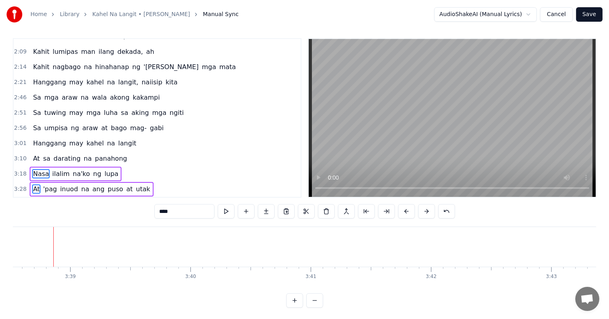
click at [410, 210] on button at bounding box center [406, 211] width 17 height 14
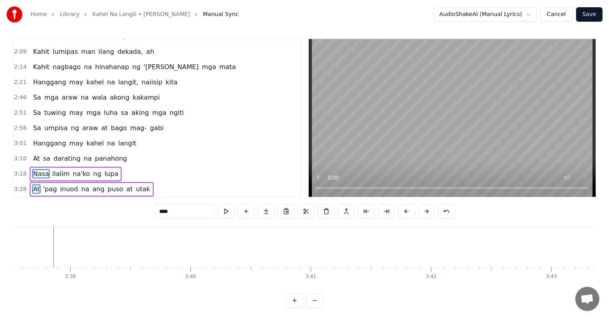
click at [410, 210] on button at bounding box center [406, 211] width 17 height 14
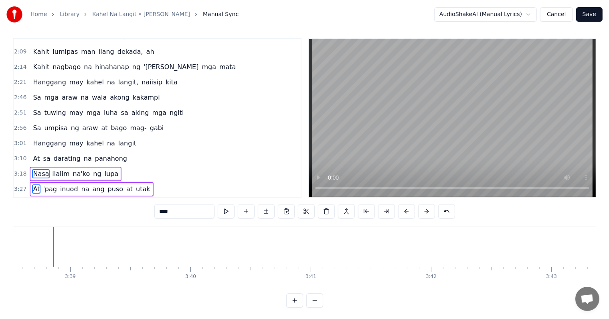
click at [410, 210] on button at bounding box center [406, 211] width 17 height 14
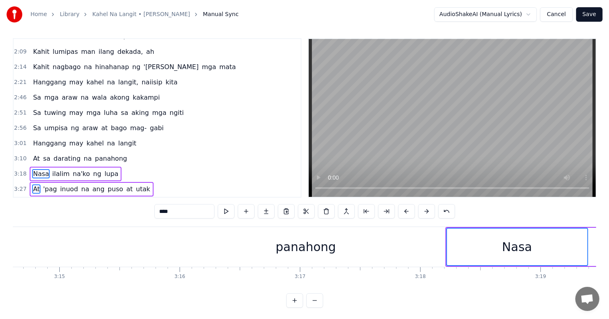
scroll to position [0, 23374]
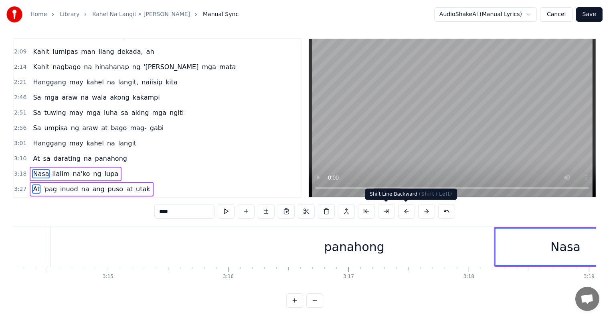
click at [404, 211] on button at bounding box center [406, 211] width 17 height 14
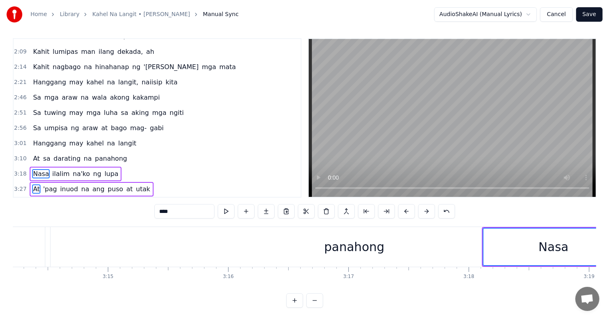
click at [404, 211] on button at bounding box center [406, 211] width 17 height 14
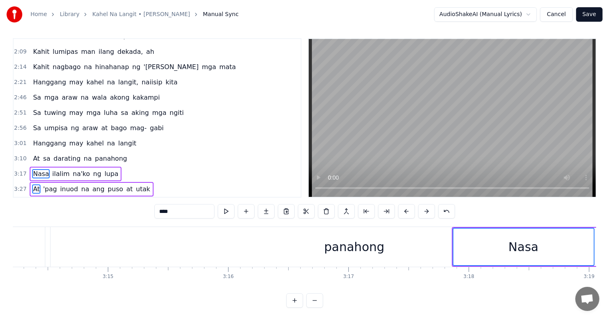
click at [404, 211] on button at bounding box center [406, 211] width 17 height 14
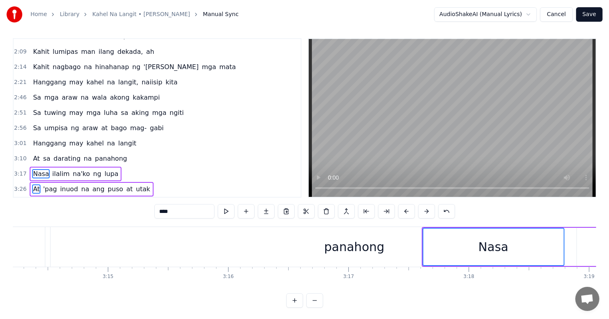
click at [404, 211] on button at bounding box center [406, 211] width 17 height 14
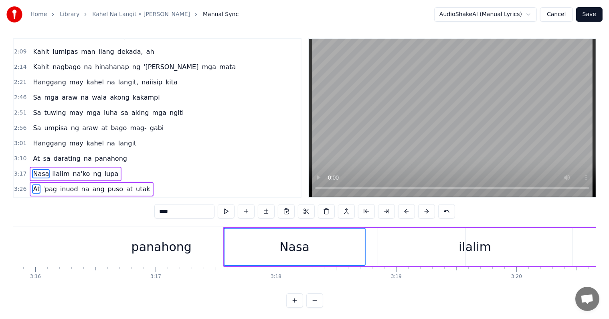
scroll to position [0, 23599]
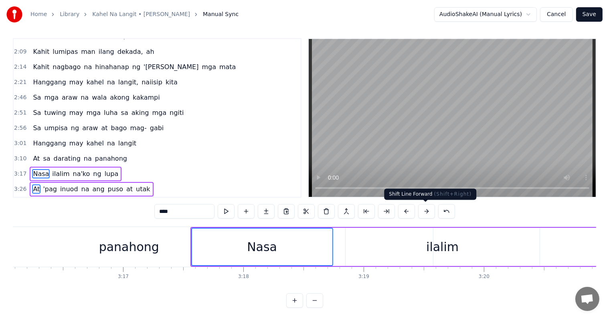
click at [422, 212] on button at bounding box center [426, 211] width 17 height 14
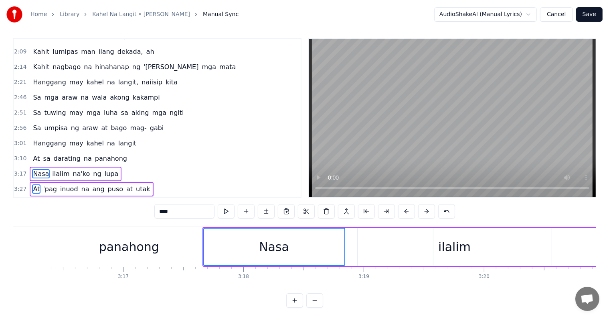
click at [422, 212] on button at bounding box center [426, 211] width 17 height 14
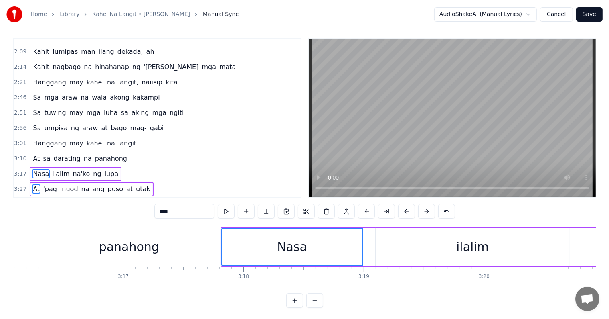
click at [422, 212] on button at bounding box center [426, 211] width 17 height 14
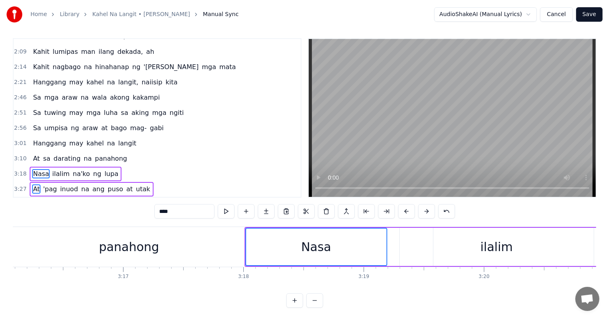
click at [422, 212] on button at bounding box center [426, 211] width 17 height 14
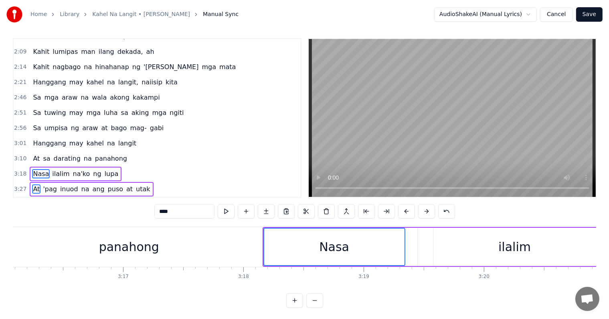
click at [422, 212] on button at bounding box center [426, 211] width 17 height 14
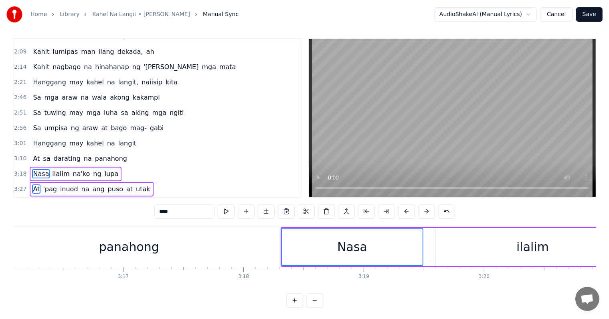
click at [422, 212] on button at bounding box center [426, 211] width 17 height 14
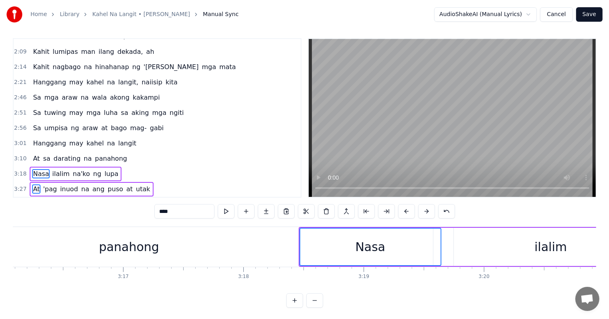
click at [422, 212] on button at bounding box center [426, 211] width 17 height 14
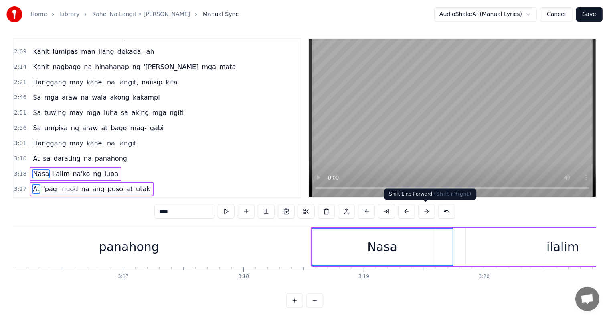
click at [425, 209] on button at bounding box center [426, 211] width 17 height 14
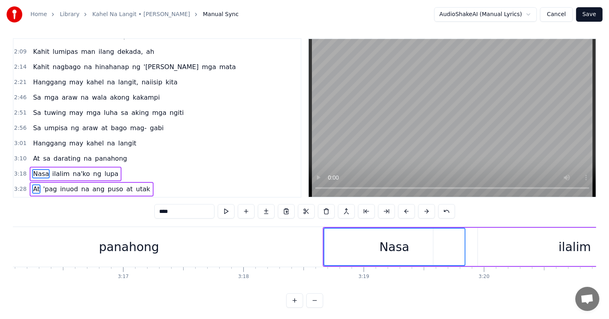
click at [425, 209] on button at bounding box center [426, 211] width 17 height 14
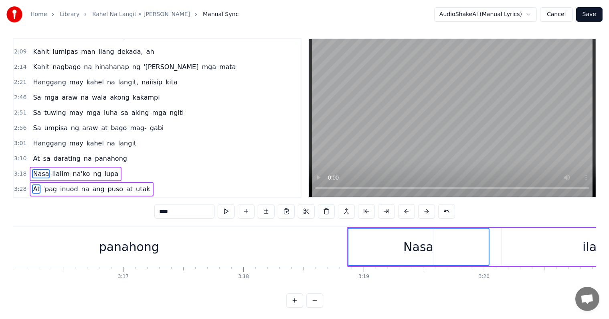
click at [425, 209] on button at bounding box center [426, 211] width 17 height 14
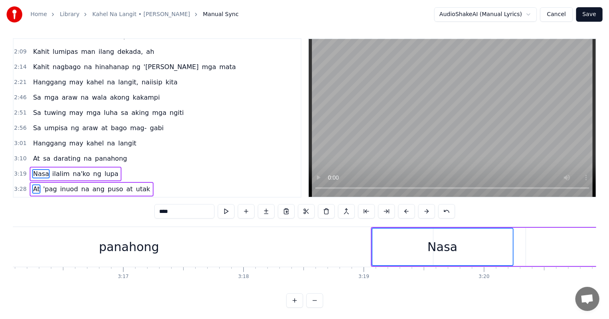
click at [425, 209] on button at bounding box center [426, 211] width 17 height 14
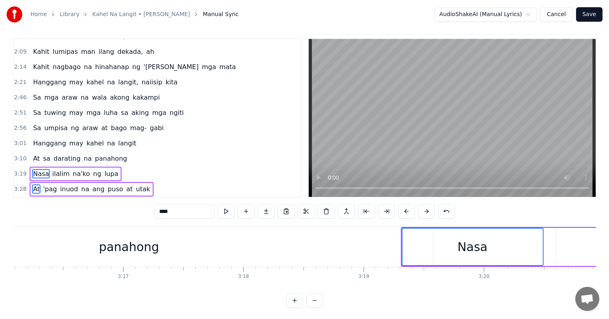
click at [425, 209] on button at bounding box center [426, 211] width 17 height 14
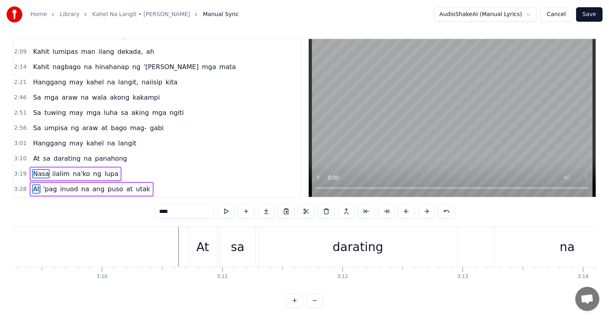
scroll to position [0, 22682]
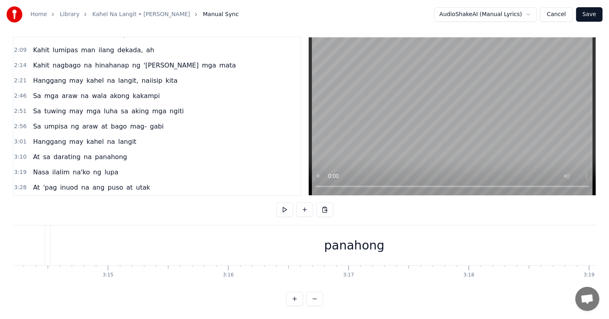
scroll to position [0, 23229]
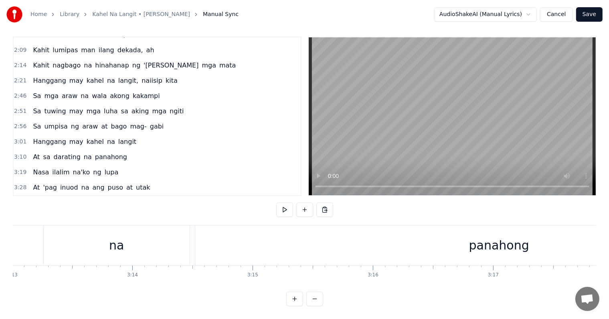
click at [471, 235] on div "panahong" at bounding box center [499, 245] width 608 height 40
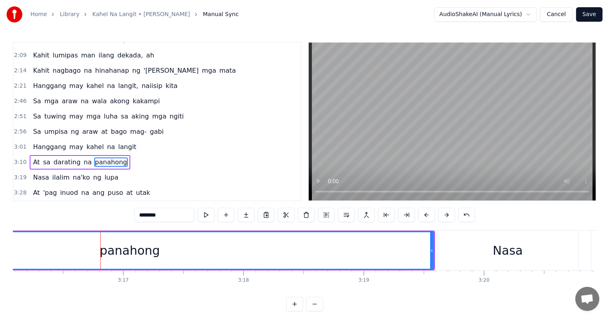
scroll to position [0, 23583]
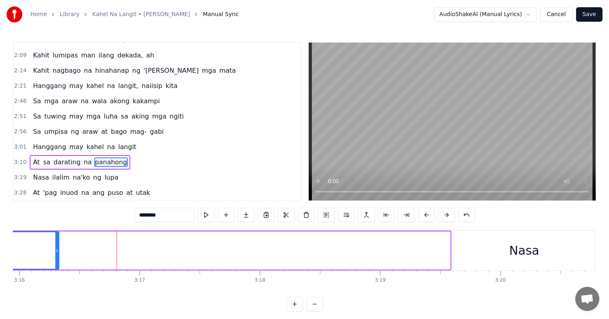
drag, startPoint x: 449, startPoint y: 252, endPoint x: 21, endPoint y: 213, distance: 430.2
click at [51, 220] on div "0:13 La- la- la- la, la (Ah) 0:18 La- la- la- la, la (Ah) 0:23 La- la- la- la, …" at bounding box center [305, 176] width 584 height 269
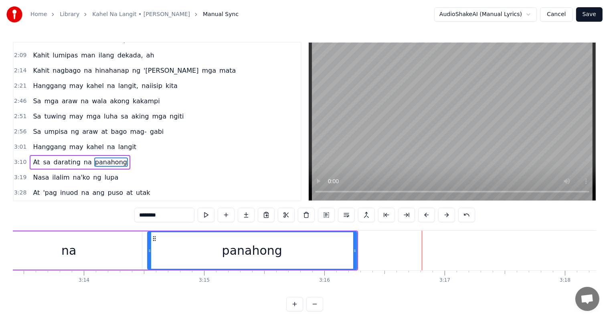
scroll to position [0, 23197]
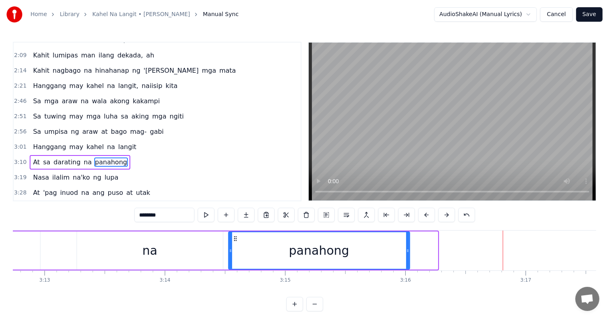
drag, startPoint x: 436, startPoint y: 248, endPoint x: 408, endPoint y: 243, distance: 28.6
click at [408, 243] on div at bounding box center [407, 250] width 3 height 37
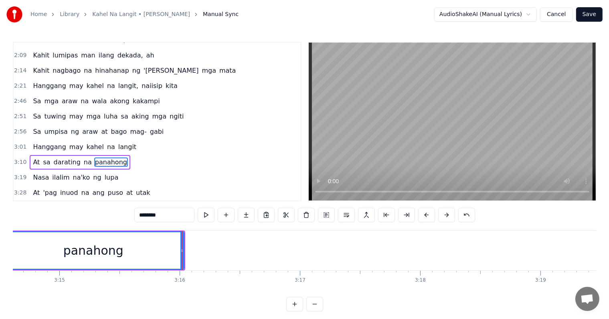
scroll to position [0, 23503]
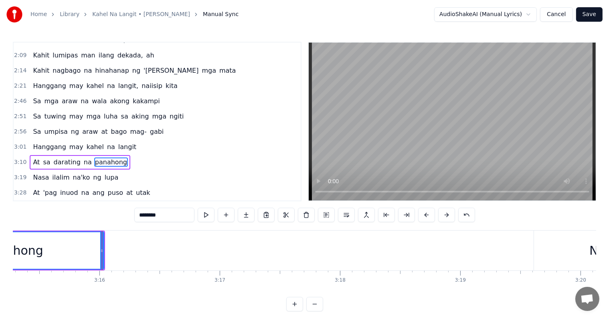
click at [36, 173] on span "Nasa" at bounding box center [41, 177] width 18 height 9
type input "****"
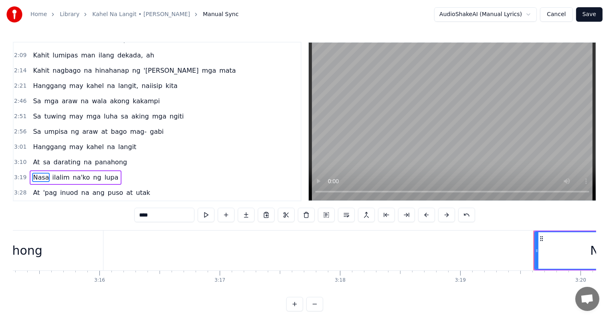
scroll to position [4, 0]
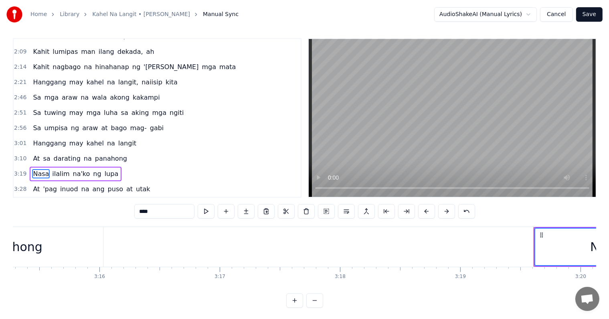
click at [33, 184] on span "At" at bounding box center [36, 188] width 8 height 9
click at [34, 199] on span "Ang" at bounding box center [39, 203] width 14 height 9
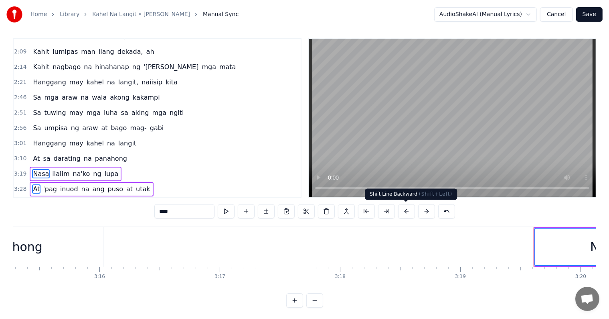
click at [405, 211] on button at bounding box center [406, 211] width 17 height 14
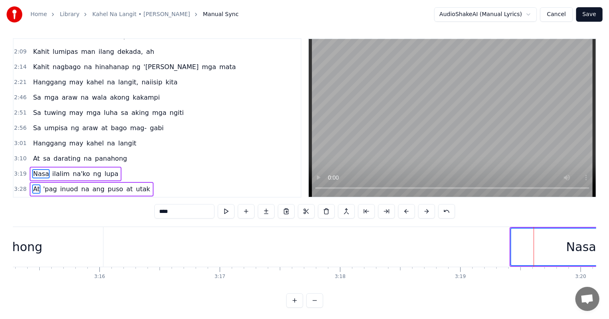
click at [405, 211] on button at bounding box center [406, 211] width 17 height 14
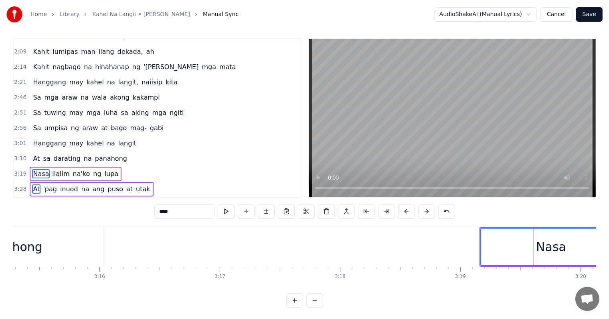
click at [405, 211] on button at bounding box center [406, 211] width 17 height 14
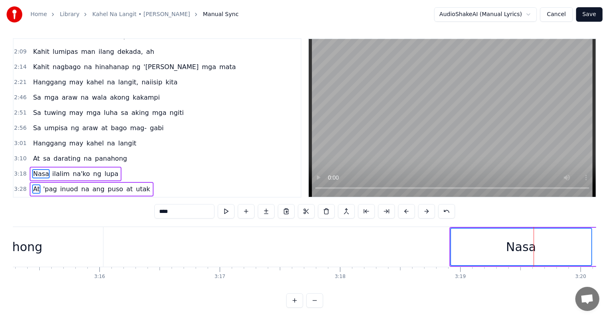
click at [405, 211] on button at bounding box center [406, 211] width 17 height 14
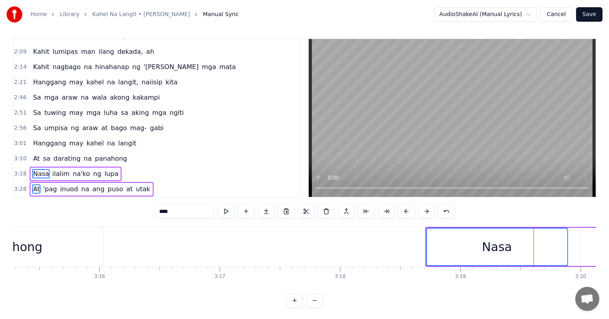
click at [405, 211] on button at bounding box center [406, 211] width 17 height 14
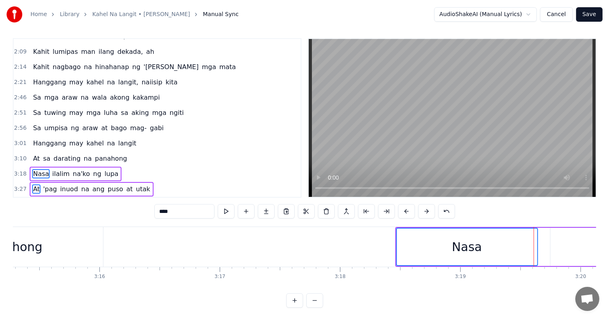
click at [405, 211] on button at bounding box center [406, 211] width 17 height 14
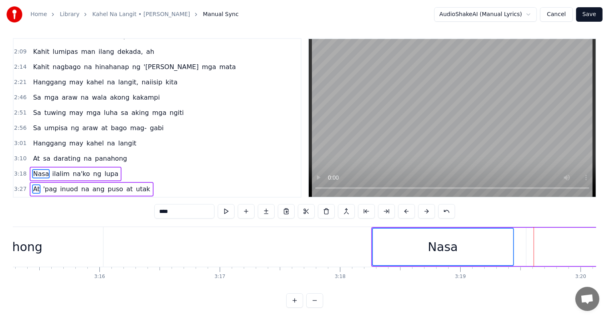
click at [405, 211] on button at bounding box center [406, 211] width 17 height 14
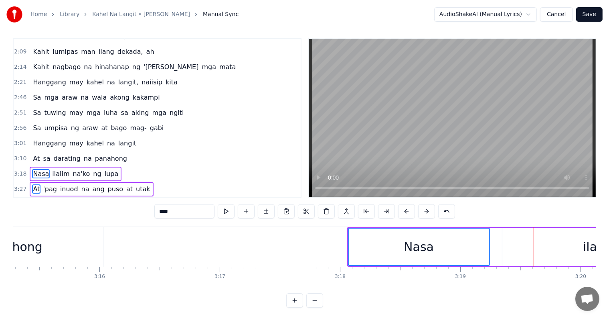
click at [405, 211] on button at bounding box center [406, 211] width 17 height 14
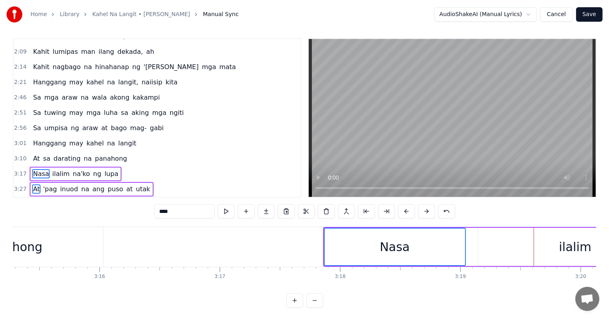
click at [405, 211] on button at bounding box center [406, 211] width 17 height 14
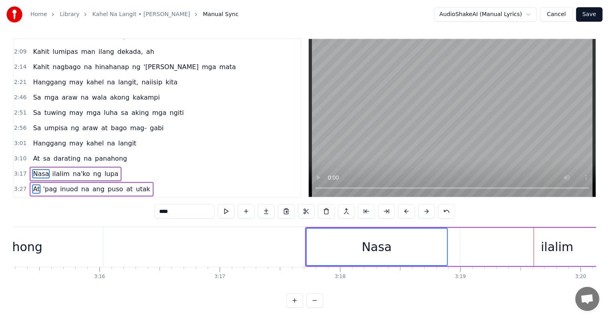
click at [405, 211] on button at bounding box center [406, 211] width 17 height 14
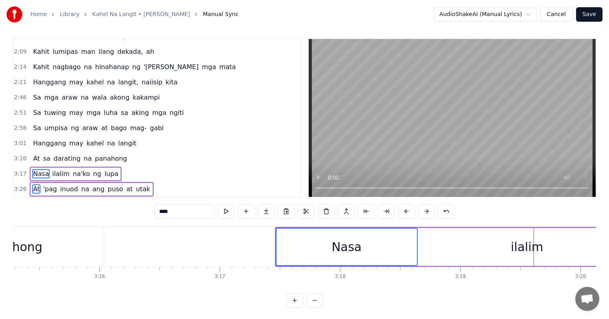
click at [405, 211] on button at bounding box center [406, 211] width 17 height 14
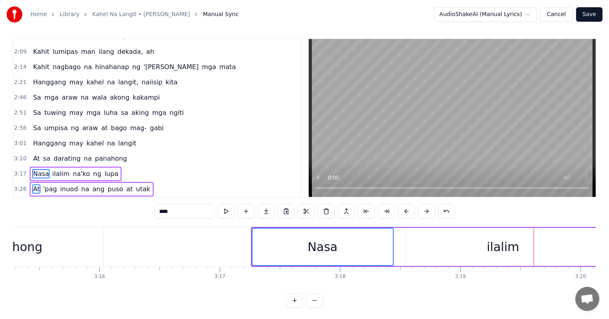
click at [405, 211] on button at bounding box center [406, 211] width 17 height 14
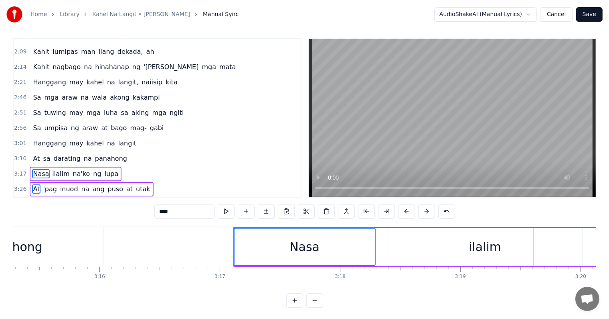
click at [405, 211] on button at bounding box center [406, 211] width 17 height 14
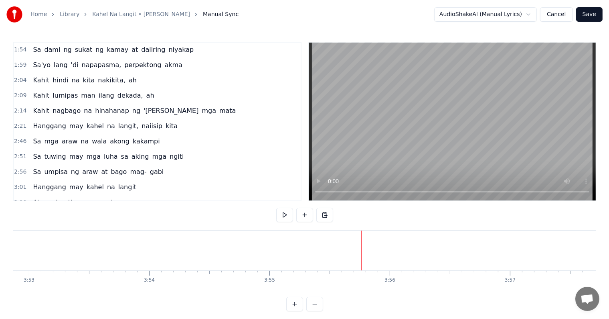
scroll to position [219, 0]
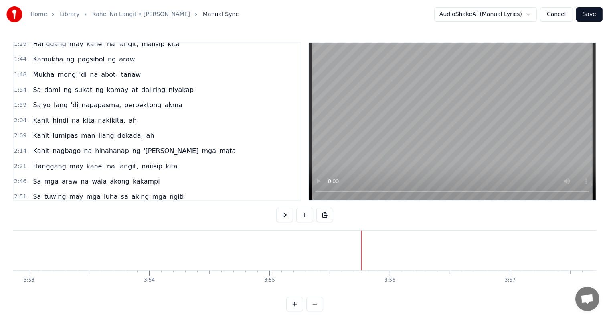
click at [35, 116] on span "Kahit" at bounding box center [41, 120] width 18 height 9
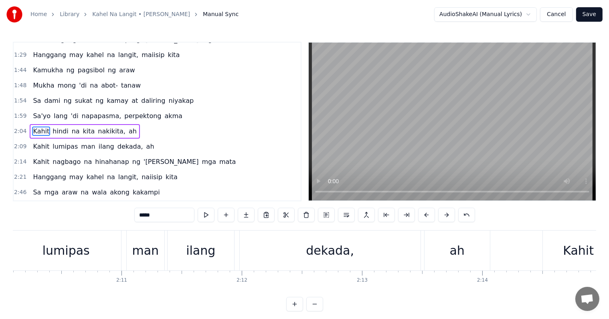
scroll to position [0, 14922]
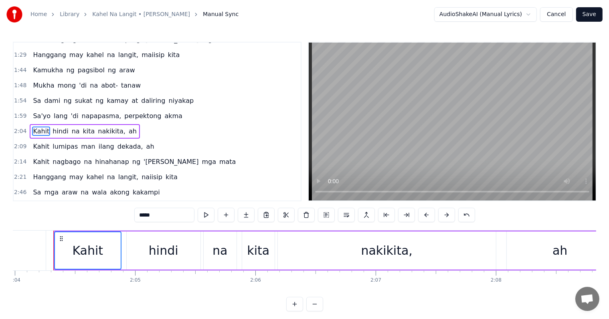
click at [42, 142] on span "Kahit" at bounding box center [41, 146] width 18 height 9
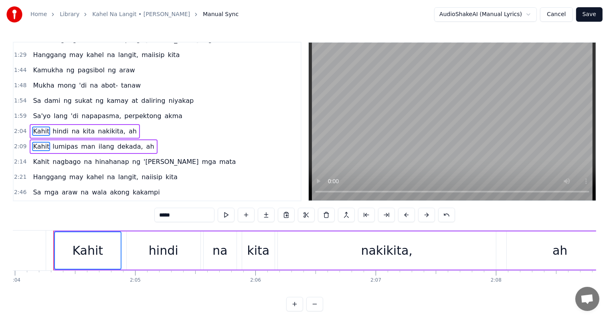
click at [37, 157] on span "Kahit" at bounding box center [41, 161] width 18 height 9
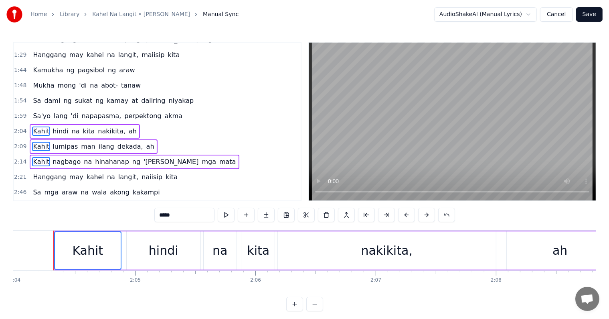
click at [40, 172] on span "Hanggang" at bounding box center [49, 176] width 35 height 9
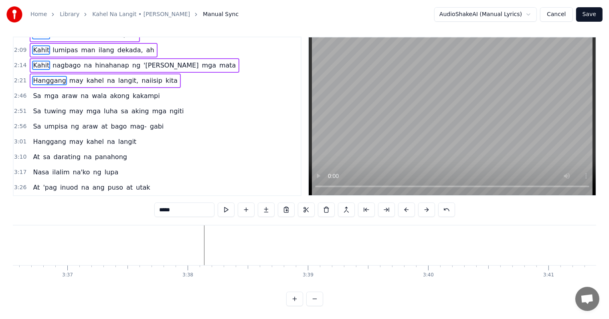
scroll to position [0, 26159]
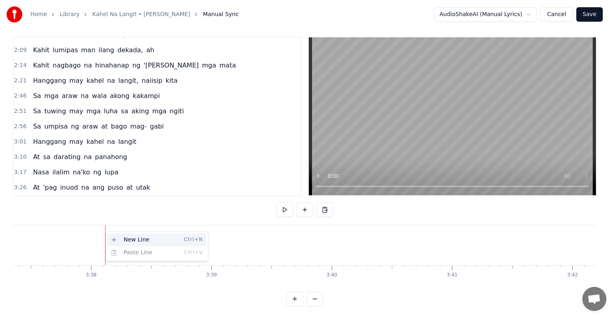
click at [120, 240] on div "New Line Ctrl+N" at bounding box center [157, 239] width 99 height 13
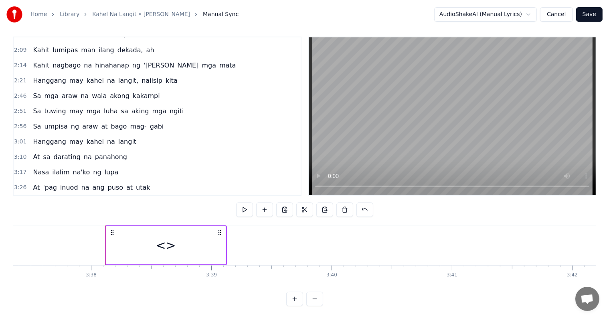
click at [167, 237] on div "<>" at bounding box center [166, 245] width 20 height 18
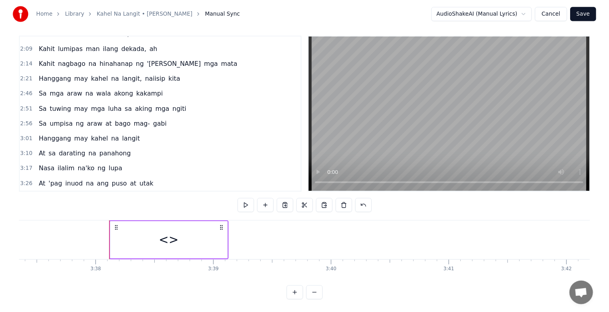
scroll to position [315, 0]
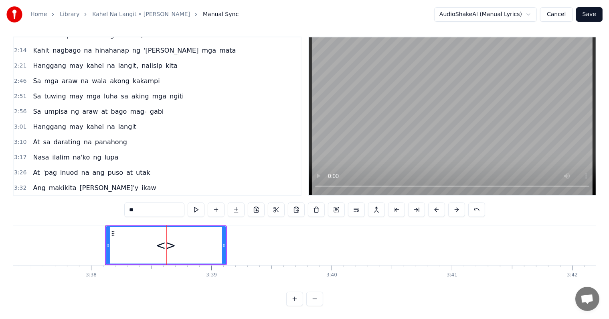
drag, startPoint x: 176, startPoint y: 239, endPoint x: 143, endPoint y: 236, distance: 33.0
click at [143, 236] on div "<>" at bounding box center [166, 245] width 119 height 37
drag, startPoint x: 151, startPoint y: 204, endPoint x: 116, endPoint y: 197, distance: 36.0
click at [116, 197] on div "0:13 La- la- la- la, la (Ah) 0:18 La- la- la- la, la (Ah) 0:23 La- la- la- la, …" at bounding box center [305, 171] width 584 height 269
paste input "**********"
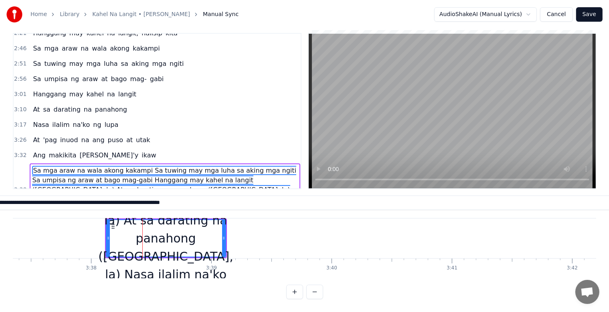
scroll to position [0, 25654]
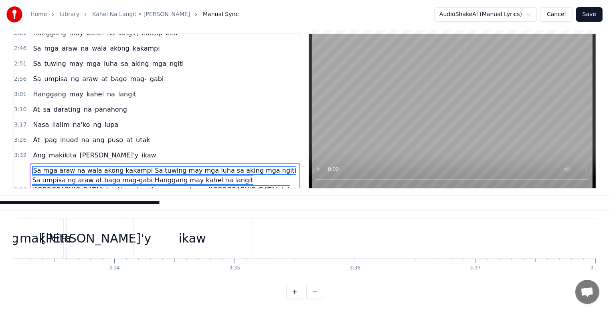
type input "**********"
click at [234, 282] on div "0:13 La- la- la- la, la (Ah) 0:18 La- la- la- la, la (Ah) 0:23 La- la- la- la, …" at bounding box center [305, 166] width 584 height 266
click at [210, 298] on div "0:13 La- la- la- la, la (Ah) 0:18 La- la- la- la, la (Ah) 0:23 La- la- la- la, …" at bounding box center [305, 166] width 584 height 266
click at [240, 117] on div "3:17 Nasa ilalim na'ko ng lupa" at bounding box center [157, 124] width 287 height 15
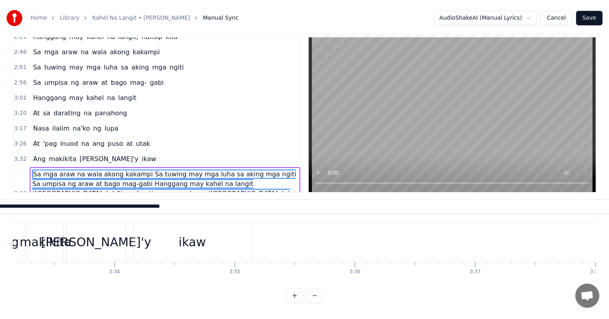
scroll to position [12, 0]
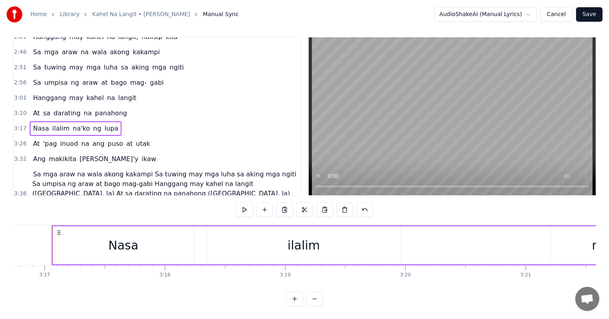
click at [54, 169] on span "Sa mga araw na wala akong kakampi Sa tuwing may mga luha sa aking mga ngiti Sa …" at bounding box center [164, 193] width 264 height 48
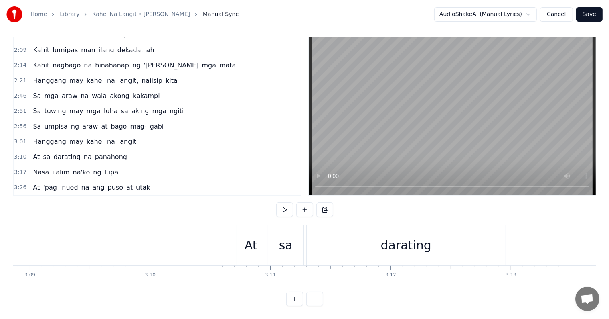
scroll to position [0, 22682]
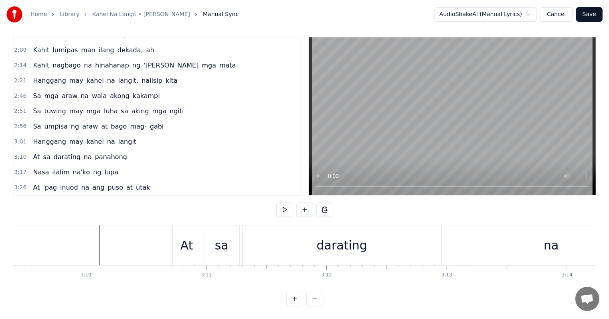
scroll to position [0, 22746]
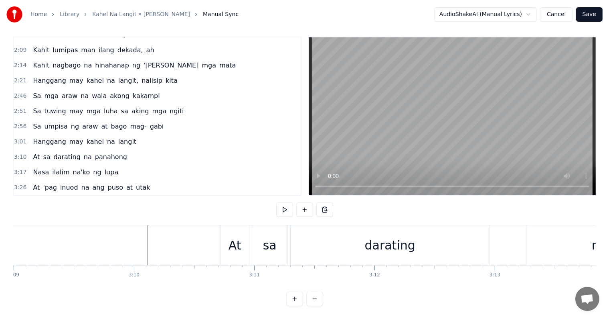
drag, startPoint x: 391, startPoint y: 240, endPoint x: 450, endPoint y: 247, distance: 59.8
click at [391, 240] on div "darating" at bounding box center [390, 245] width 51 height 18
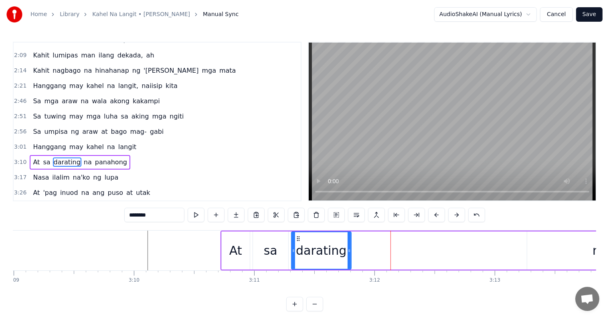
drag, startPoint x: 489, startPoint y: 255, endPoint x: 437, endPoint y: 307, distance: 73.8
click at [355, 251] on div "darating" at bounding box center [391, 250] width 200 height 38
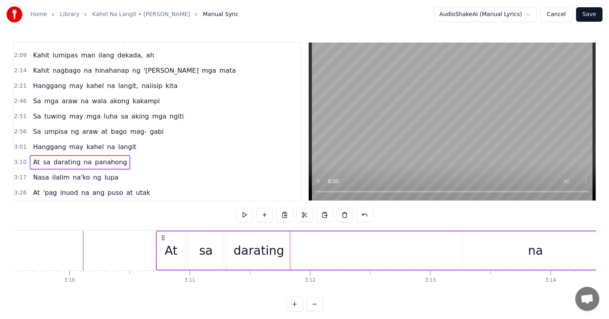
scroll to position [0, 22843]
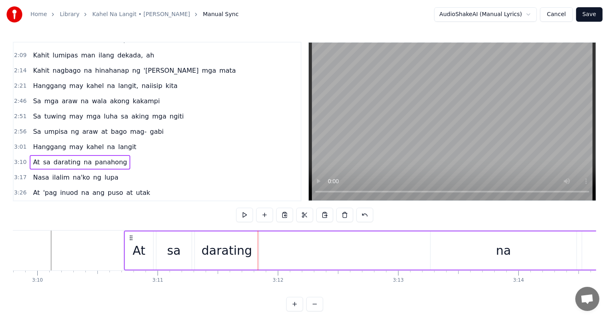
click at [496, 248] on div "na" at bounding box center [504, 250] width 146 height 38
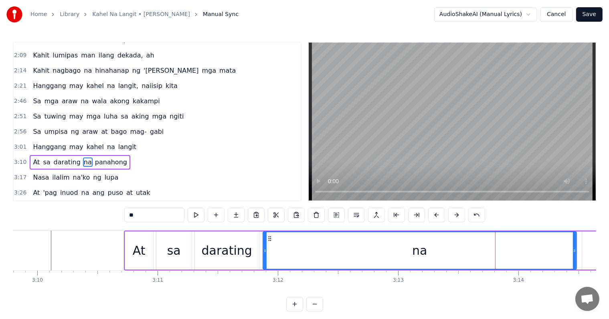
drag, startPoint x: 432, startPoint y: 248, endPoint x: 295, endPoint y: 231, distance: 138.7
click at [264, 230] on div "At sa darating na panahong" at bounding box center [444, 250] width 641 height 40
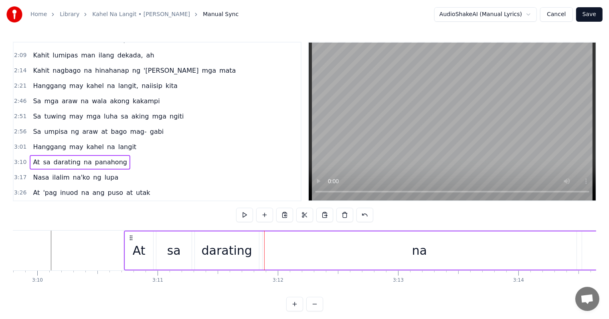
click at [571, 254] on div "na" at bounding box center [420, 250] width 314 height 38
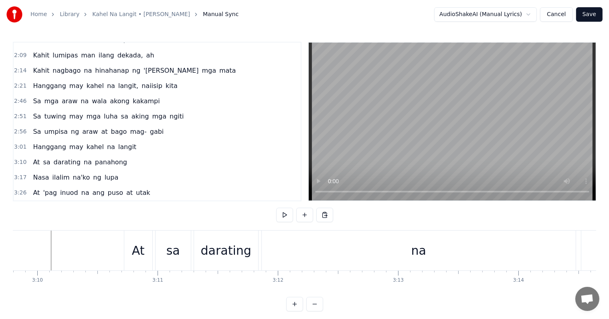
click at [449, 253] on div "na" at bounding box center [419, 250] width 314 height 40
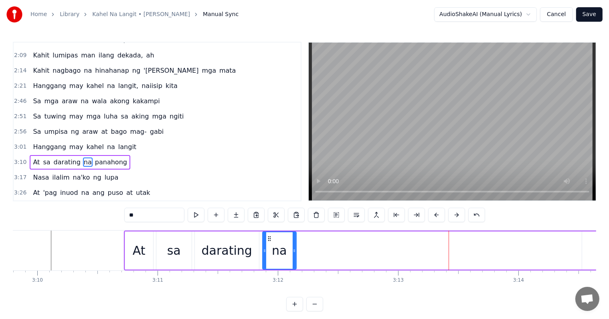
drag, startPoint x: 574, startPoint y: 253, endPoint x: 294, endPoint y: 236, distance: 280.9
click at [294, 236] on div at bounding box center [294, 250] width 3 height 37
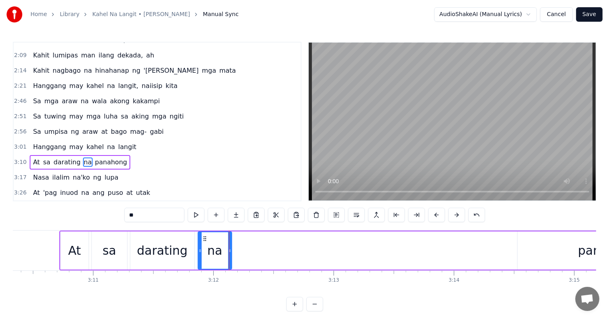
scroll to position [0, 22988]
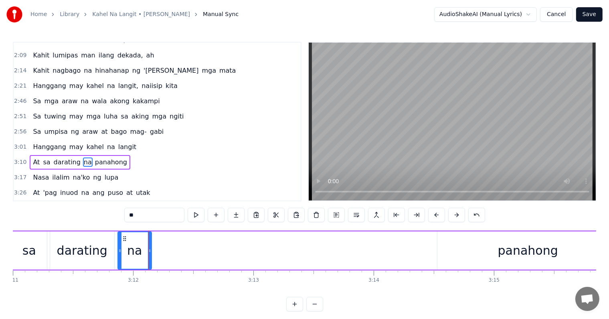
click at [505, 259] on div "panahong" at bounding box center [528, 250] width 181 height 38
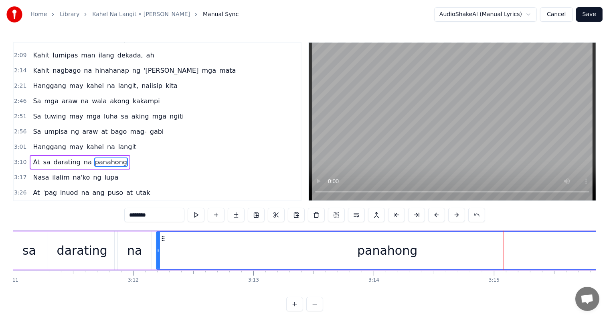
drag, startPoint x: 438, startPoint y: 255, endPoint x: 157, endPoint y: 241, distance: 281.6
click at [157, 241] on div at bounding box center [158, 250] width 3 height 37
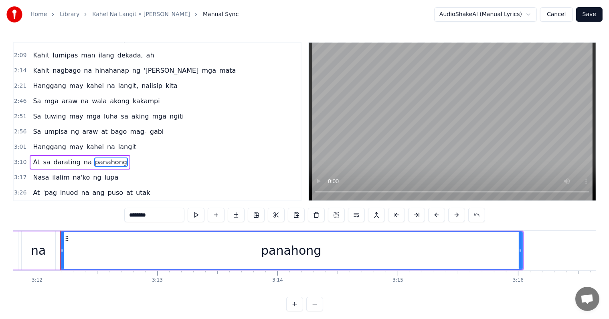
scroll to position [0, 23132]
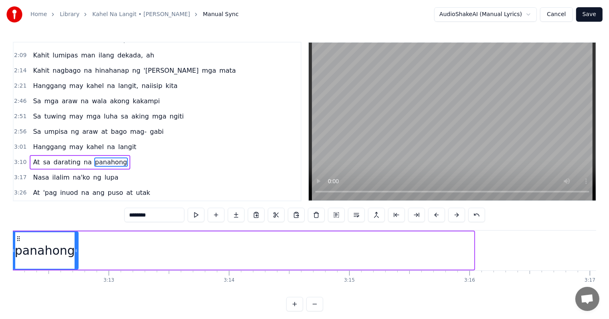
drag, startPoint x: 473, startPoint y: 252, endPoint x: 77, endPoint y: 232, distance: 396.5
click at [77, 232] on div at bounding box center [76, 250] width 3 height 37
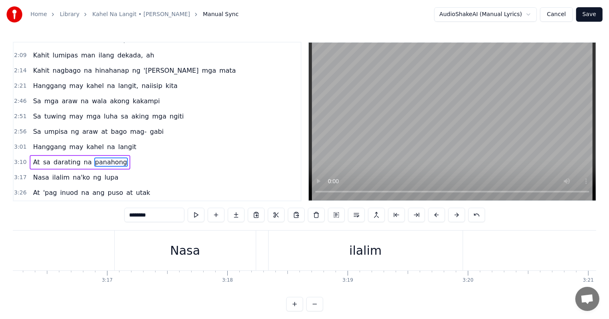
scroll to position [0, 23664]
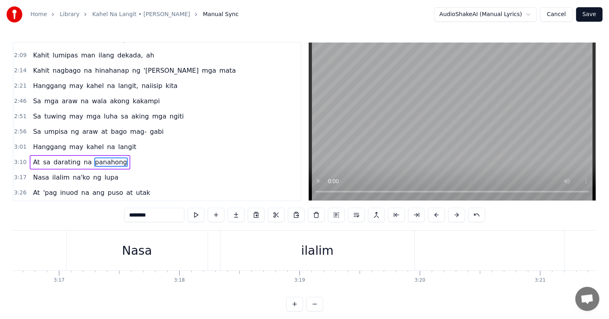
click at [32, 173] on span "Nasa" at bounding box center [41, 177] width 18 height 9
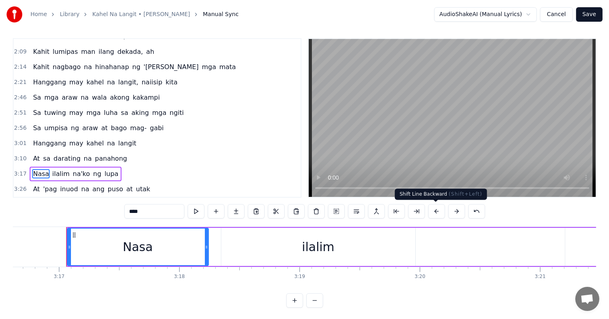
click at [436, 212] on button at bounding box center [436, 211] width 17 height 14
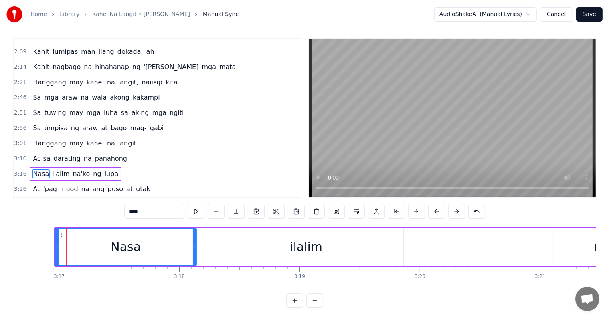
click at [436, 212] on button at bounding box center [436, 211] width 17 height 14
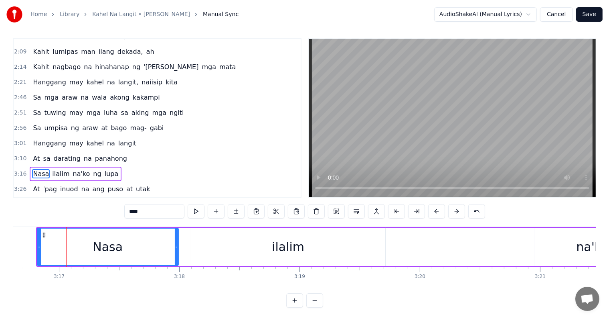
click at [436, 212] on button at bounding box center [436, 211] width 17 height 14
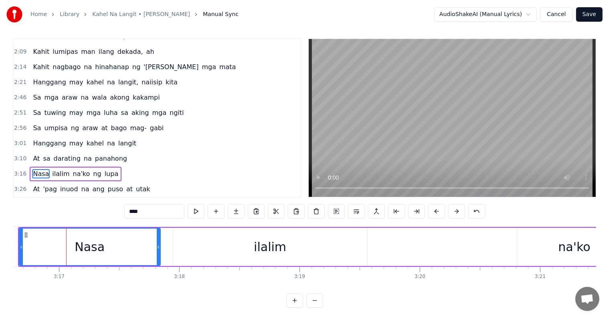
click at [436, 212] on button at bounding box center [436, 211] width 17 height 14
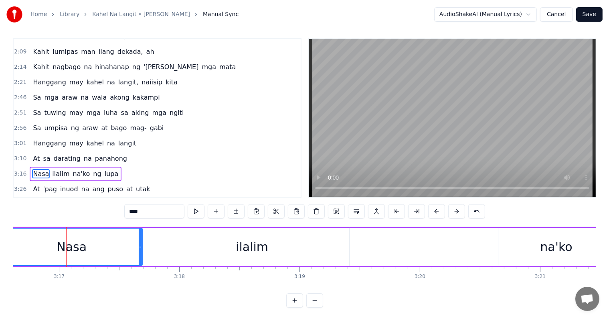
click at [436, 212] on button at bounding box center [436, 211] width 17 height 14
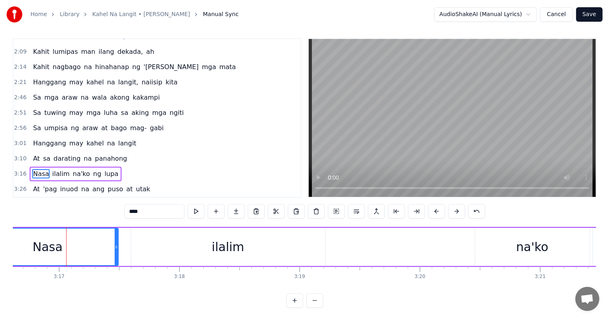
click at [436, 212] on button at bounding box center [436, 211] width 17 height 14
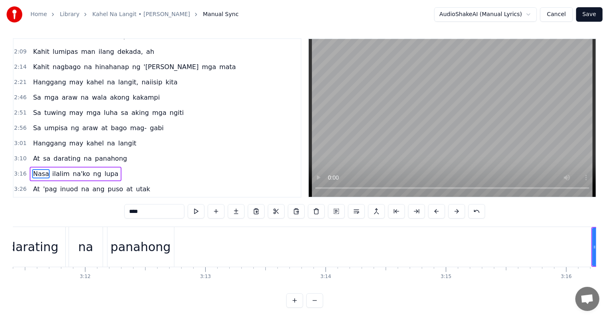
scroll to position [0, 22972]
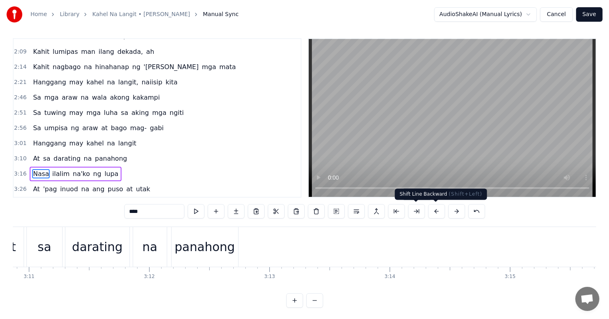
click at [434, 210] on button at bounding box center [436, 211] width 17 height 14
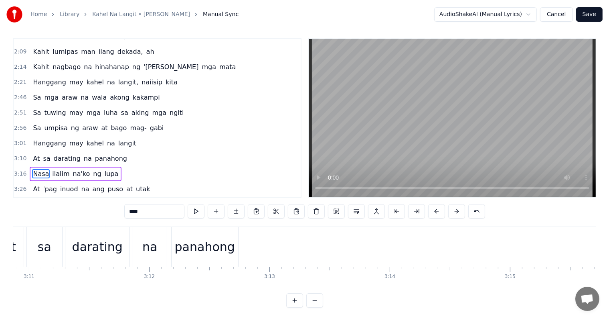
click at [434, 210] on button at bounding box center [436, 211] width 17 height 14
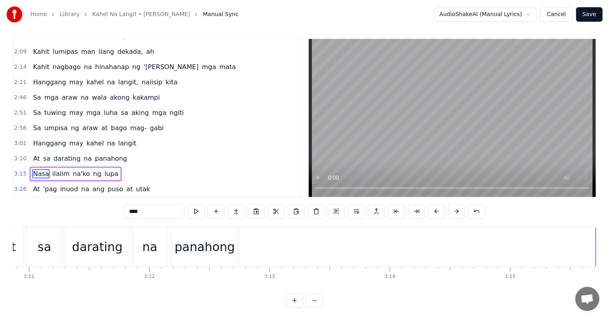
click at [434, 210] on button at bounding box center [436, 211] width 17 height 14
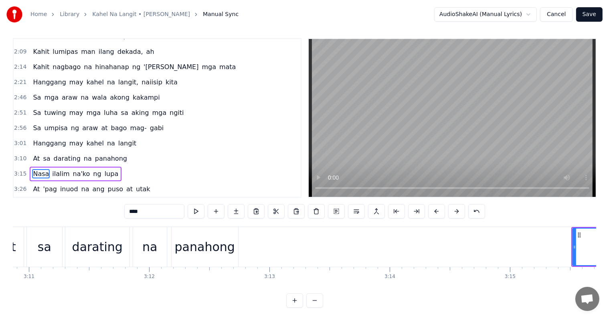
click at [434, 210] on button at bounding box center [436, 211] width 17 height 14
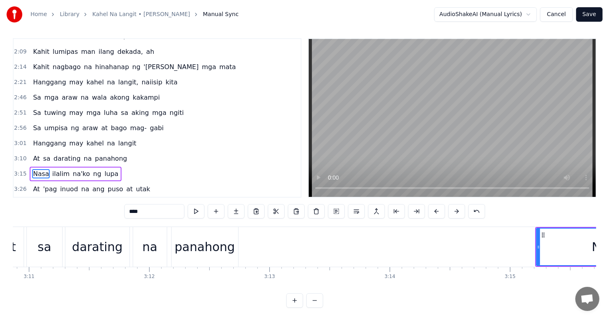
click at [434, 210] on button at bounding box center [436, 211] width 17 height 14
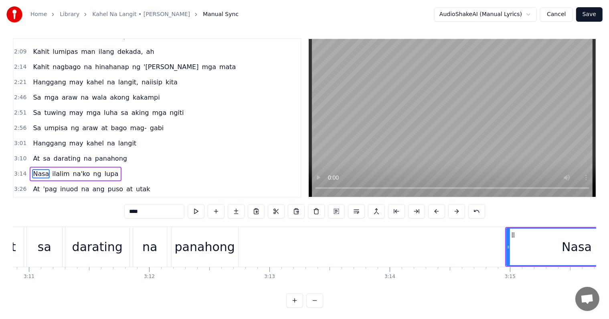
click at [434, 210] on button at bounding box center [436, 211] width 17 height 14
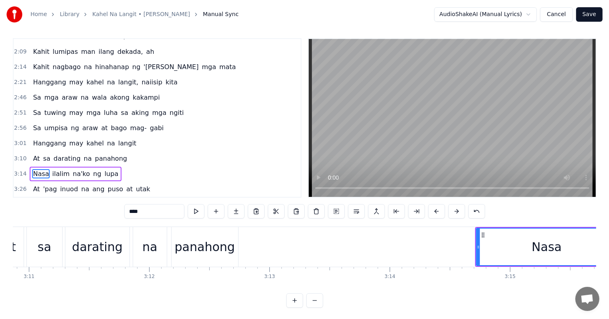
click at [434, 210] on button at bounding box center [436, 211] width 17 height 14
click at [434, 211] on button at bounding box center [436, 211] width 17 height 14
click at [433, 212] on button at bounding box center [436, 211] width 17 height 14
click at [432, 213] on button at bounding box center [436, 211] width 17 height 14
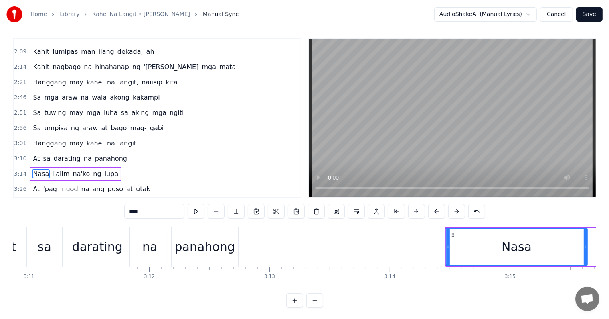
click at [432, 213] on button at bounding box center [436, 211] width 17 height 14
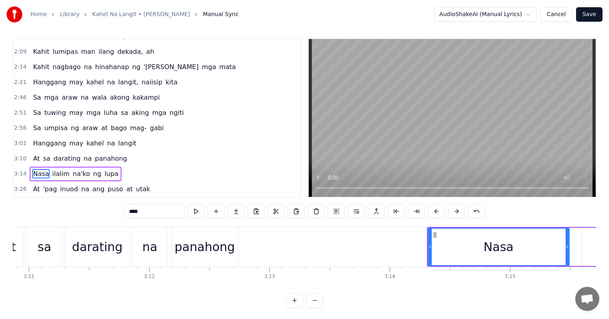
click at [432, 213] on button at bounding box center [436, 211] width 17 height 14
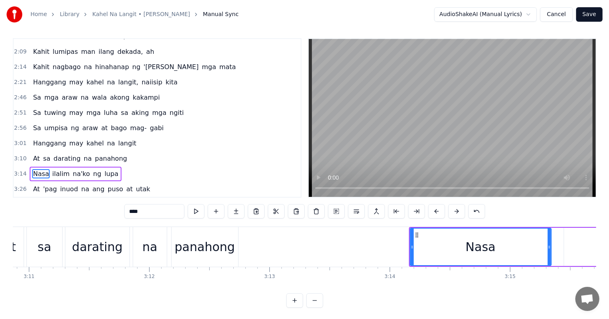
click at [432, 213] on button at bounding box center [436, 211] width 17 height 14
click at [432, 214] on button at bounding box center [436, 211] width 17 height 14
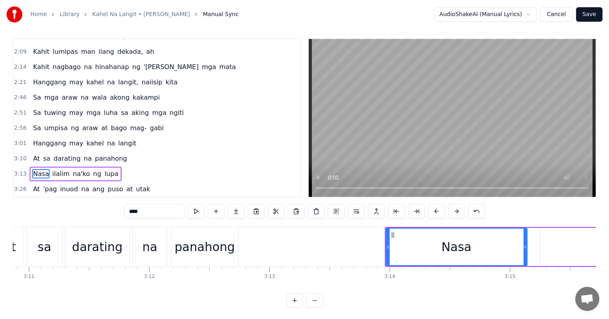
click at [432, 215] on button at bounding box center [436, 211] width 17 height 14
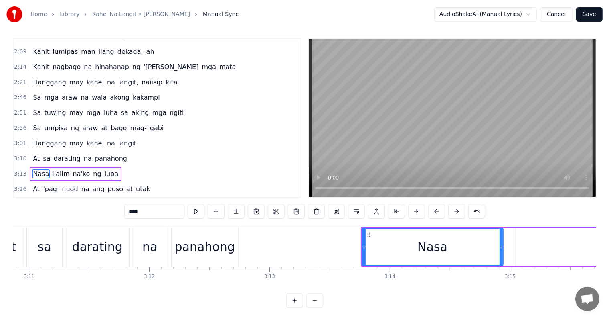
click at [432, 215] on button at bounding box center [436, 211] width 17 height 14
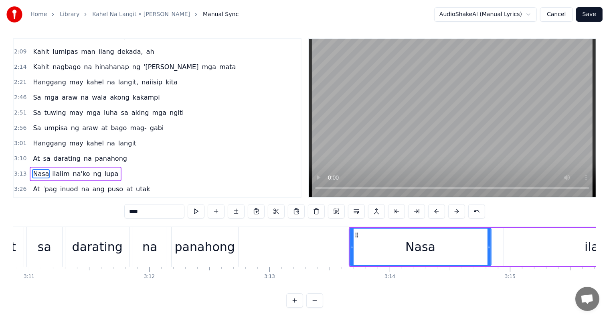
click at [432, 215] on button at bounding box center [436, 211] width 17 height 14
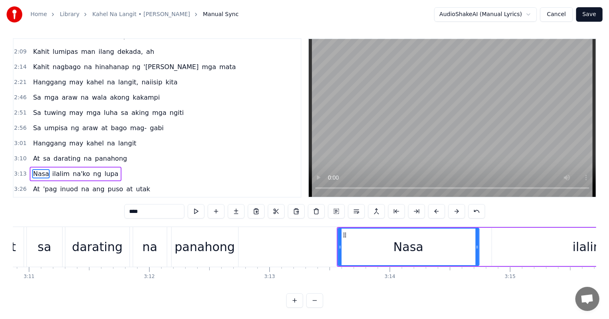
click at [432, 215] on button at bounding box center [436, 211] width 17 height 14
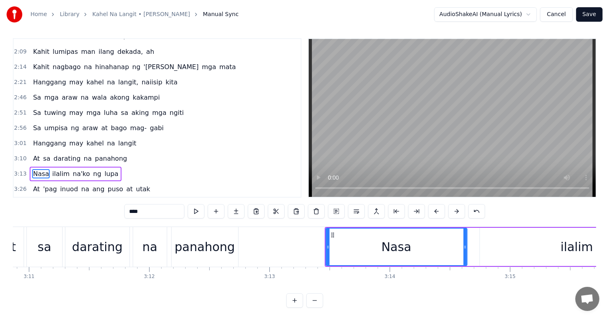
click at [432, 215] on button at bounding box center [436, 211] width 17 height 14
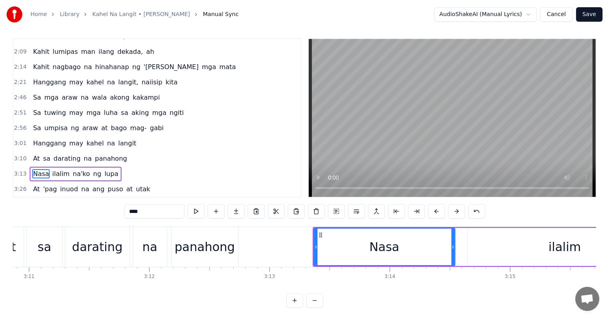
click at [432, 215] on button at bounding box center [436, 211] width 17 height 14
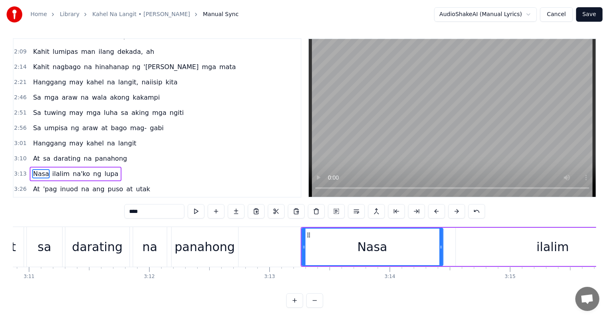
click at [432, 215] on button at bounding box center [436, 211] width 17 height 14
click at [431, 215] on button at bounding box center [436, 211] width 17 height 14
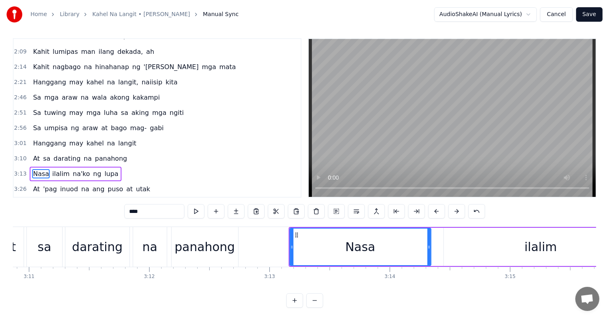
click at [431, 215] on button at bounding box center [436, 211] width 17 height 14
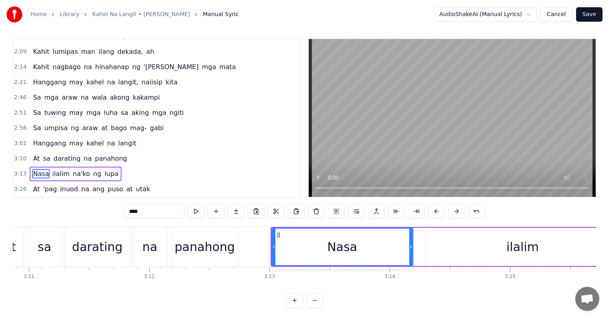
click at [431, 215] on button at bounding box center [436, 211] width 17 height 14
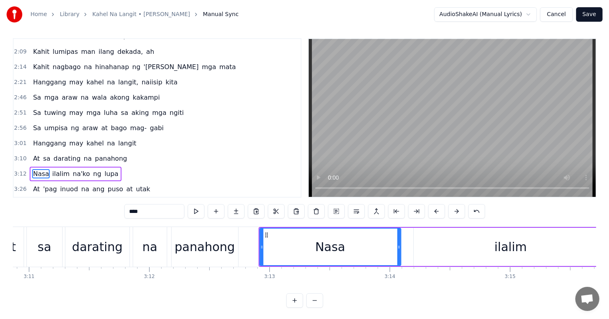
click at [431, 215] on button at bounding box center [436, 211] width 17 height 14
click at [430, 215] on button at bounding box center [436, 211] width 17 height 14
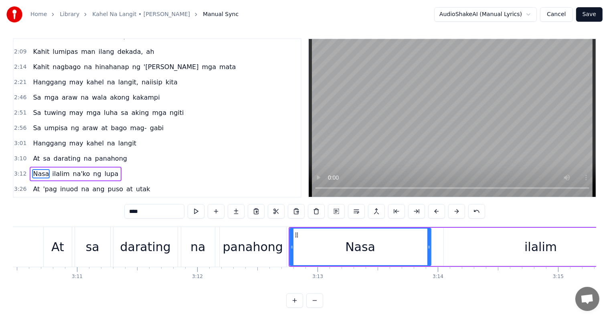
scroll to position [0, 23004]
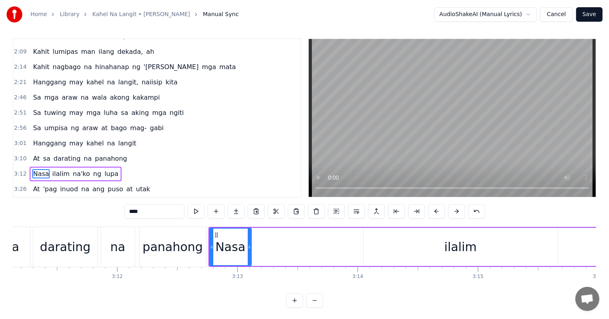
drag, startPoint x: 348, startPoint y: 246, endPoint x: 248, endPoint y: 244, distance: 100.3
click at [248, 244] on icon at bounding box center [249, 247] width 3 height 6
click at [454, 252] on div "ilalim" at bounding box center [461, 246] width 32 height 18
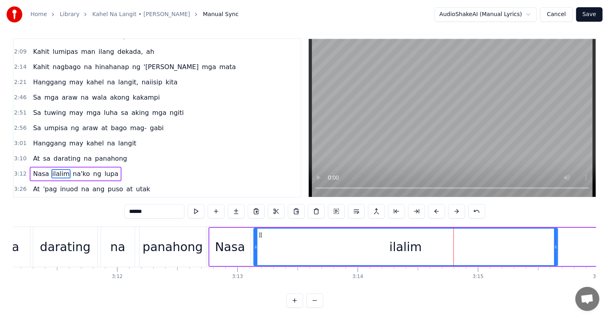
drag, startPoint x: 364, startPoint y: 246, endPoint x: 353, endPoint y: 243, distance: 11.8
click at [254, 244] on icon at bounding box center [255, 247] width 3 height 6
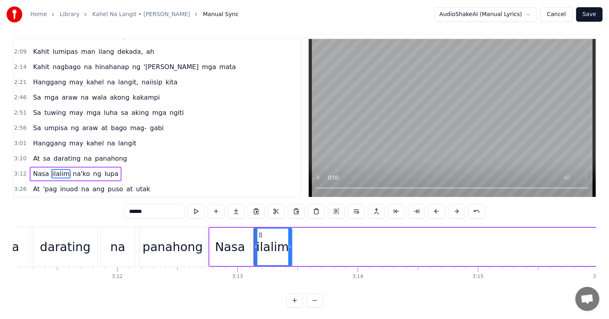
drag, startPoint x: 555, startPoint y: 252, endPoint x: 289, endPoint y: 244, distance: 266.1
click at [289, 244] on div at bounding box center [289, 246] width 3 height 37
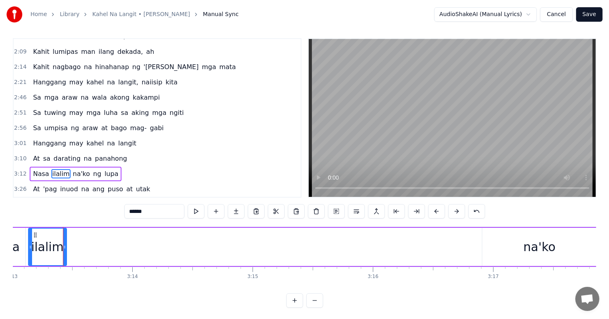
scroll to position [0, 23294]
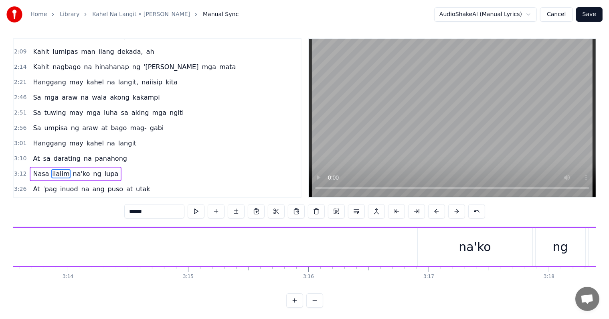
click
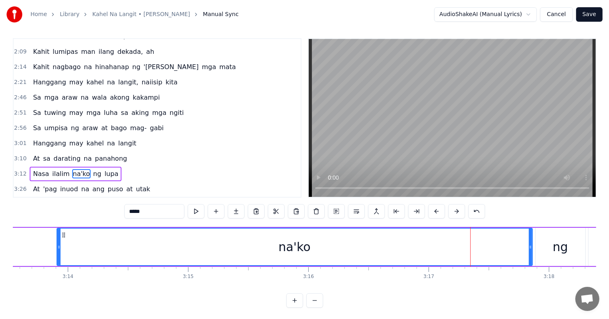
drag, startPoint x: 419, startPoint y: 246, endPoint x: 145, endPoint y: 237, distance: 274.1
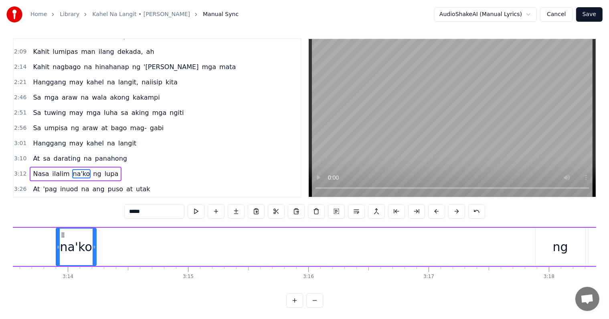
drag, startPoint x: 530, startPoint y: 252, endPoint x: 93, endPoint y: 253, distance: 436.5
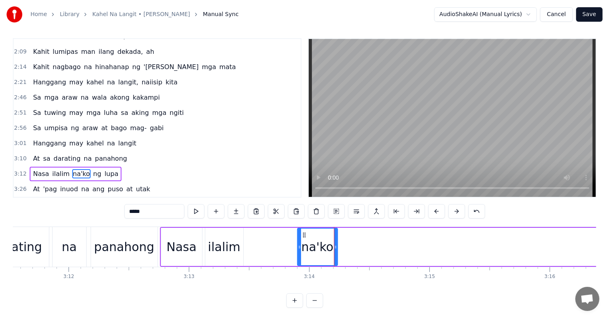
scroll to position [0, 23004]
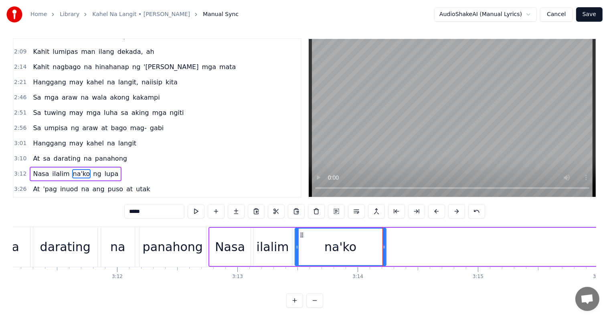
drag, startPoint x: 349, startPoint y: 246, endPoint x: 298, endPoint y: 240, distance: 51.3
drag, startPoint x: 385, startPoint y: 249, endPoint x: 331, endPoint y: 244, distance: 54.8
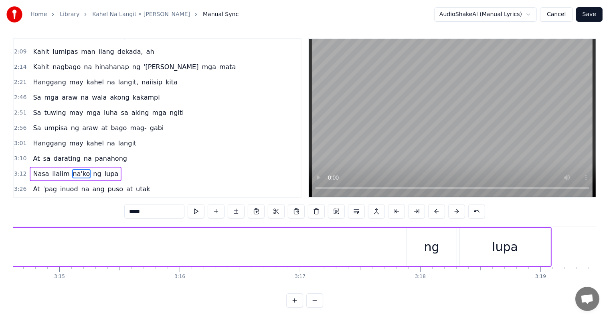
scroll to position [0, 23471]
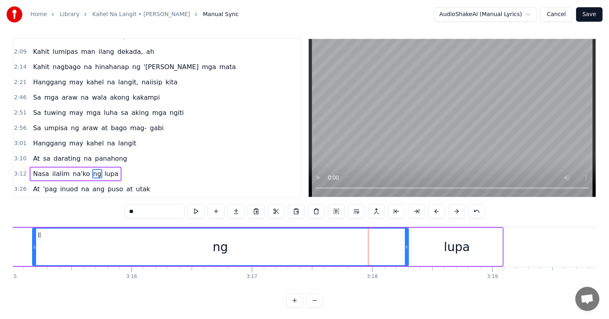
drag, startPoint x: 360, startPoint y: 244, endPoint x: 97, endPoint y: 232, distance: 263.0
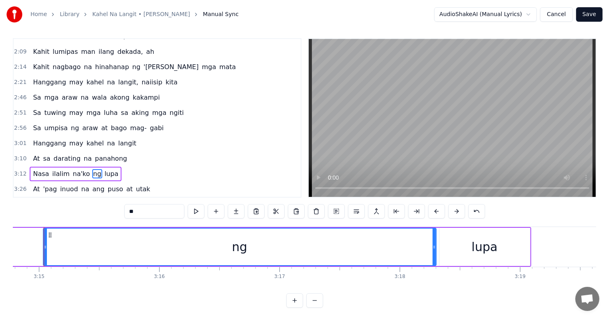
scroll to position [0, 23434]
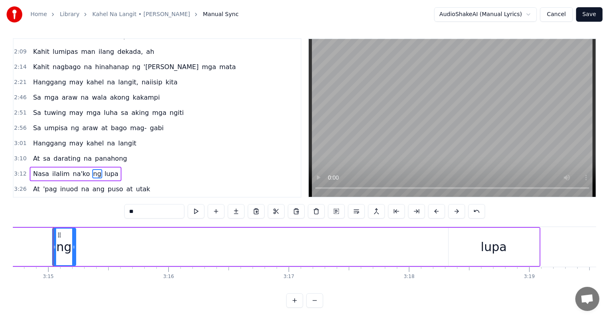
drag, startPoint x: 443, startPoint y: 252, endPoint x: 73, endPoint y: 237, distance: 370.2
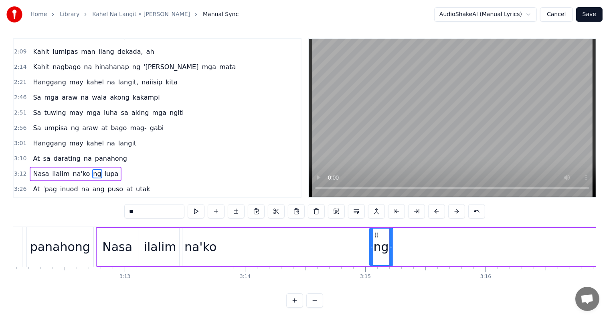
scroll to position [0, 23100]
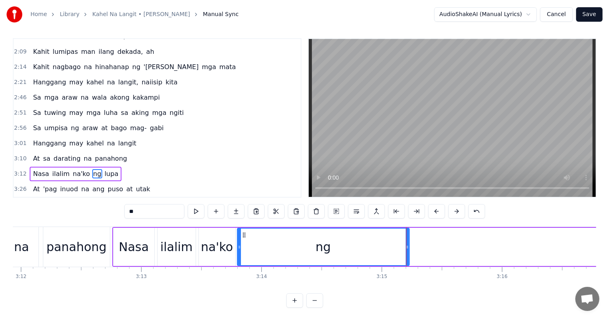
drag, startPoint x: 387, startPoint y: 252, endPoint x: 238, endPoint y: 249, distance: 148.9
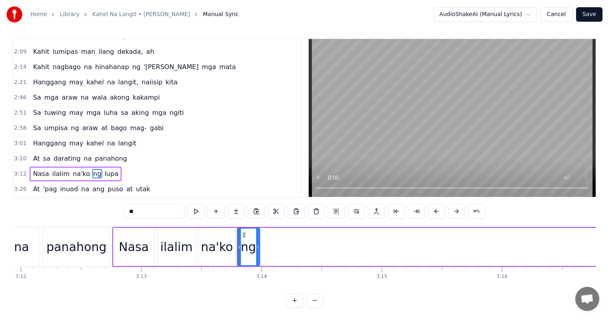
drag, startPoint x: 407, startPoint y: 253, endPoint x: 258, endPoint y: 248, distance: 149.7
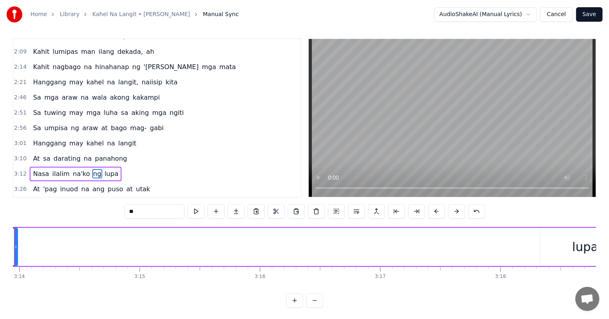
scroll to position [0, 23471]
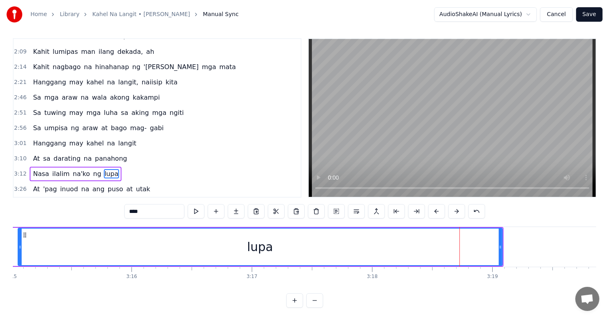
drag, startPoint x: 412, startPoint y: 245, endPoint x: 18, endPoint y: 240, distance: 394.0
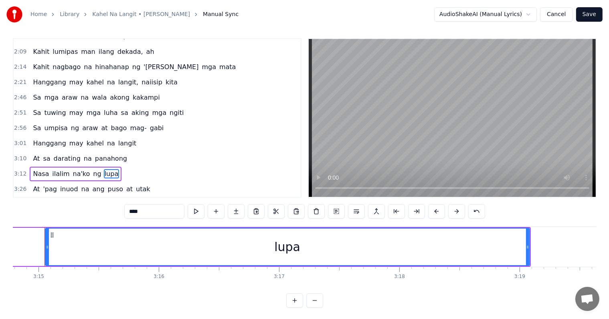
scroll to position [0, 23435]
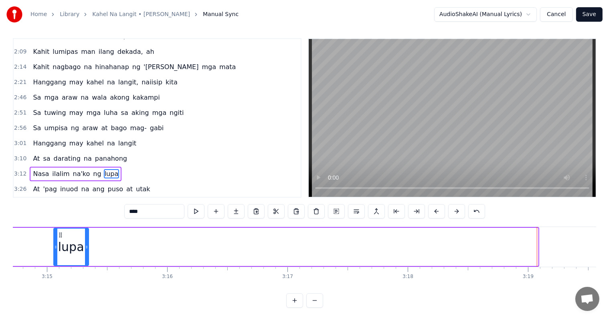
drag, startPoint x: 536, startPoint y: 247, endPoint x: 85, endPoint y: 241, distance: 451.0
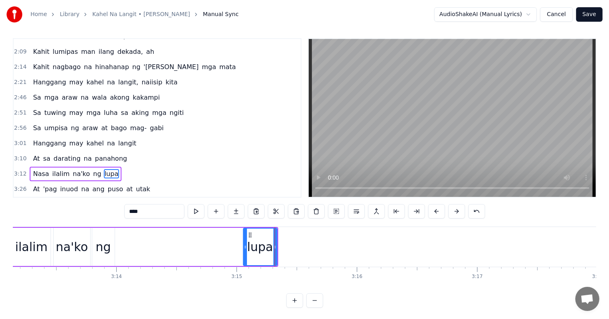
scroll to position [0, 23149]
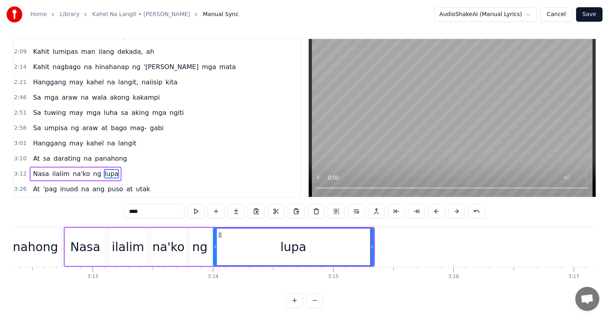
drag, startPoint x: 342, startPoint y: 251, endPoint x: 215, endPoint y: 246, distance: 127.3
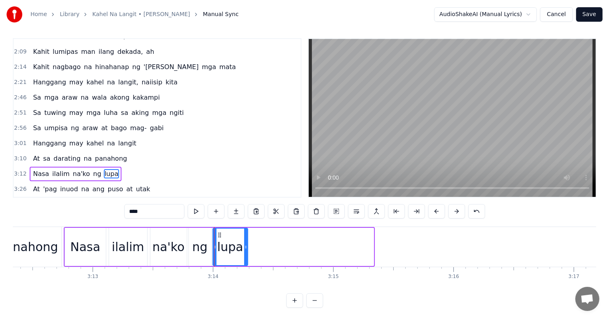
drag, startPoint x: 373, startPoint y: 250, endPoint x: 247, endPoint y: 249, distance: 126.0
drag, startPoint x: 489, startPoint y: 286, endPoint x: 495, endPoint y: 289, distance: 7.7
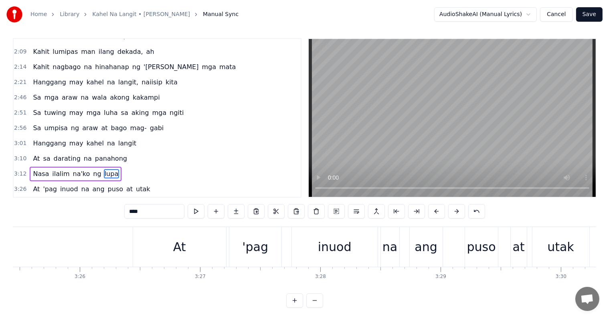
scroll to position [0, 24726]
type input "**"
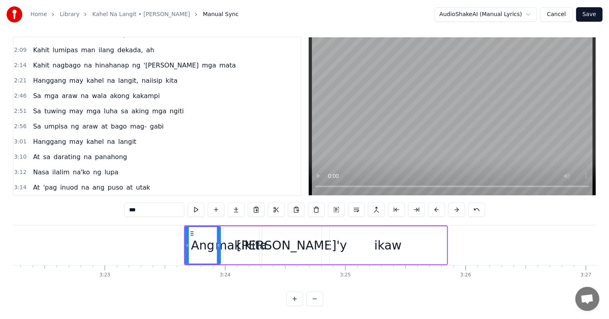
scroll to position [0, 24404]
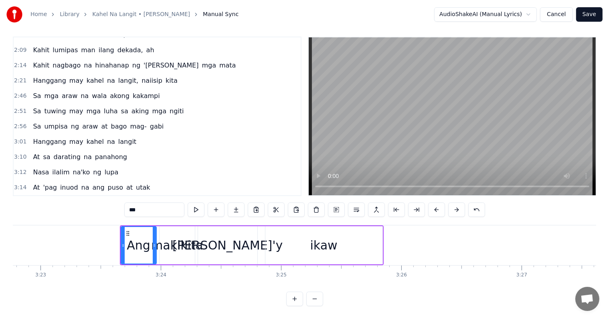
type input "****"
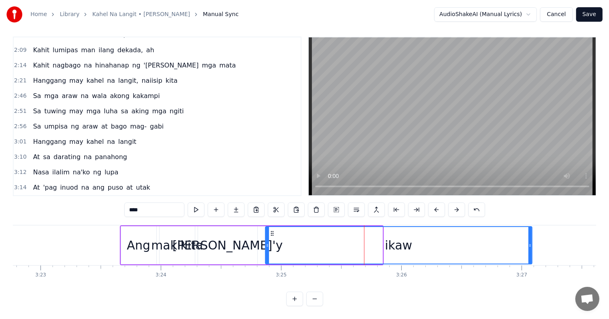
drag, startPoint x: 380, startPoint y: 241, endPoint x: 530, endPoint y: 263, distance: 151.2
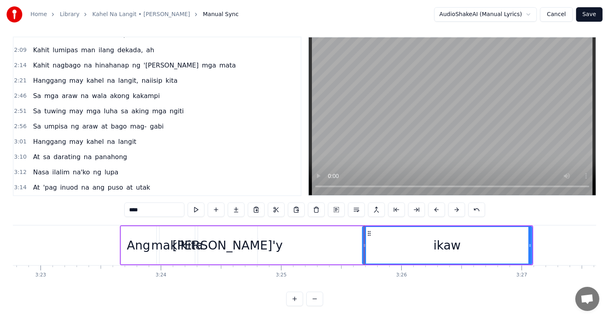
drag, startPoint x: 267, startPoint y: 235, endPoint x: 364, endPoint y: 246, distance: 97.6
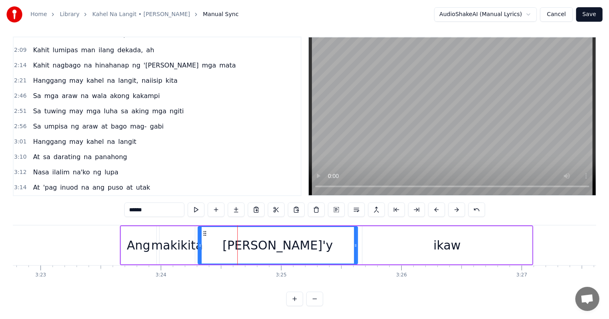
drag, startPoint x: 256, startPoint y: 237, endPoint x: 356, endPoint y: 250, distance: 101.0
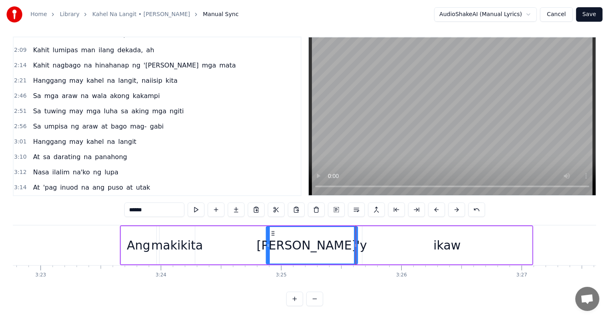
drag, startPoint x: 199, startPoint y: 228, endPoint x: 268, endPoint y: 235, distance: 68.6
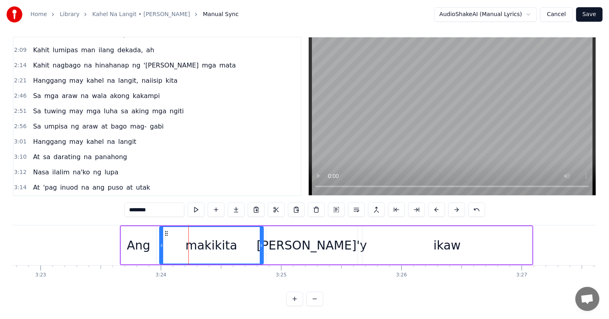
drag, startPoint x: 193, startPoint y: 231, endPoint x: 262, endPoint y: 241, distance: 69.3
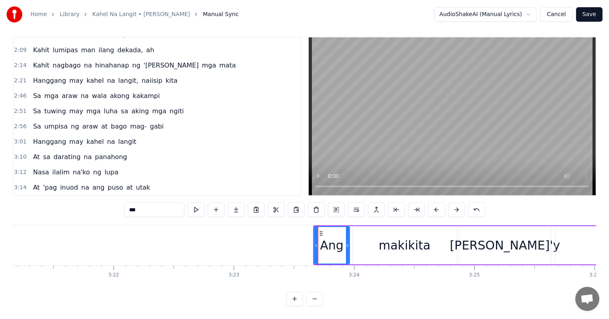
scroll to position [0, 24130]
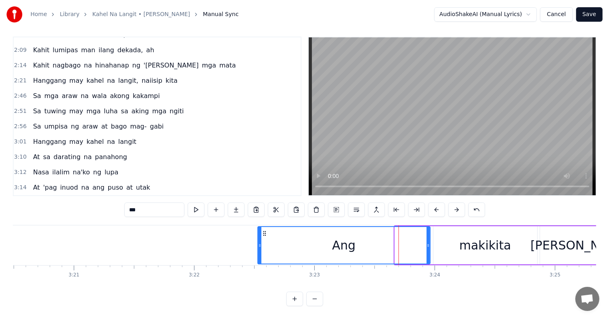
drag, startPoint x: 395, startPoint y: 234, endPoint x: 259, endPoint y: 219, distance: 136.5
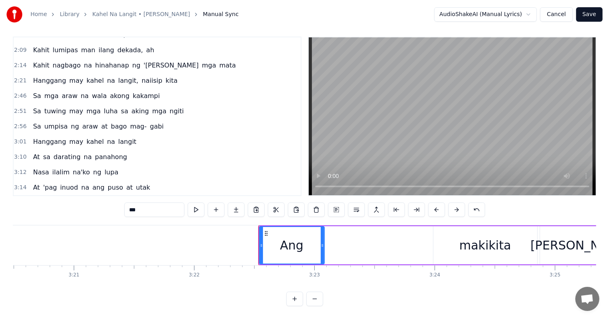
drag, startPoint x: 428, startPoint y: 240, endPoint x: 331, endPoint y: 231, distance: 98.2
type input "********"
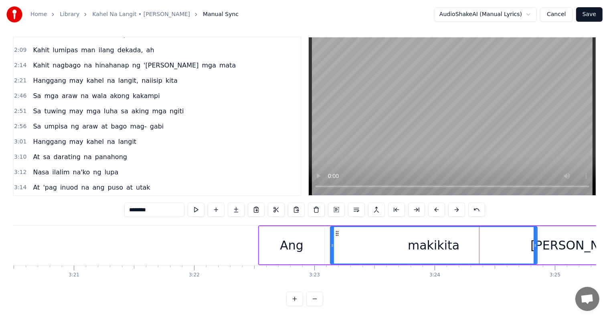
drag, startPoint x: 435, startPoint y: 240, endPoint x: 339, endPoint y: 226, distance: 96.8
drag, startPoint x: 534, startPoint y: 239, endPoint x: 509, endPoint y: 236, distance: 25.0
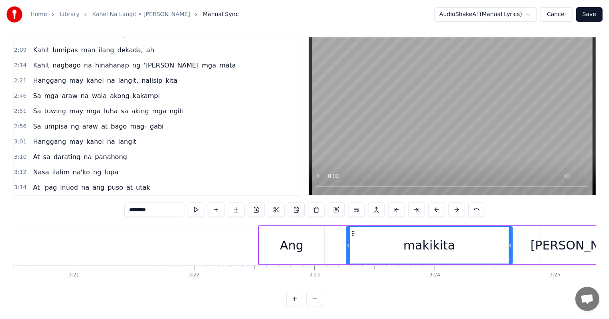
drag, startPoint x: 331, startPoint y: 233, endPoint x: 347, endPoint y: 234, distance: 15.7
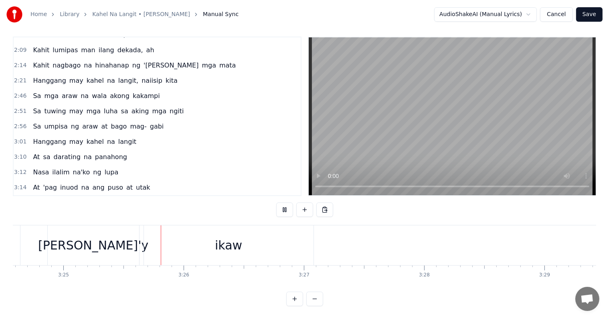
scroll to position [0, 24646]
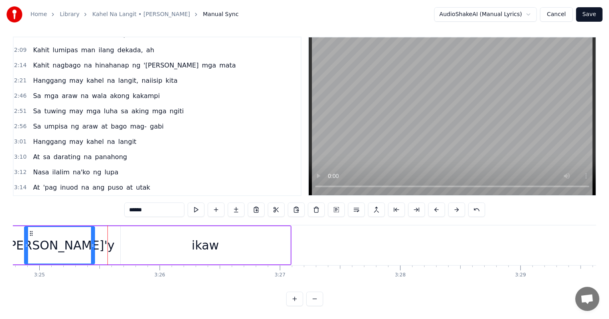
drag, startPoint x: 114, startPoint y: 237, endPoint x: 90, endPoint y: 231, distance: 24.8
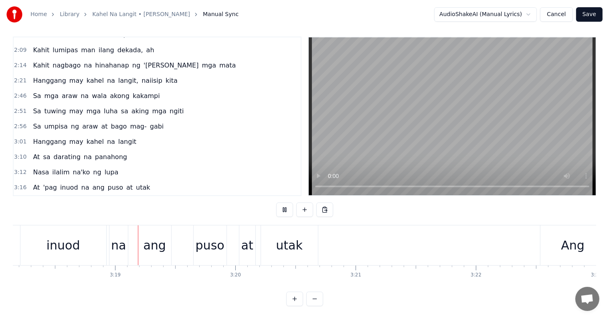
scroll to position [0, 23859]
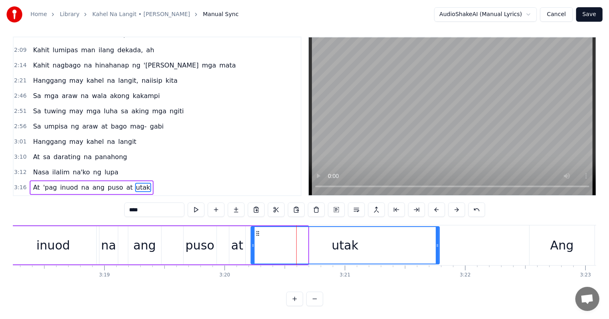
drag, startPoint x: 307, startPoint y: 240, endPoint x: 438, endPoint y: 251, distance: 132.0
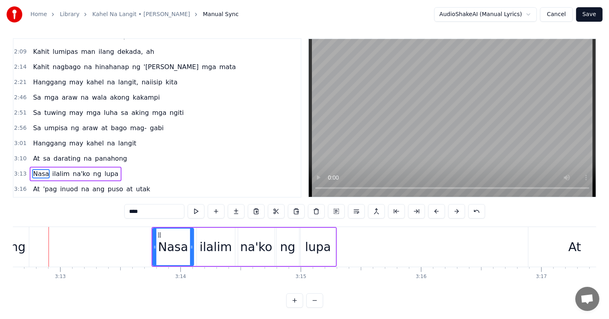
scroll to position [0, 23165]
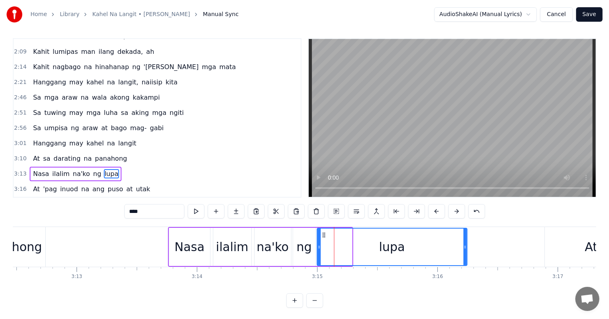
drag, startPoint x: 350, startPoint y: 245, endPoint x: 465, endPoint y: 245, distance: 115.1
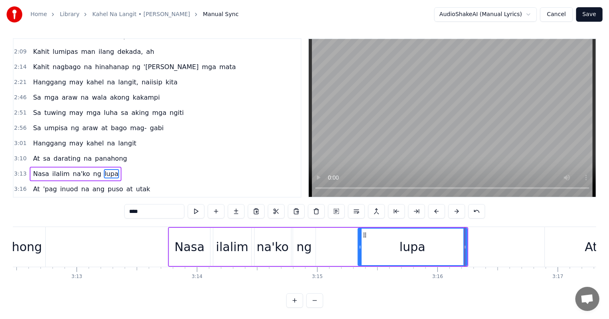
drag, startPoint x: 319, startPoint y: 246, endPoint x: 359, endPoint y: 247, distance: 41.0
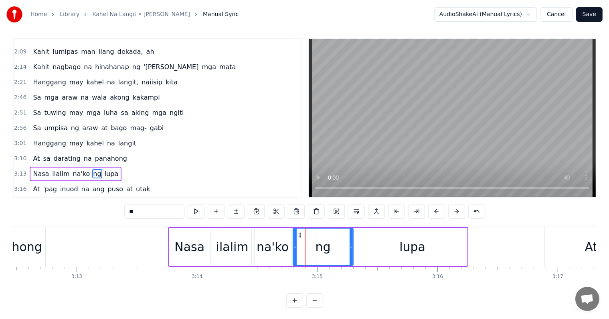
drag, startPoint x: 313, startPoint y: 247, endPoint x: 349, endPoint y: 253, distance: 36.1
drag, startPoint x: 294, startPoint y: 247, endPoint x: 305, endPoint y: 248, distance: 11.3
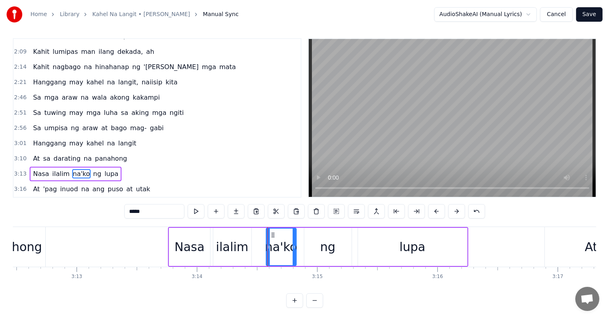
type input "******"
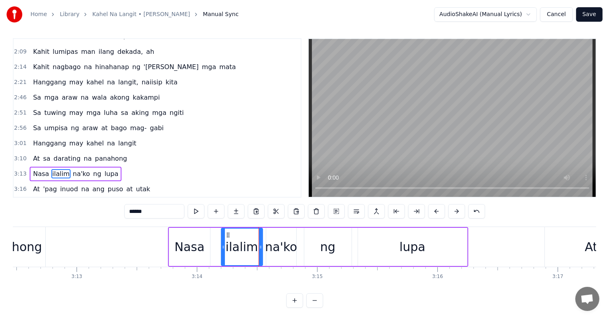
drag, startPoint x: 213, startPoint y: 244, endPoint x: 221, endPoint y: 246, distance: 8.2
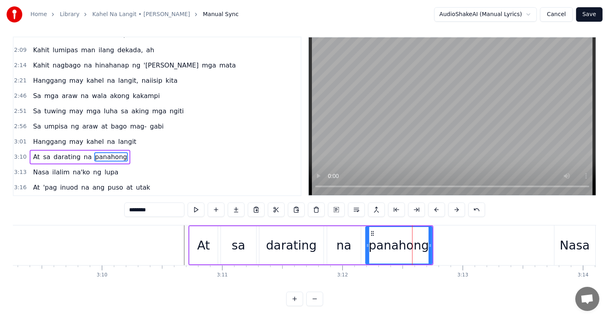
scroll to position [0, 0]
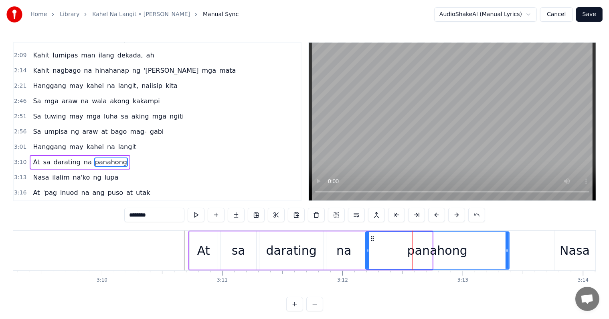
drag, startPoint x: 430, startPoint y: 248, endPoint x: 507, endPoint y: 254, distance: 77.2
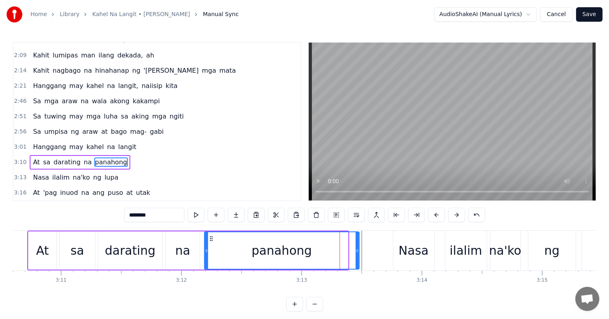
drag, startPoint x: 346, startPoint y: 244, endPoint x: 355, endPoint y: 250, distance: 11.2
drag, startPoint x: 205, startPoint y: 249, endPoint x: 222, endPoint y: 252, distance: 16.8
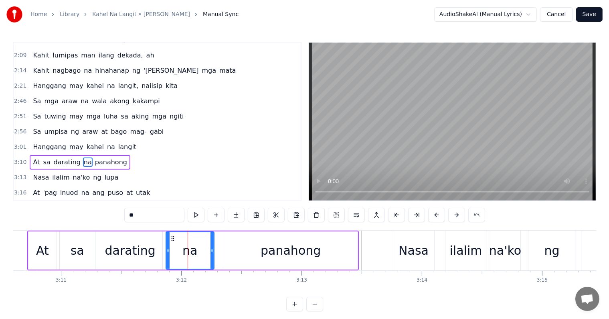
drag, startPoint x: 197, startPoint y: 248, endPoint x: 205, endPoint y: 254, distance: 9.4
drag, startPoint x: 167, startPoint y: 245, endPoint x: 187, endPoint y: 248, distance: 19.9
type input "********"
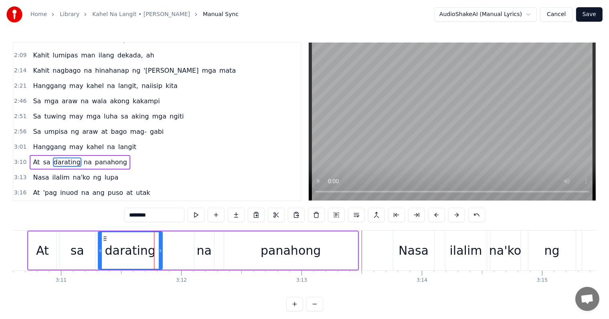
drag, startPoint x: 162, startPoint y: 248, endPoint x: 168, endPoint y: 250, distance: 6.1
drag, startPoint x: 162, startPoint y: 247, endPoint x: 170, endPoint y: 248, distance: 8.1
drag, startPoint x: 99, startPoint y: 244, endPoint x: 117, endPoint y: 247, distance: 18.0
type input "**"
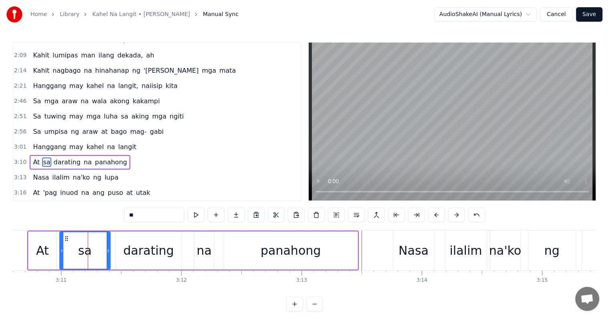
drag, startPoint x: 91, startPoint y: 246, endPoint x: 104, endPoint y: 249, distance: 13.3
drag, startPoint x: 61, startPoint y: 244, endPoint x: 73, endPoint y: 247, distance: 12.7
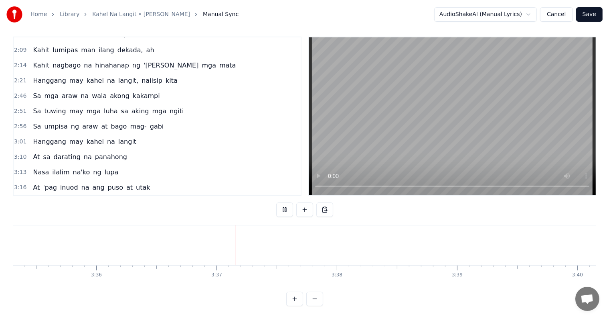
scroll to position [0, 26032]
